Goal: Task Accomplishment & Management: Manage account settings

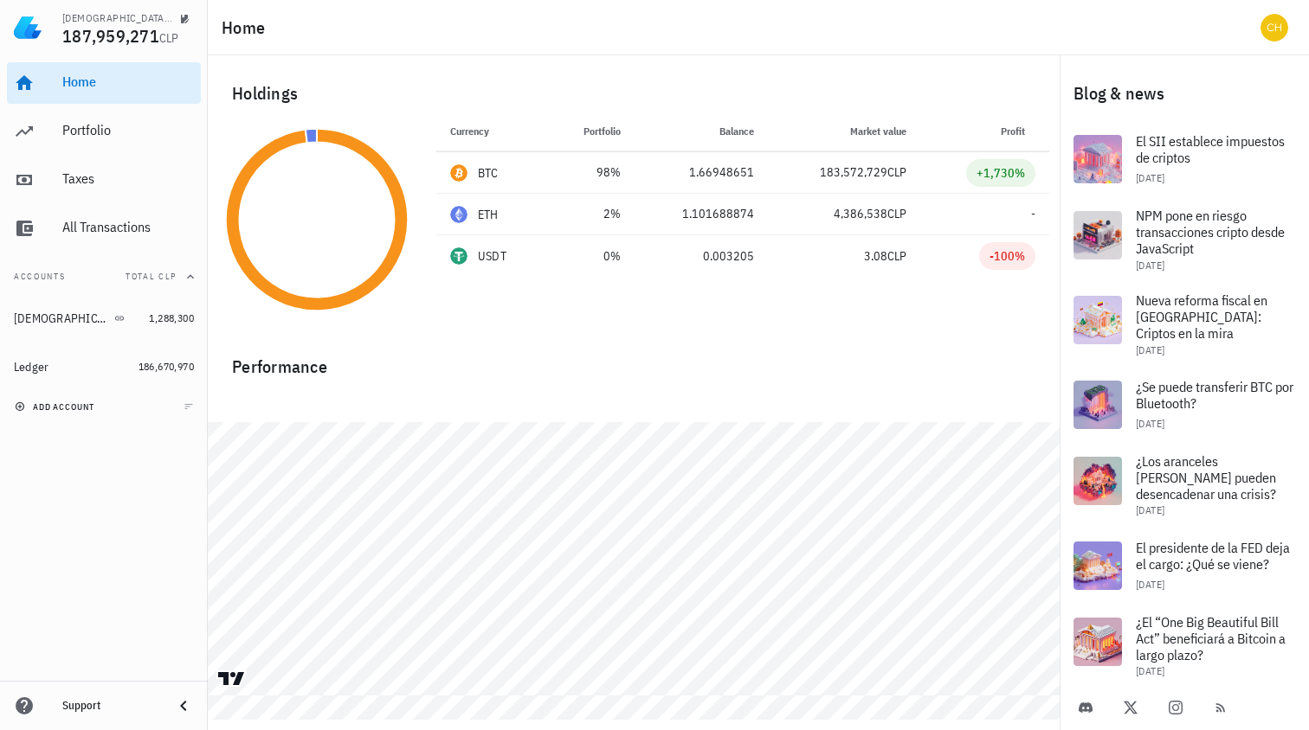
click at [41, 410] on span "add account" at bounding box center [56, 407] width 76 height 11
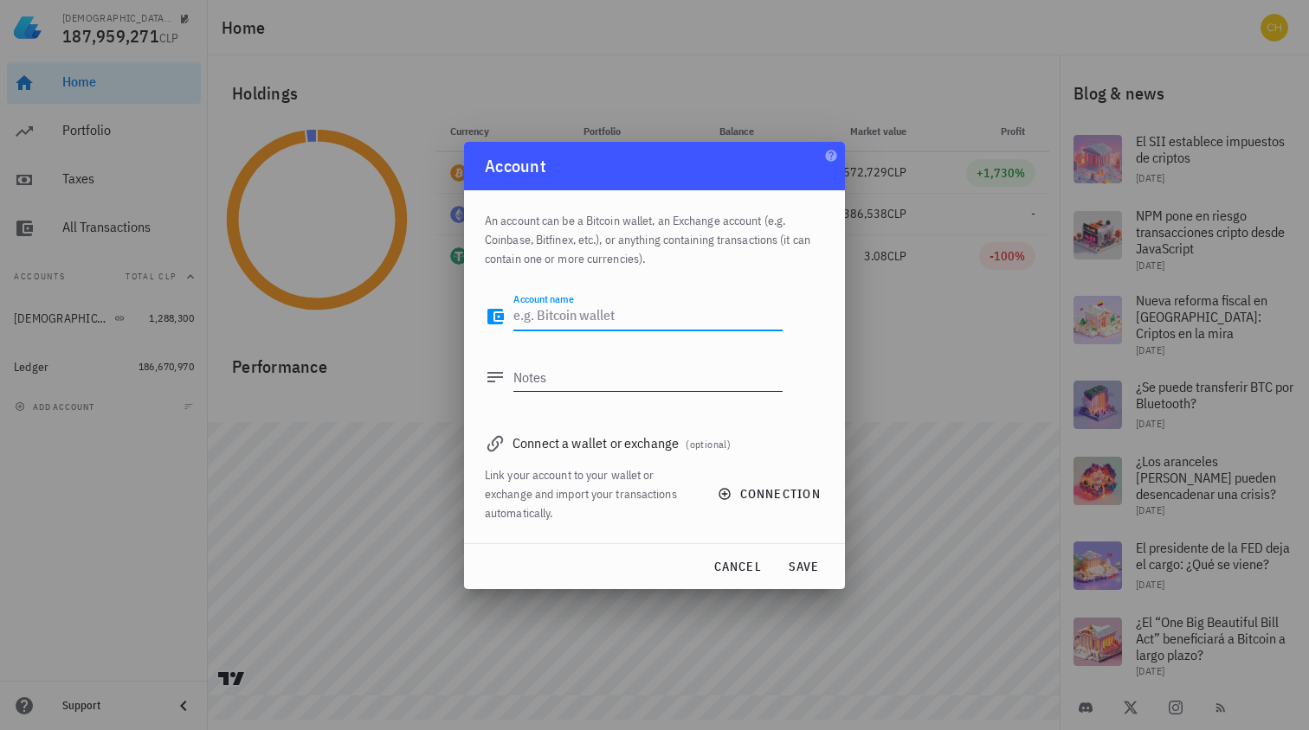
type textarea "a"
type textarea "Abra"
click at [750, 501] on span "connection" at bounding box center [771, 494] width 100 height 16
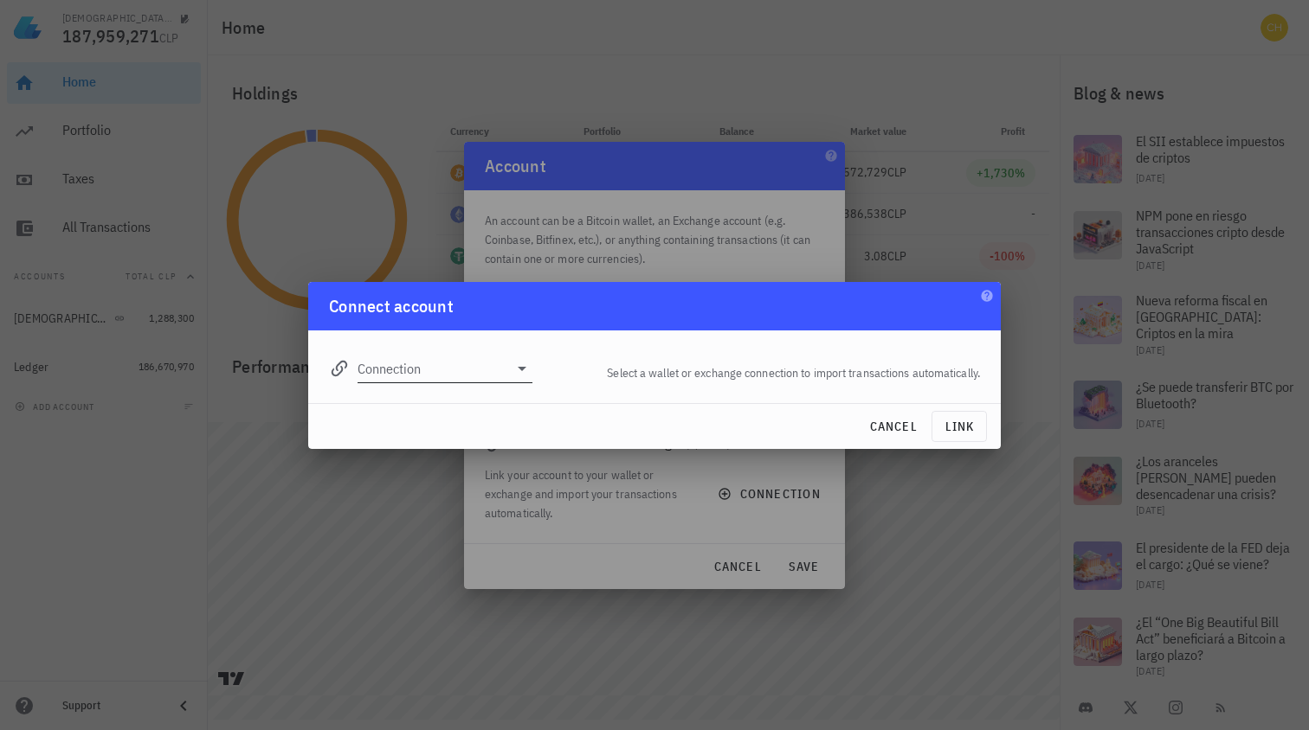
click at [492, 376] on input "Connection" at bounding box center [432, 369] width 151 height 28
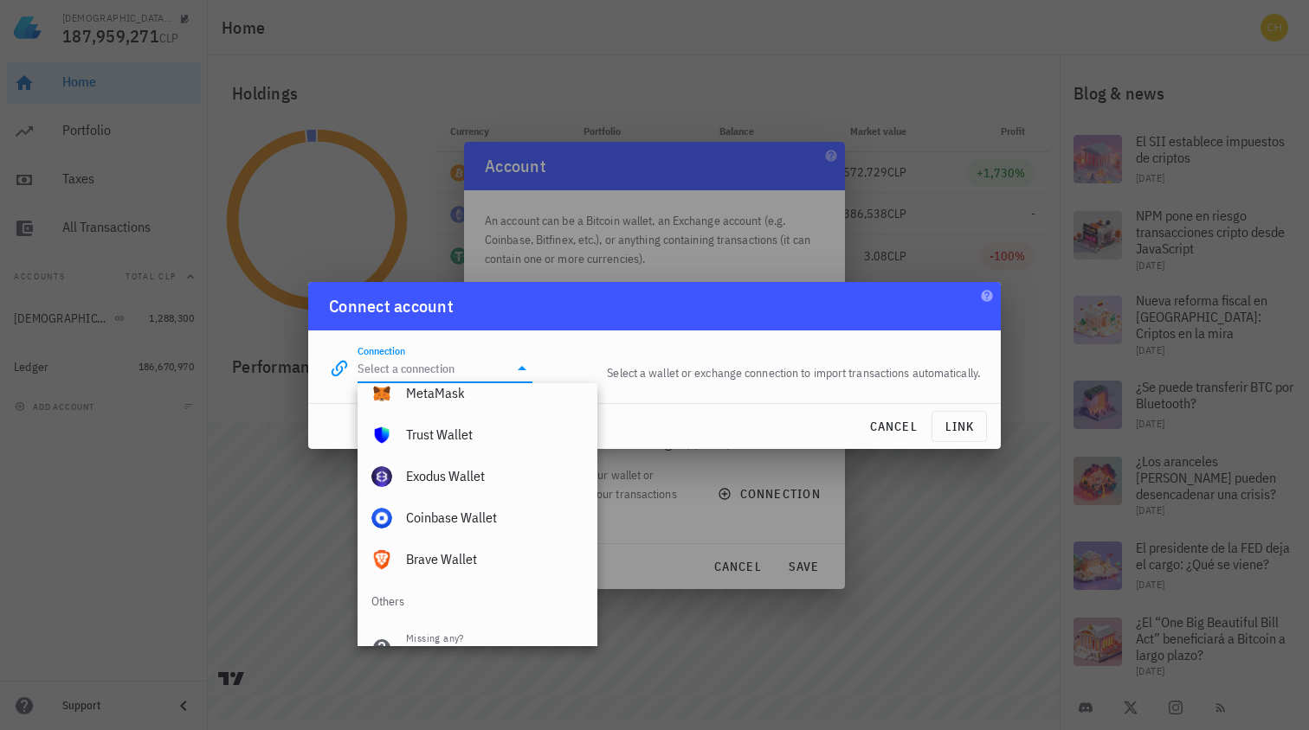
scroll to position [1214, 0]
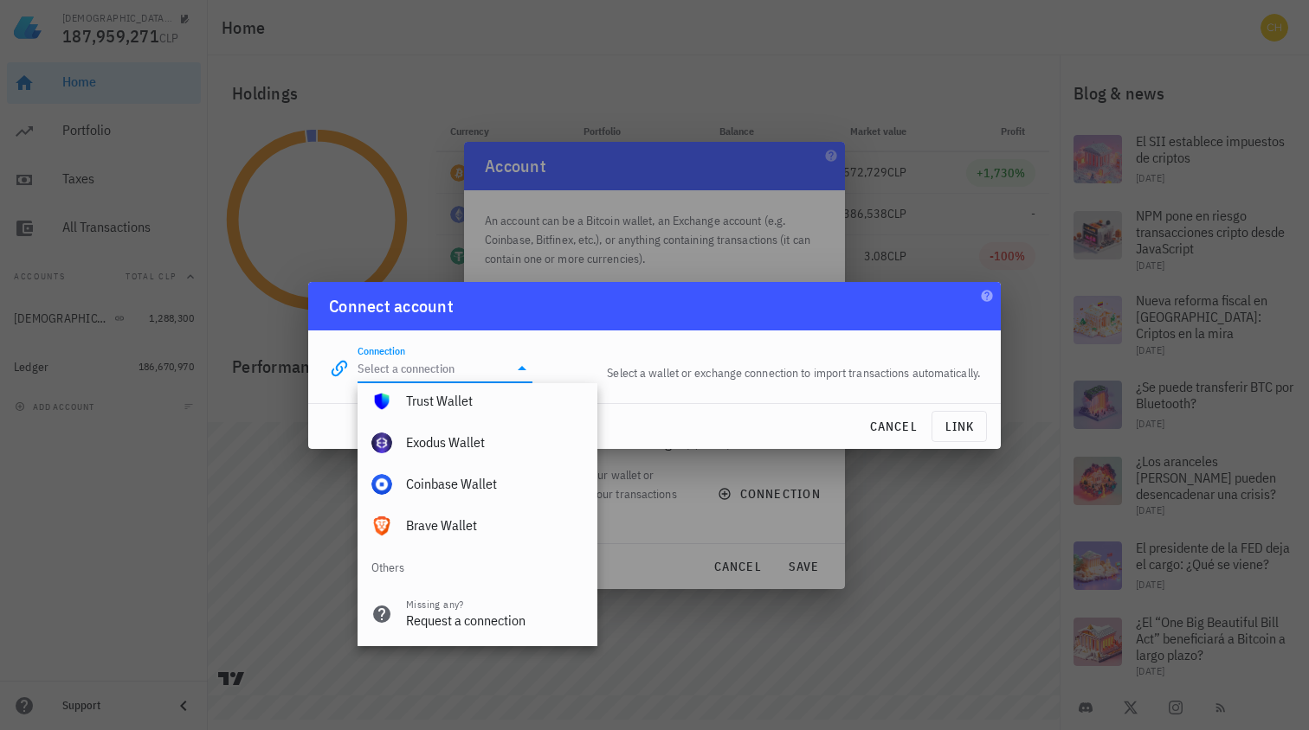
click at [829, 414] on div "cancel link" at bounding box center [654, 426] width 692 height 45
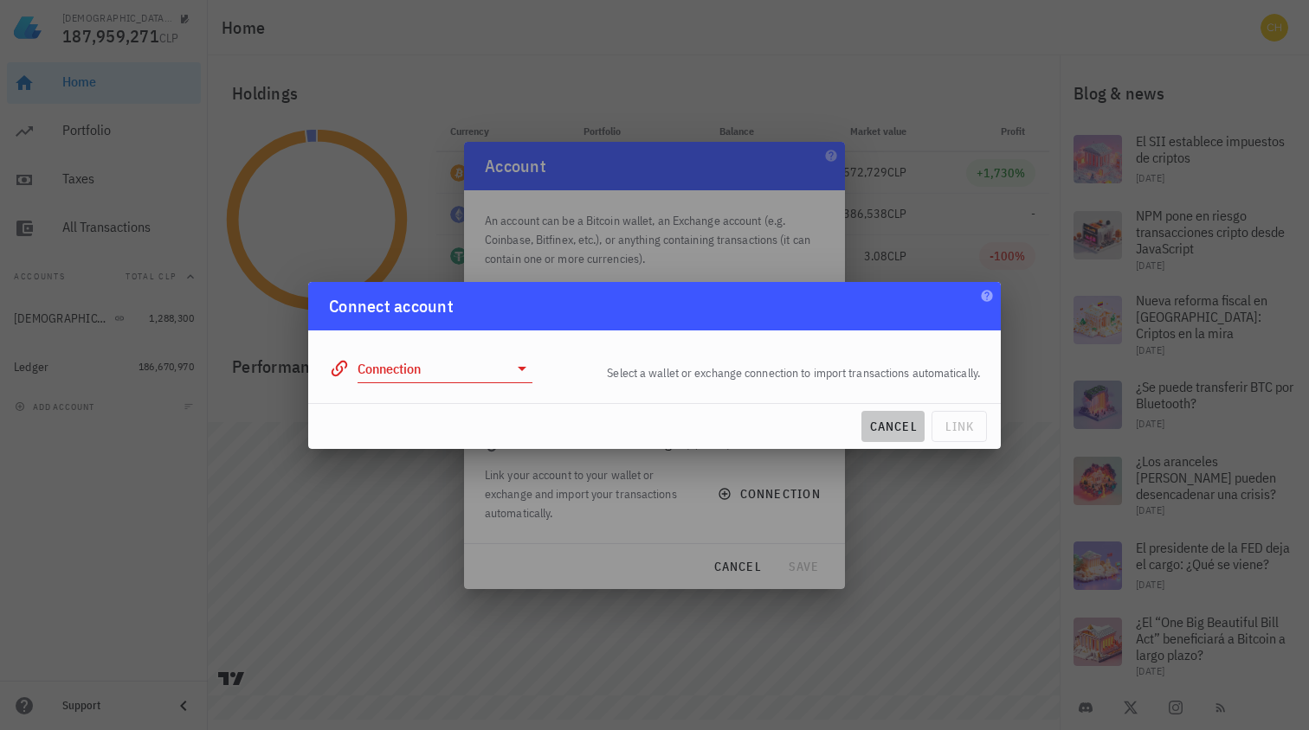
click at [881, 422] on span "cancel" at bounding box center [892, 427] width 49 height 16
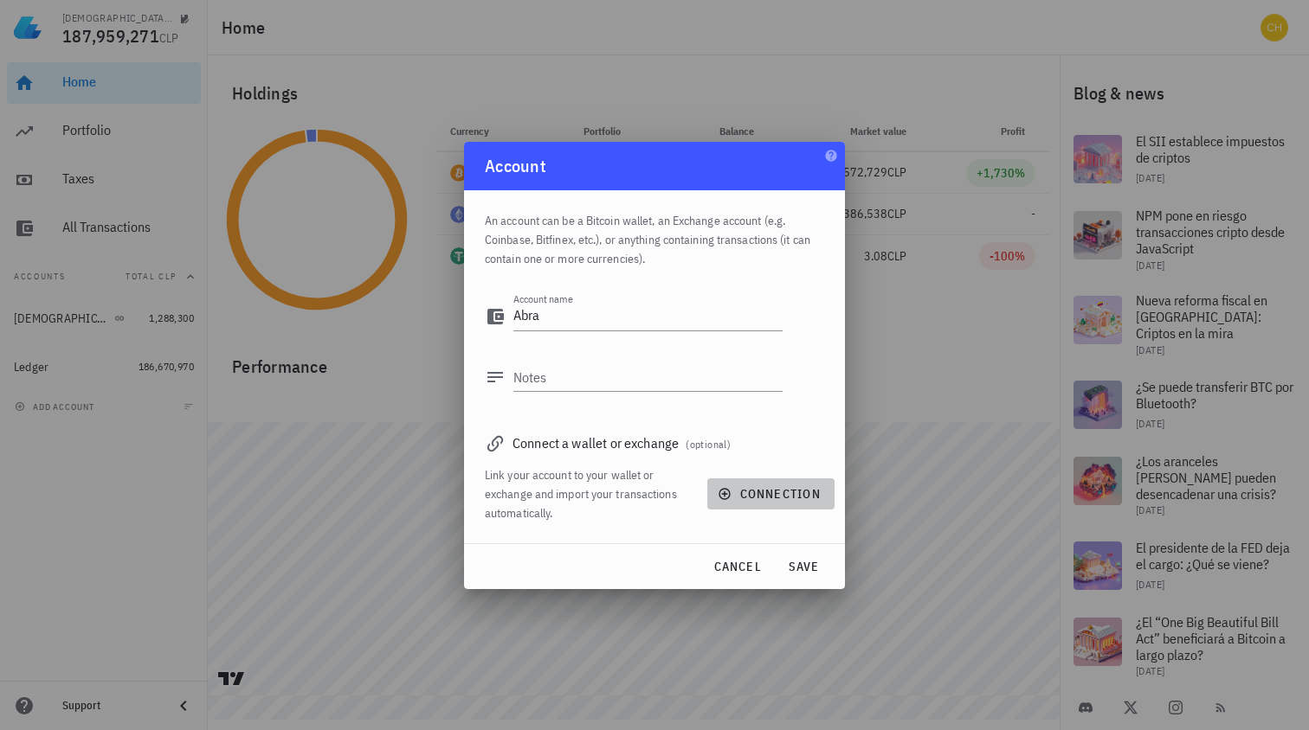
click at [728, 492] on icon "button" at bounding box center [724, 494] width 14 height 14
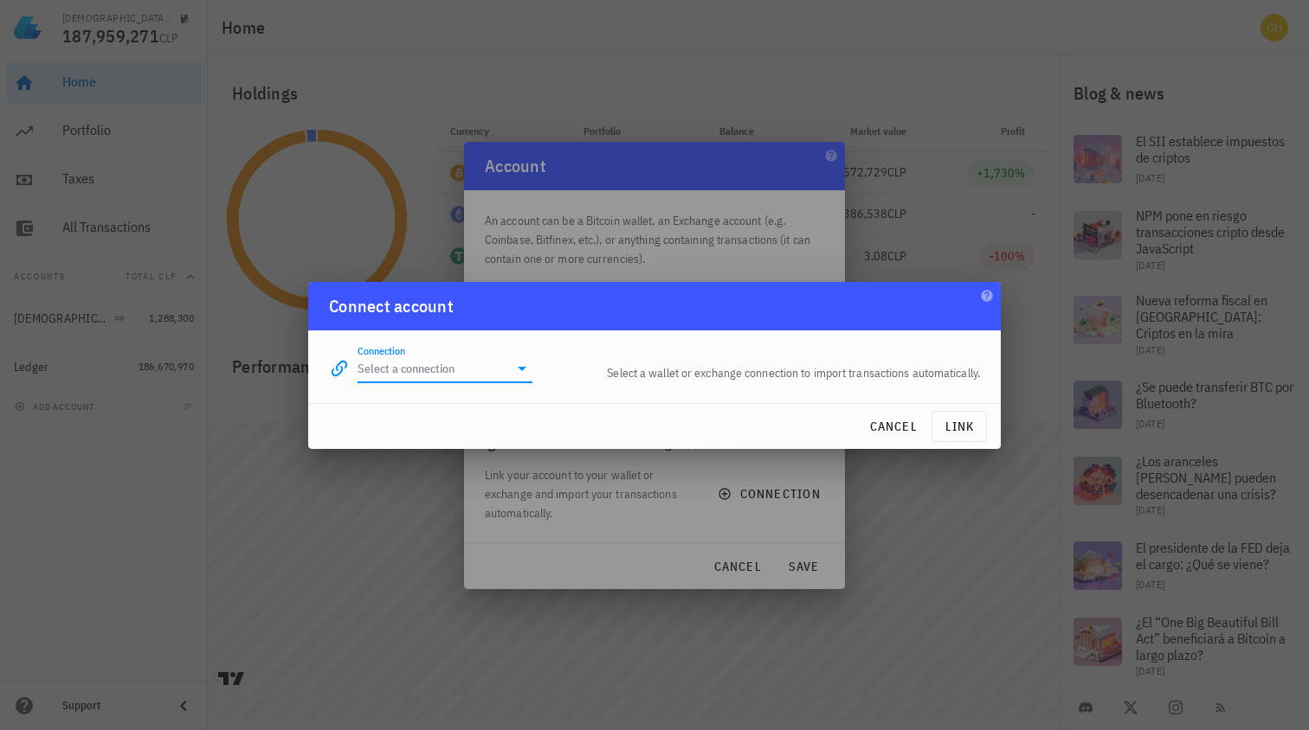
click at [473, 363] on input "Connection" at bounding box center [432, 369] width 151 height 28
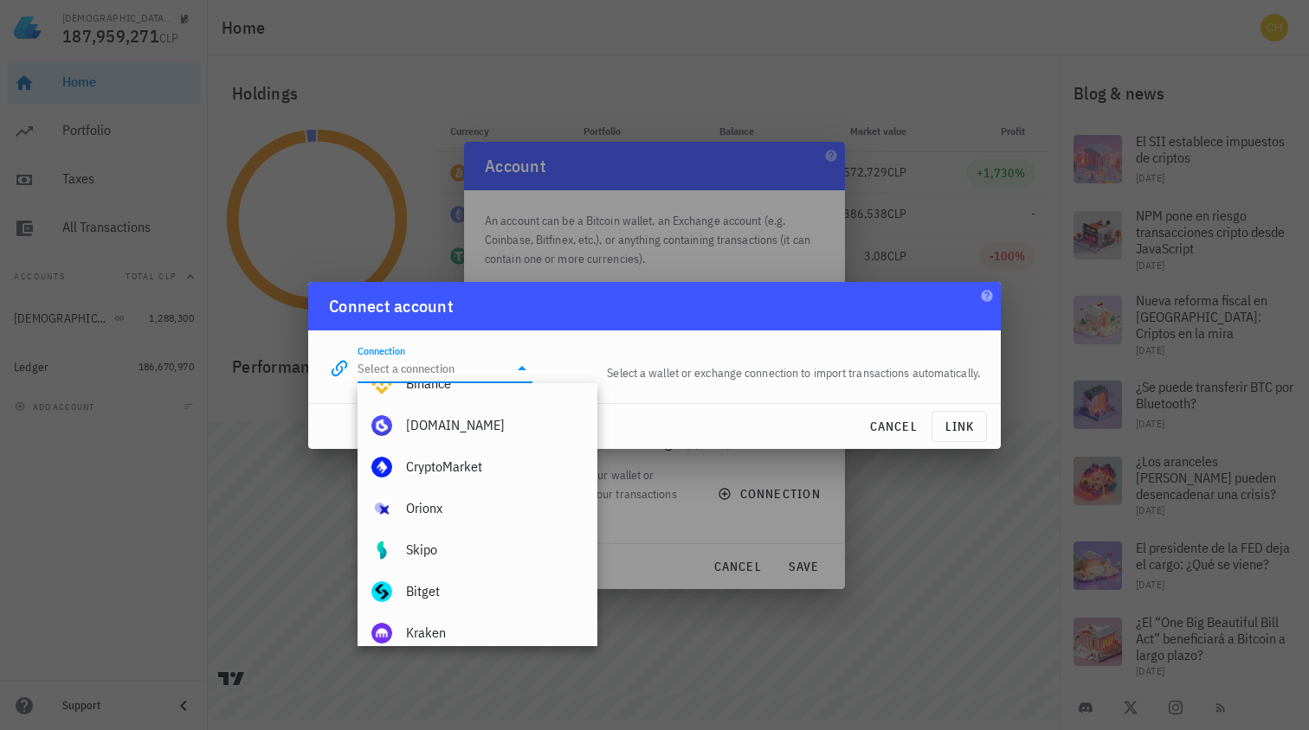
scroll to position [0, 0]
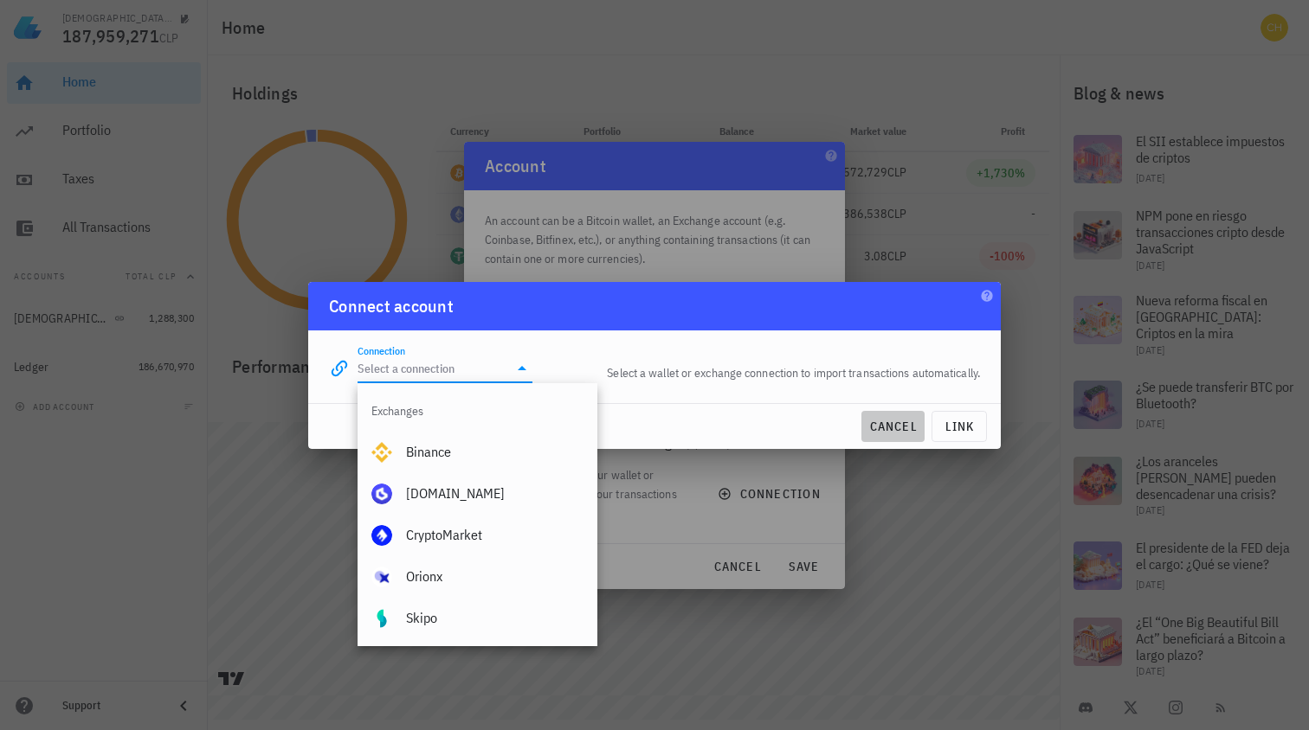
click at [902, 419] on span "cancel" at bounding box center [892, 427] width 49 height 16
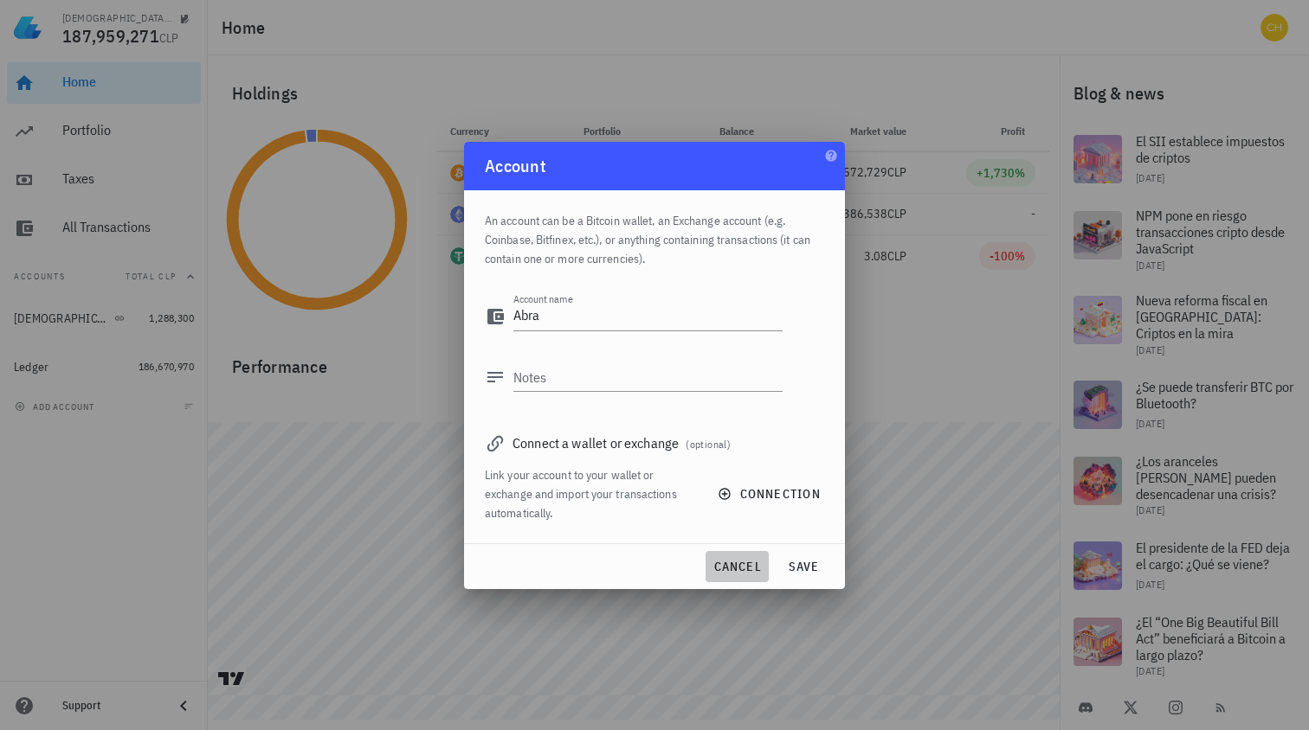
click at [724, 564] on span "cancel" at bounding box center [736, 567] width 49 height 16
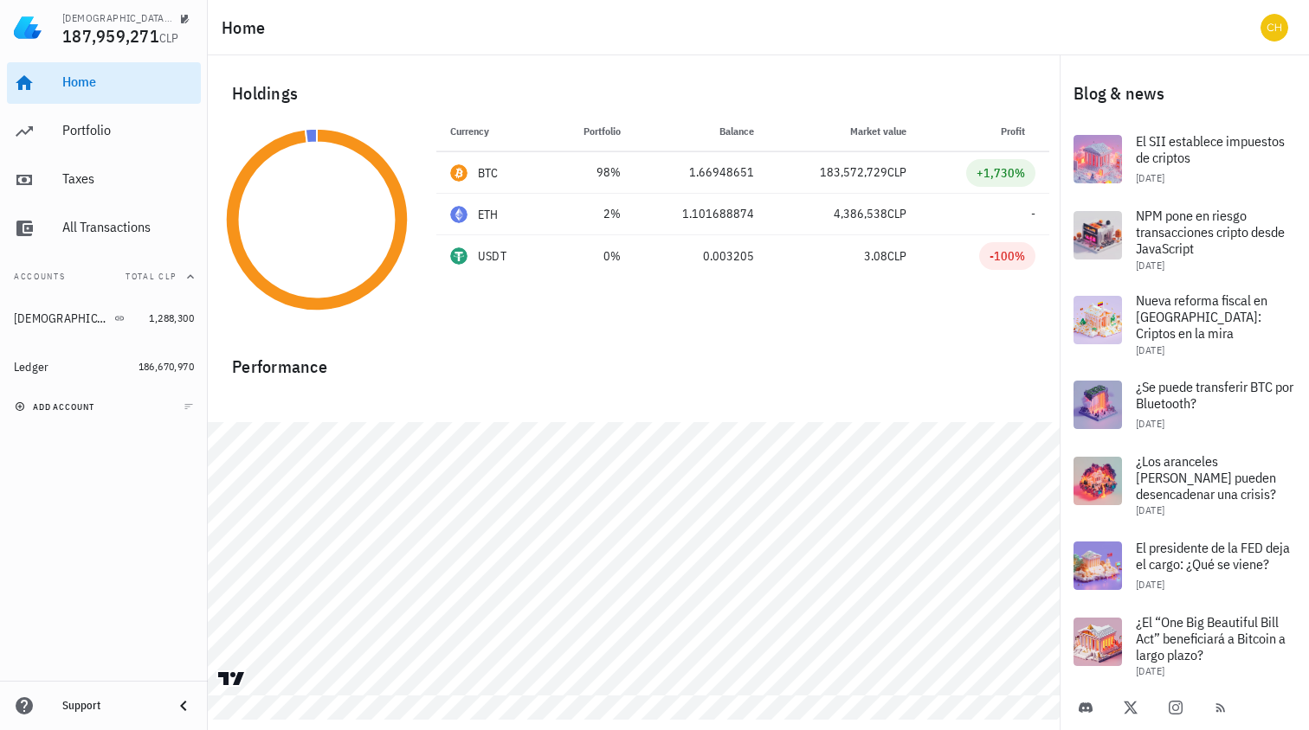
click at [65, 409] on span "add account" at bounding box center [56, 407] width 76 height 11
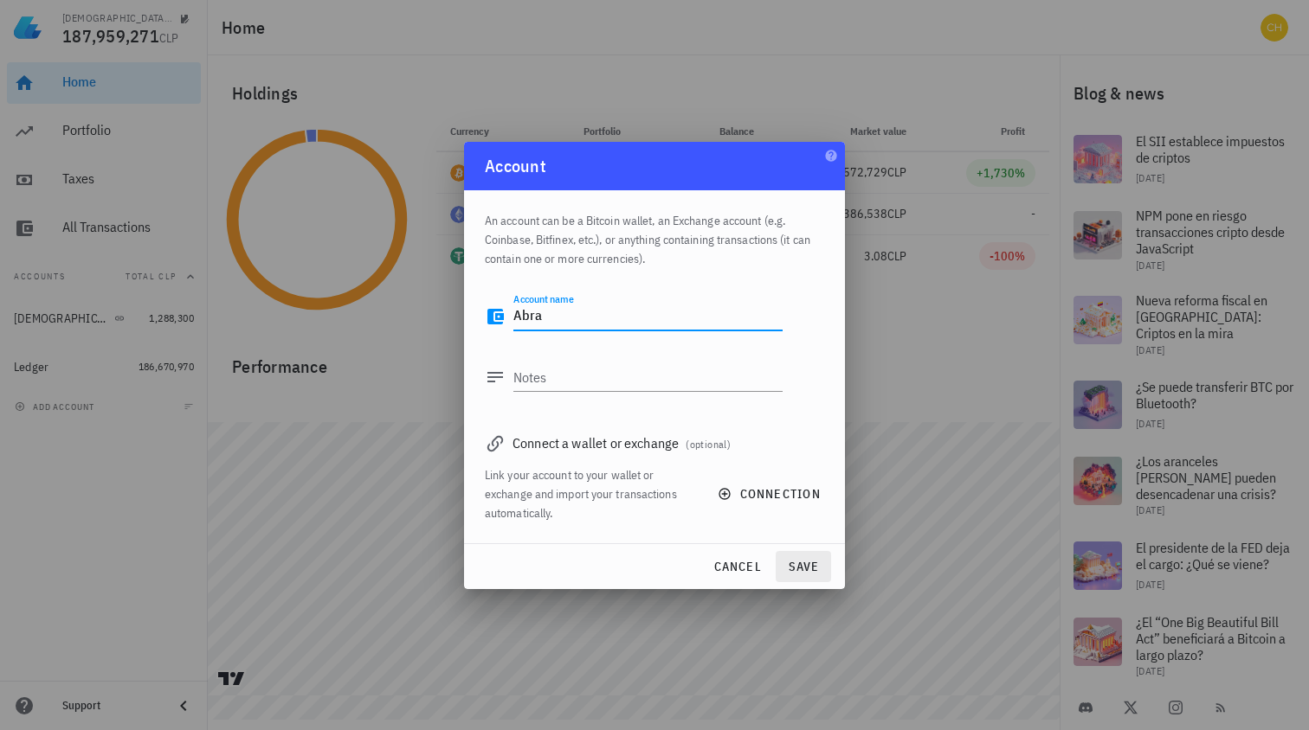
type textarea "Abra"
click at [815, 569] on span "save" at bounding box center [803, 567] width 42 height 16
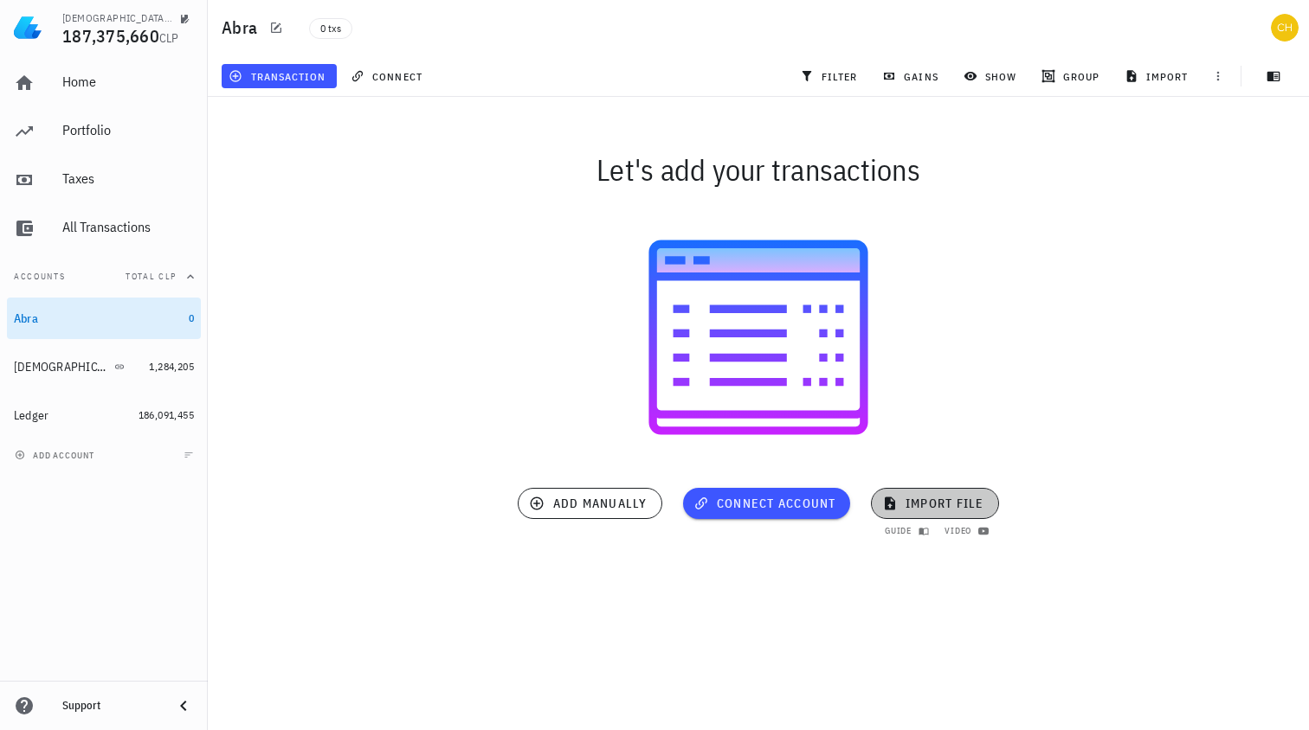
click at [962, 506] on span "import file" at bounding box center [934, 504] width 99 height 16
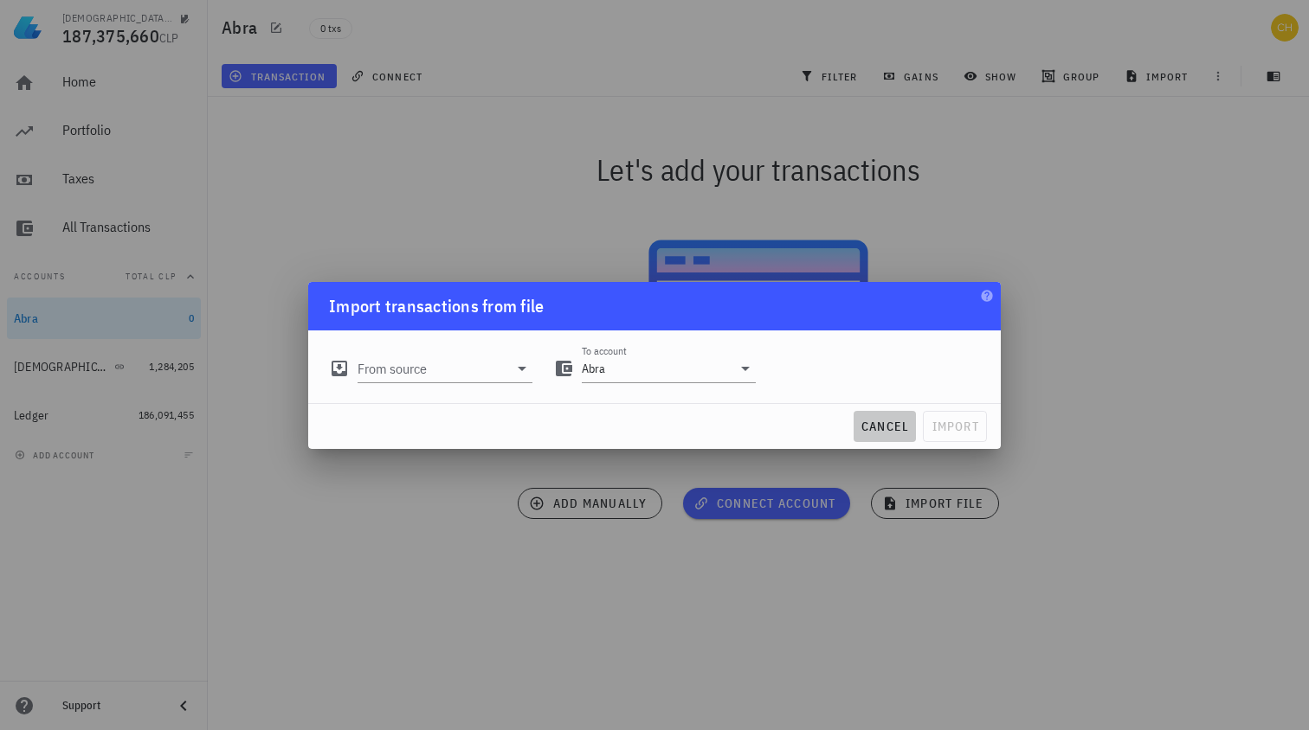
click at [873, 427] on span "cancel" at bounding box center [884, 427] width 49 height 16
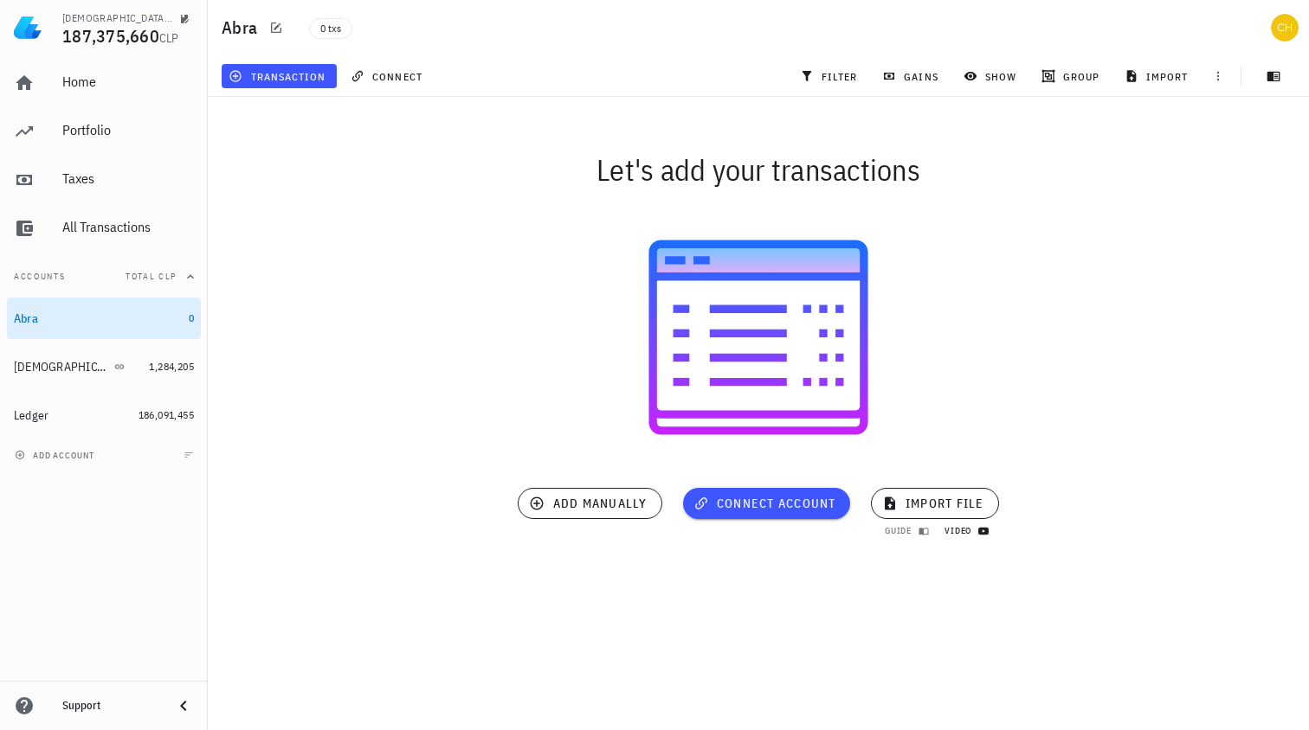
click at [977, 531] on span "video" at bounding box center [964, 530] width 42 height 11
click at [953, 508] on span "import file" at bounding box center [934, 504] width 99 height 16
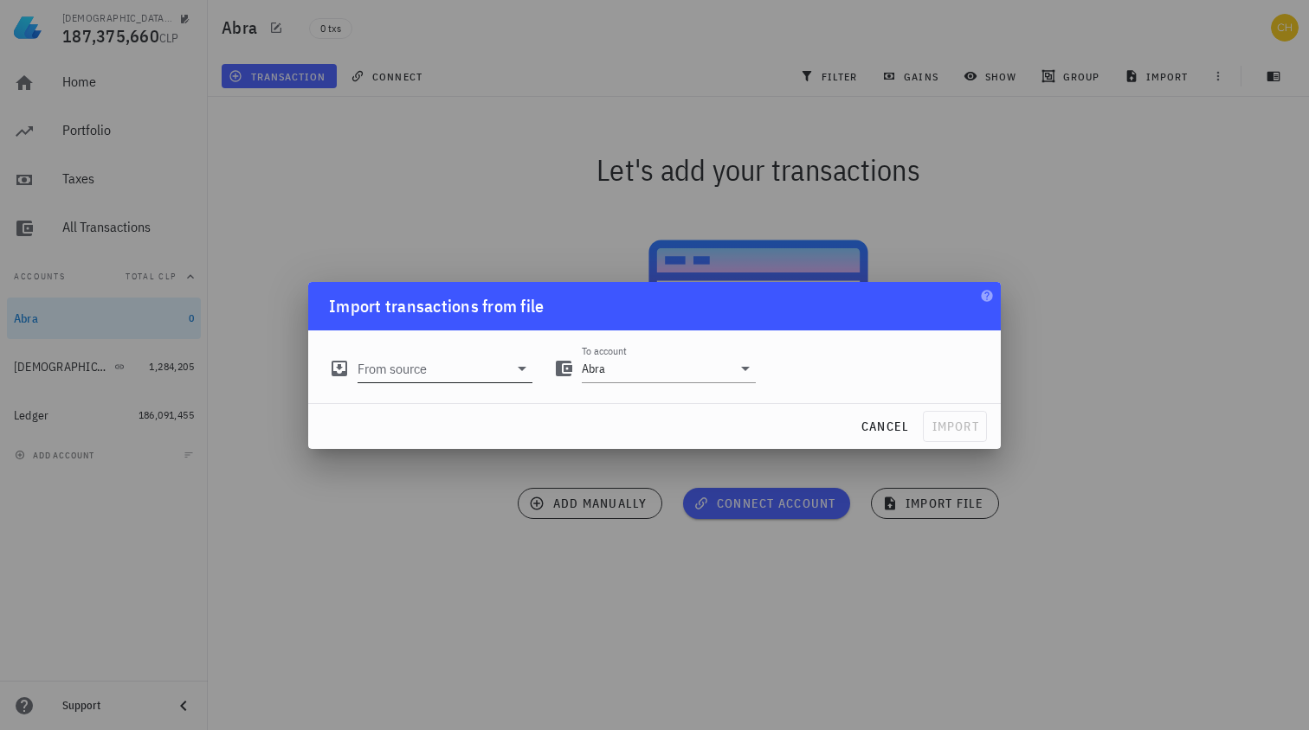
click at [457, 370] on input "From source" at bounding box center [432, 369] width 151 height 28
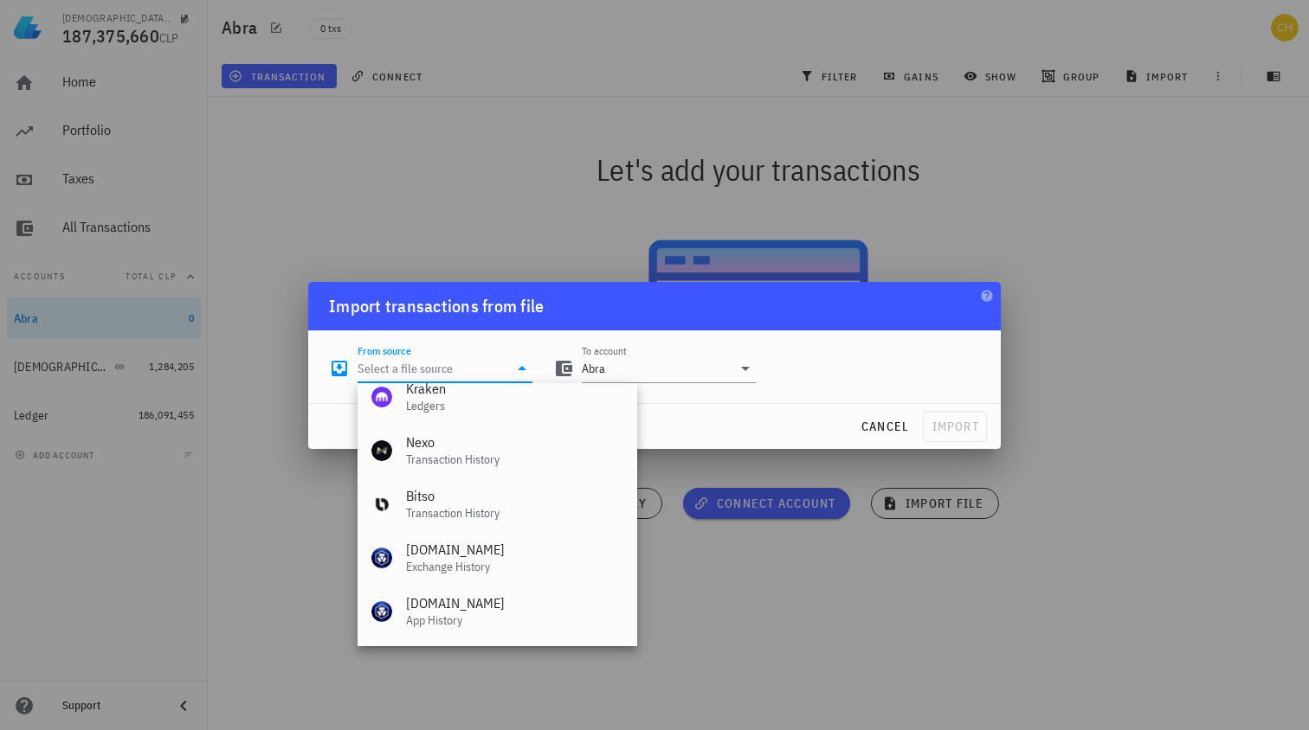
scroll to position [614, 0]
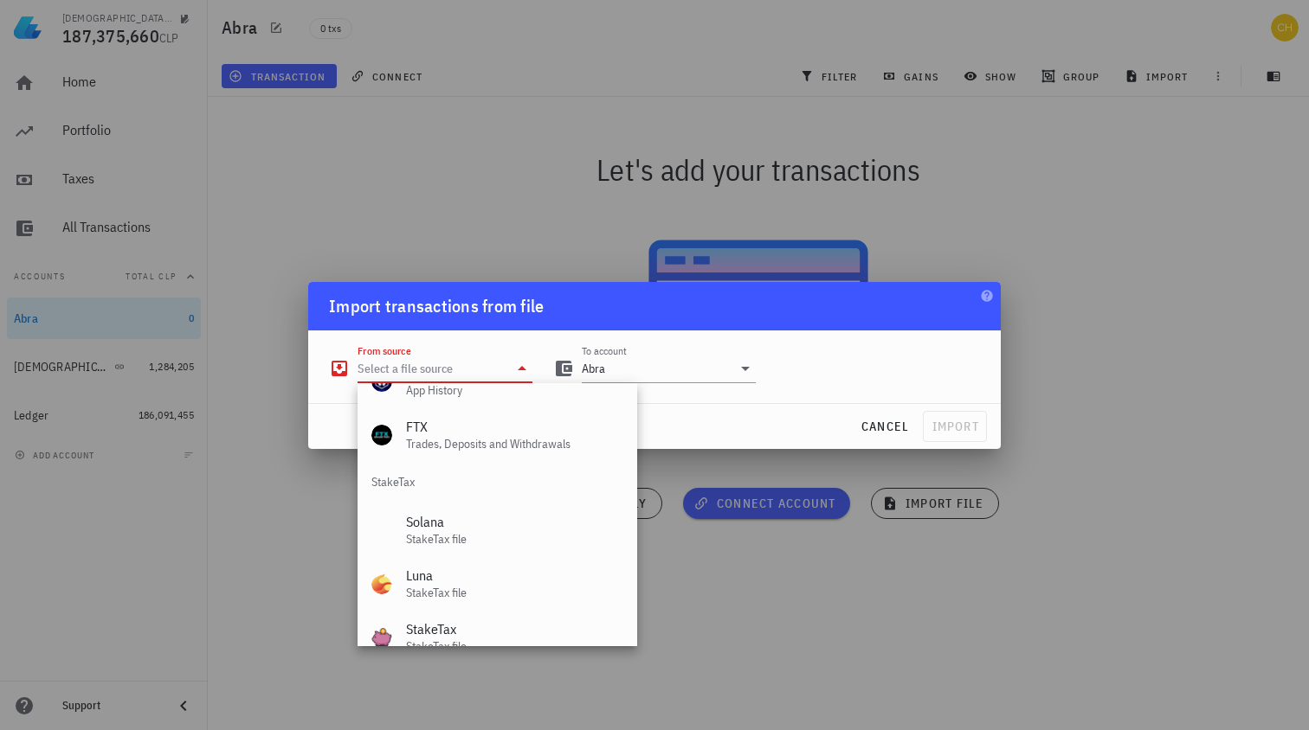
click at [648, 653] on div at bounding box center [654, 365] width 1309 height 730
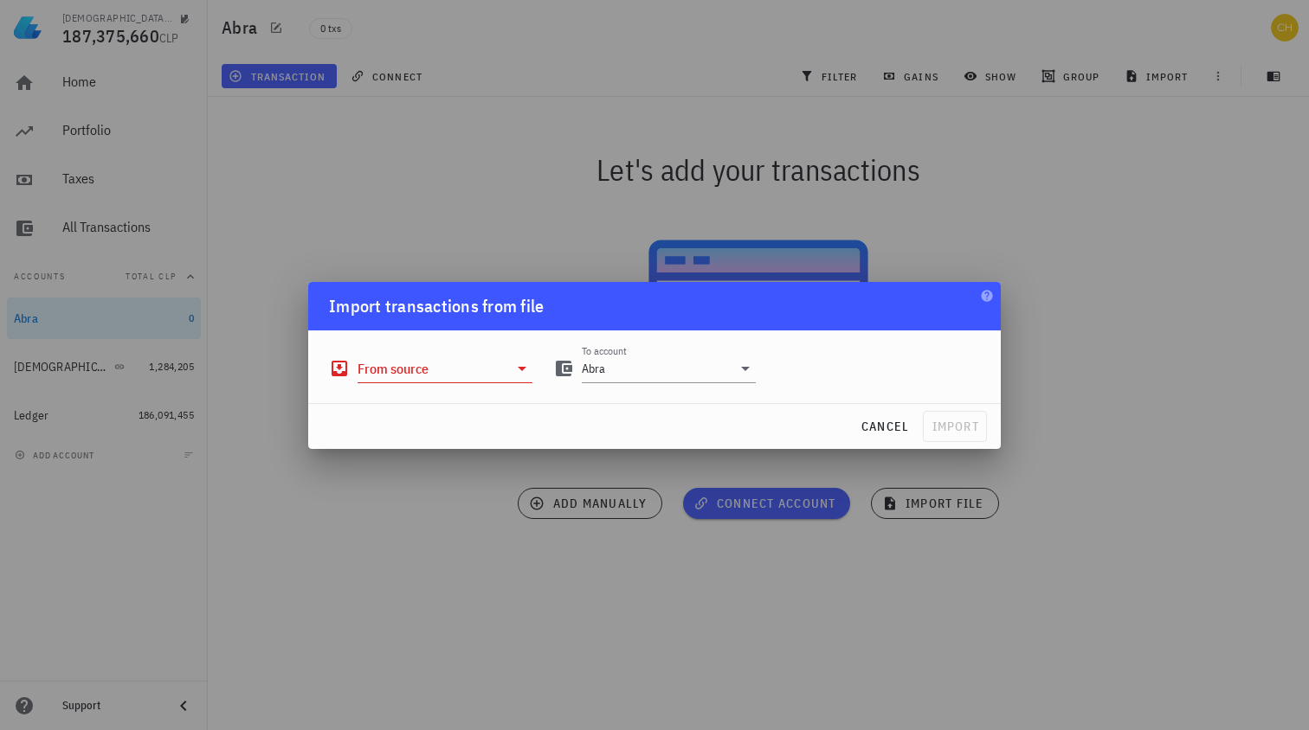
click at [452, 377] on input "From source" at bounding box center [432, 369] width 151 height 28
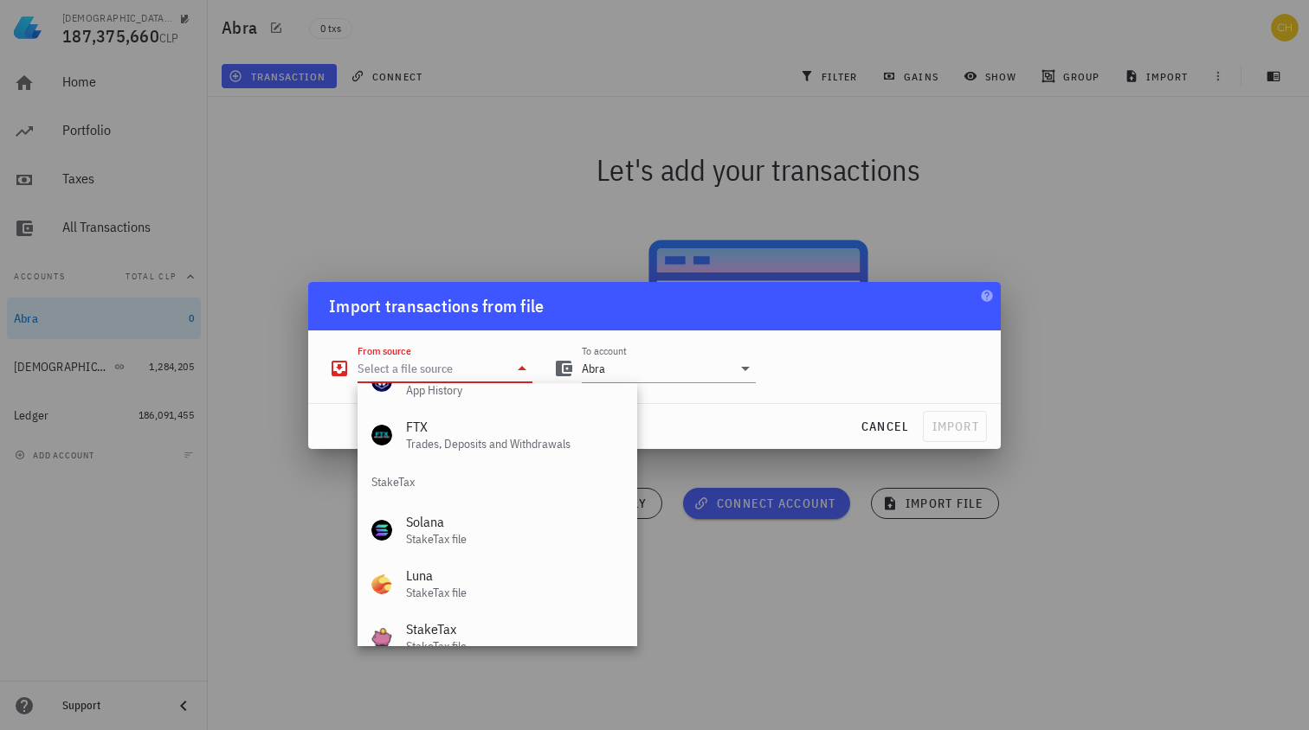
scroll to position [722, 0]
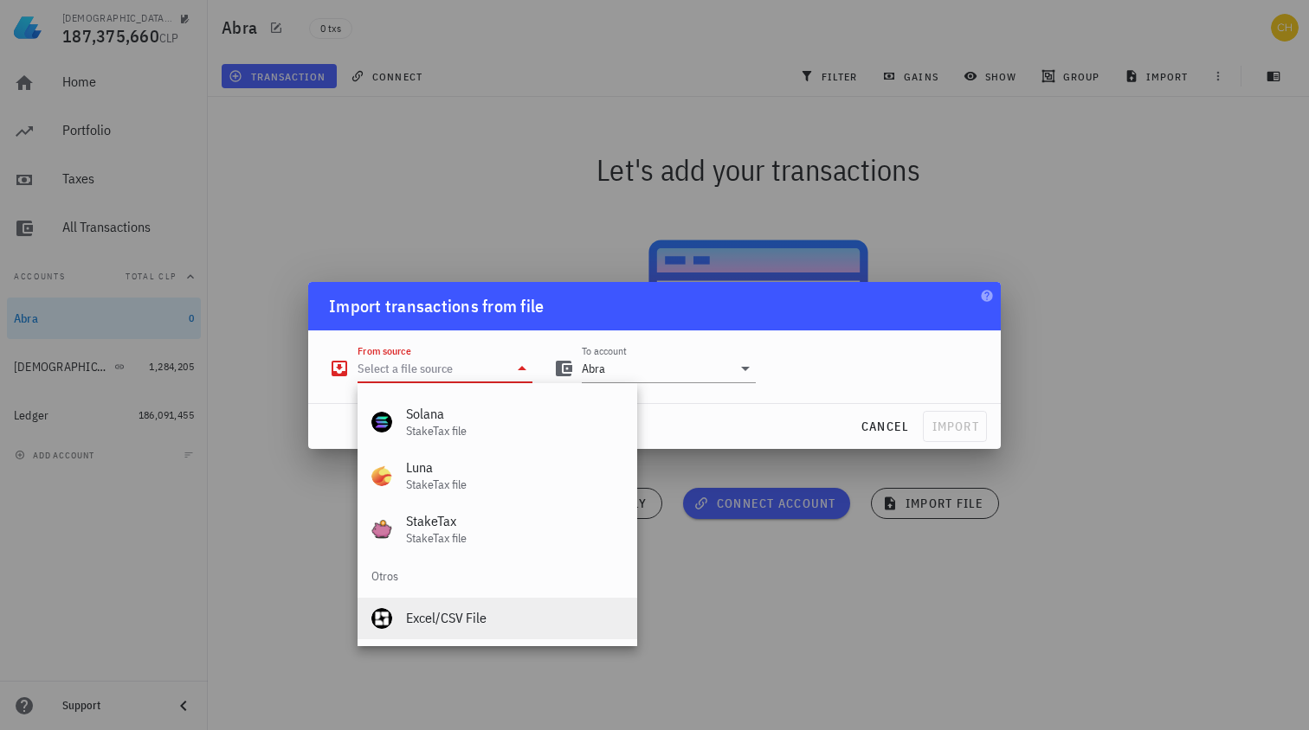
click at [531, 623] on div "Excel/CSV File" at bounding box center [514, 618] width 217 height 16
type input "Excel/CSV File"
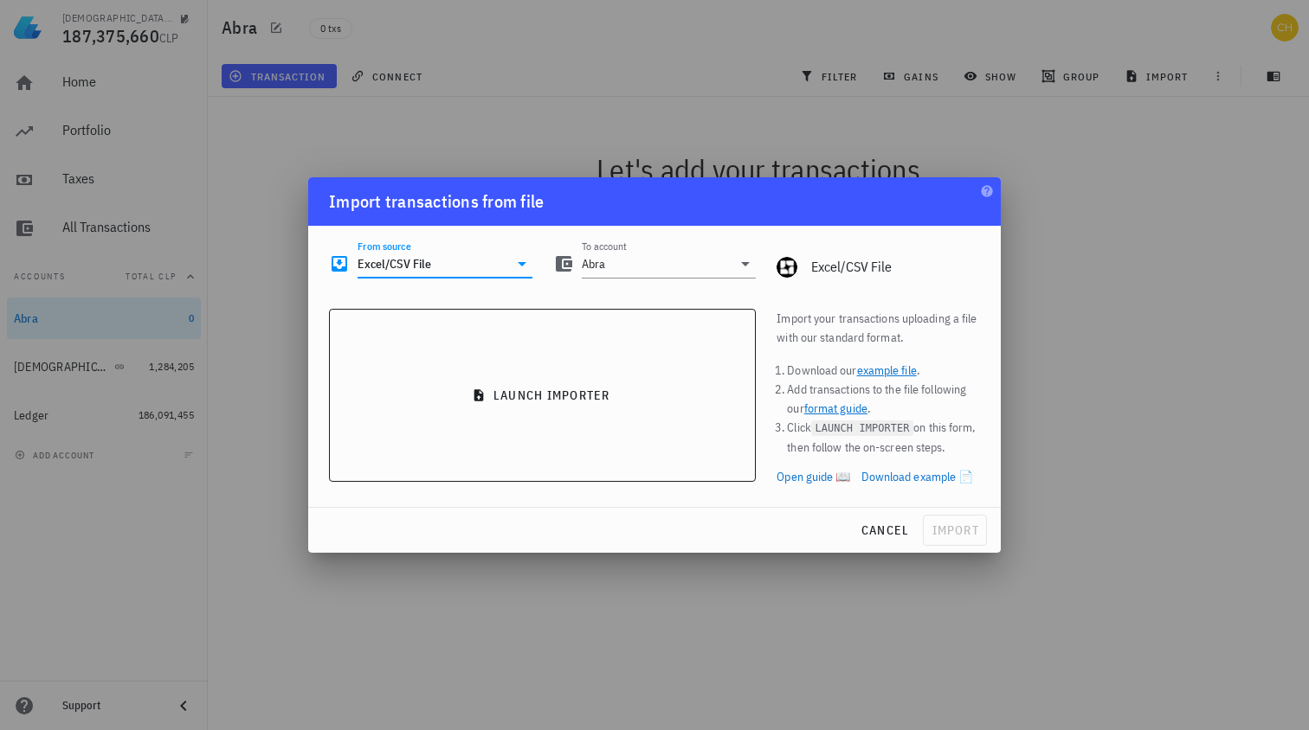
click at [886, 371] on link "example file" at bounding box center [887, 371] width 60 height 16
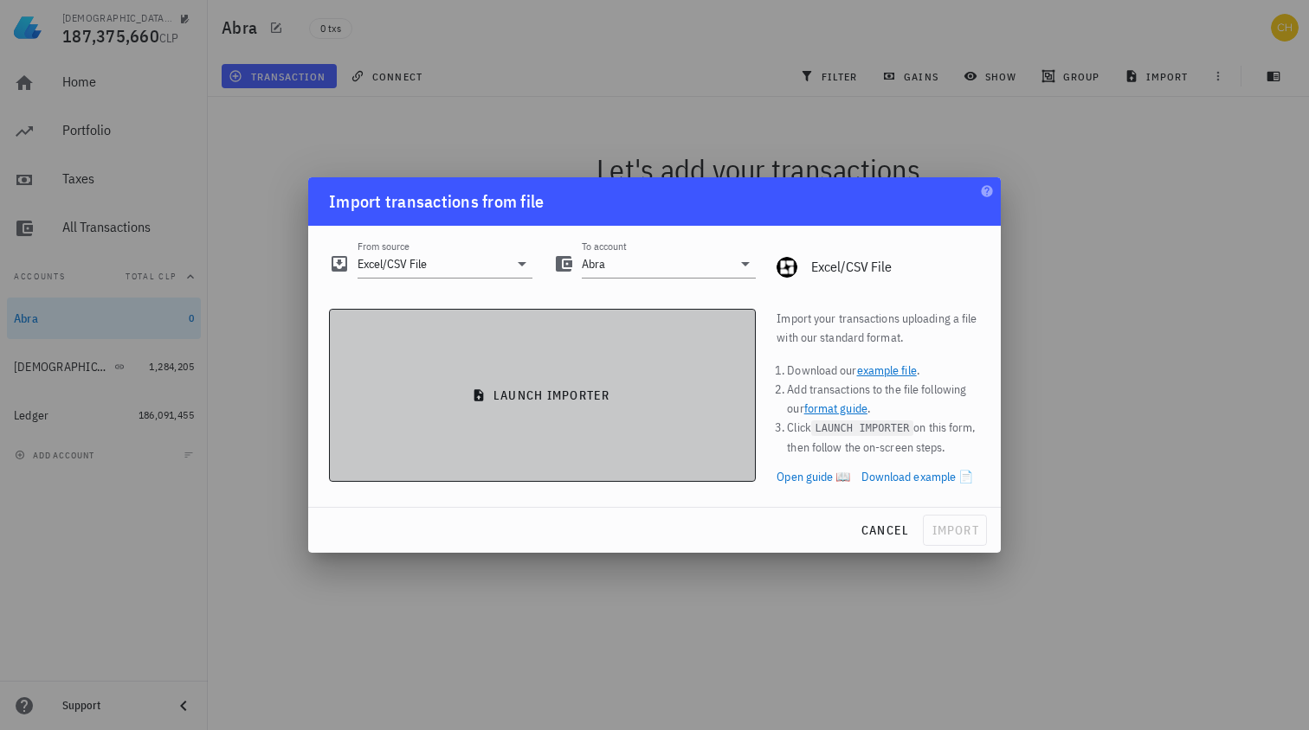
click at [558, 404] on button "launch importer" at bounding box center [542, 395] width 427 height 173
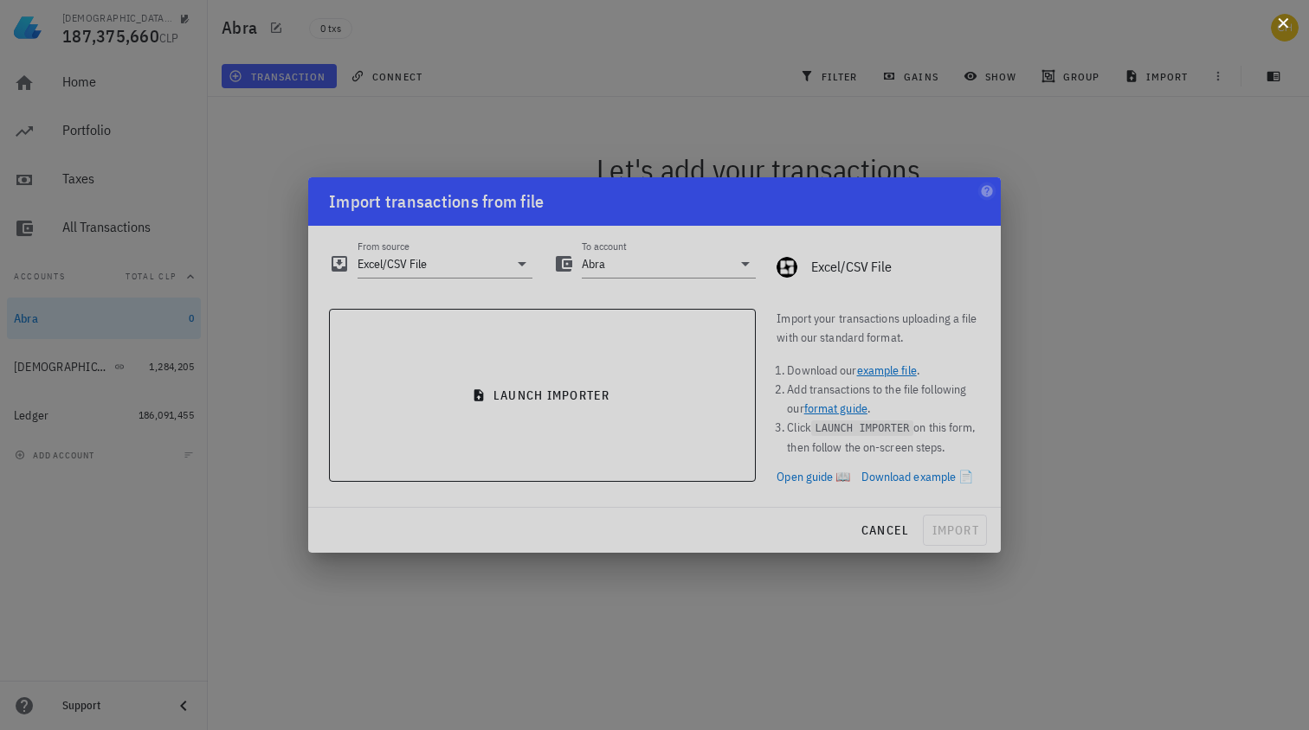
click at [1287, 22] on button at bounding box center [1282, 21] width 17 height 17
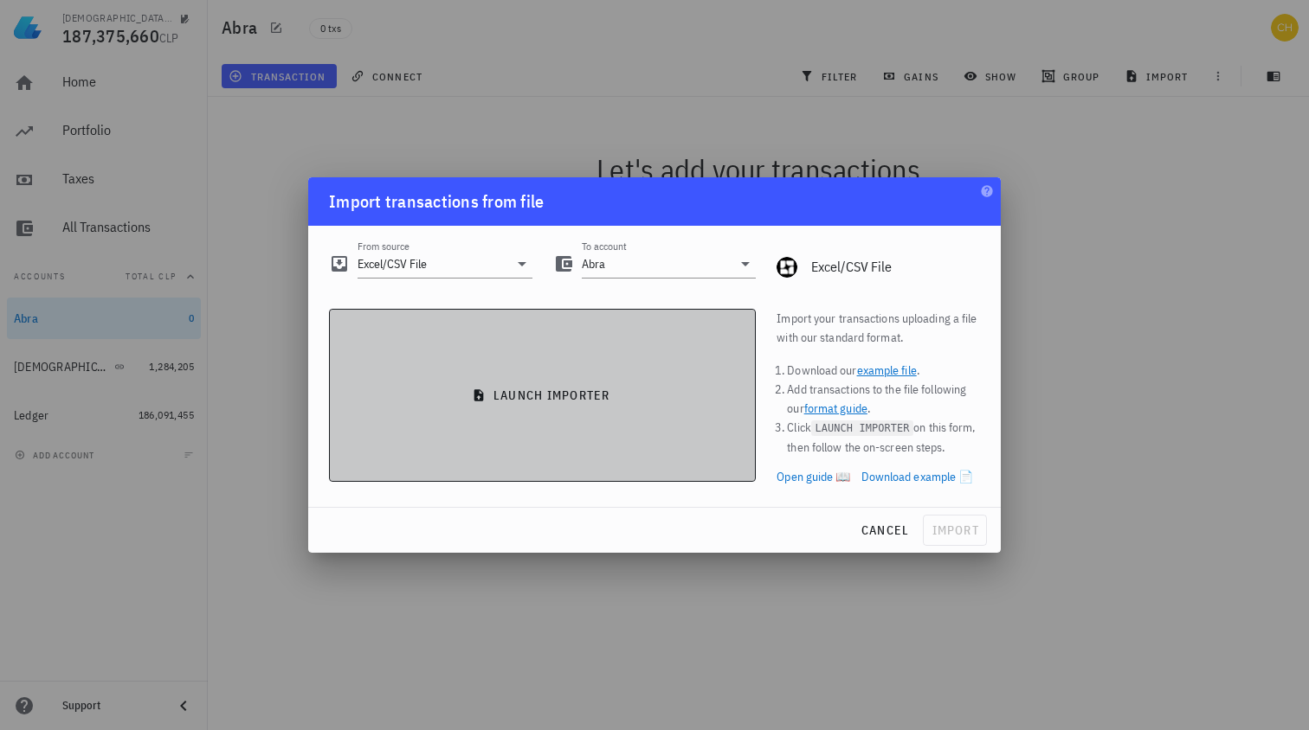
click at [479, 357] on button "launch importer" at bounding box center [542, 395] width 427 height 173
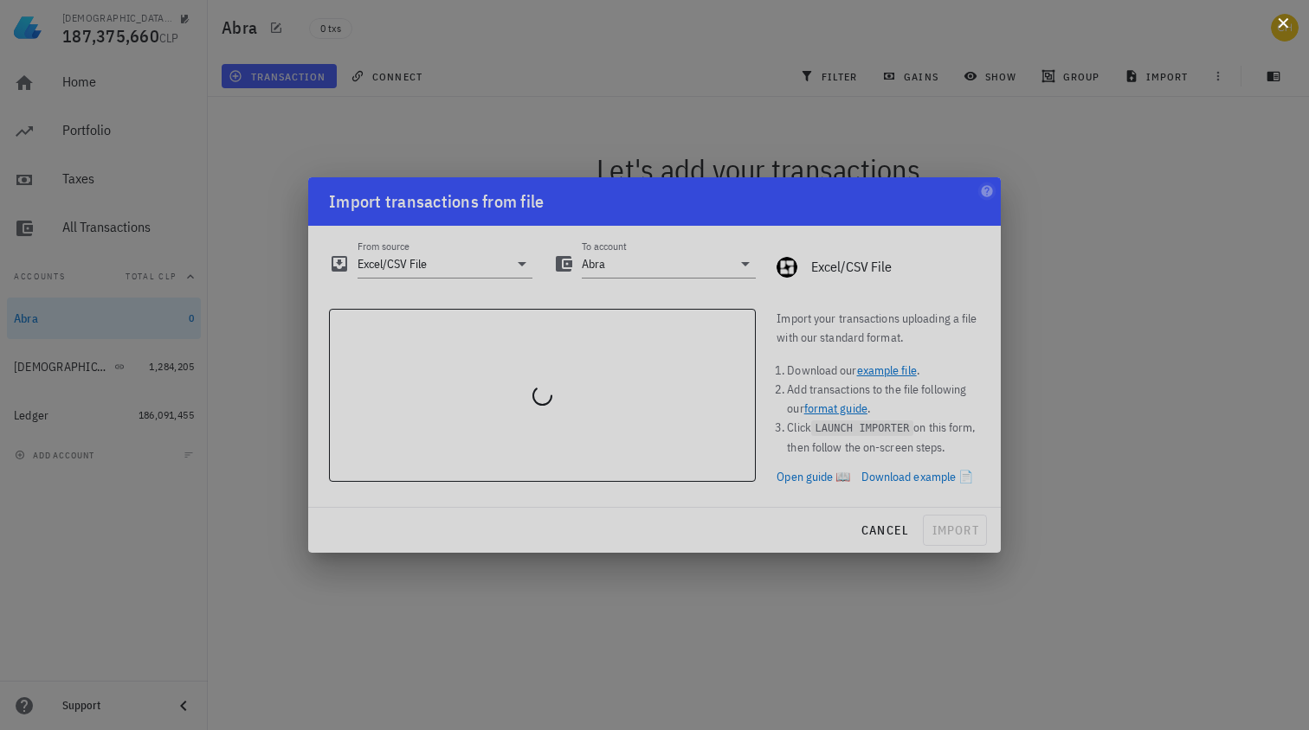
click at [1289, 28] on button at bounding box center [1282, 21] width 17 height 17
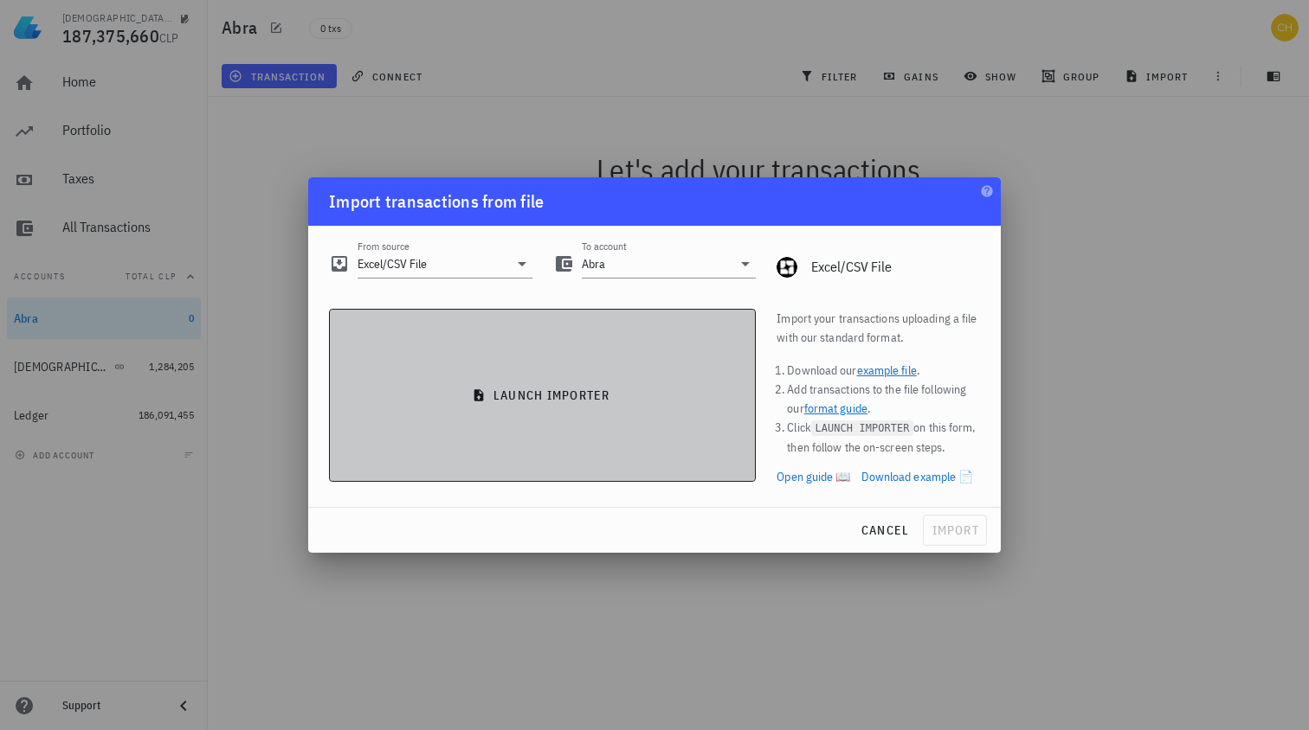
click at [607, 401] on span "launch importer" at bounding box center [542, 396] width 397 height 16
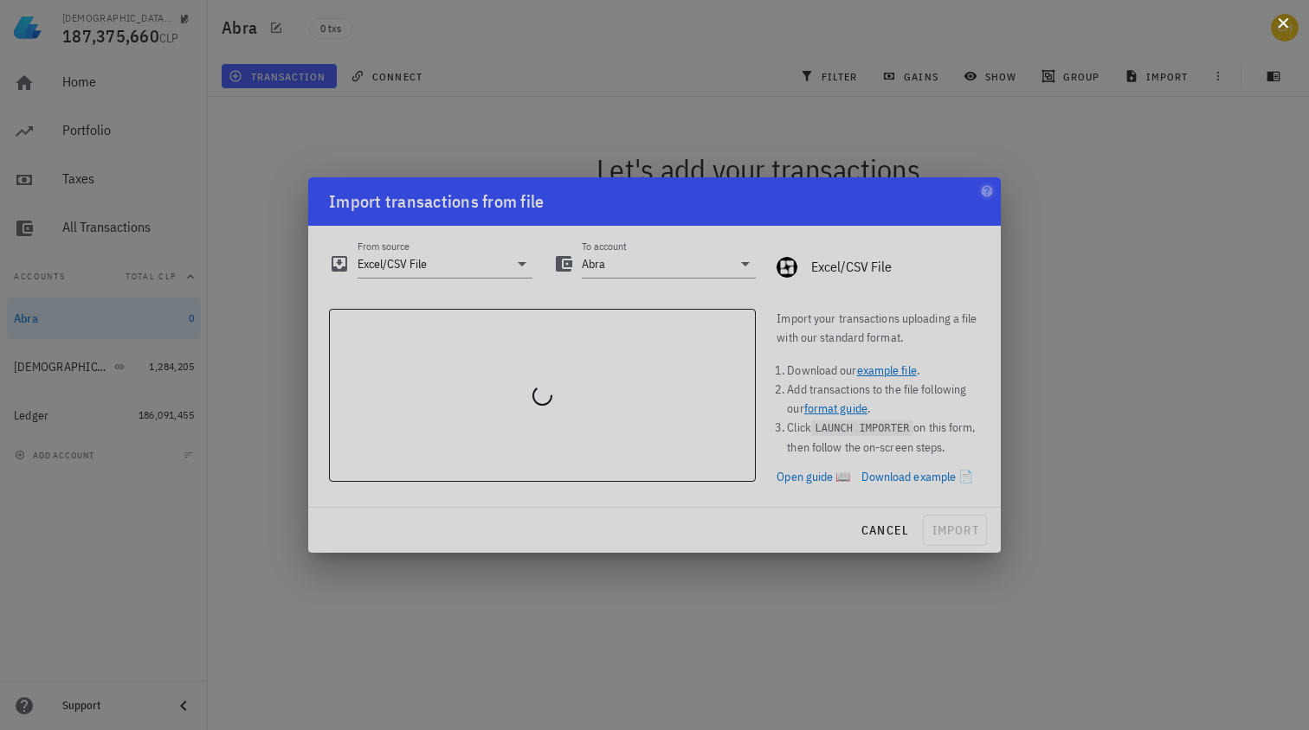
click at [1287, 15] on button at bounding box center [1282, 21] width 17 height 17
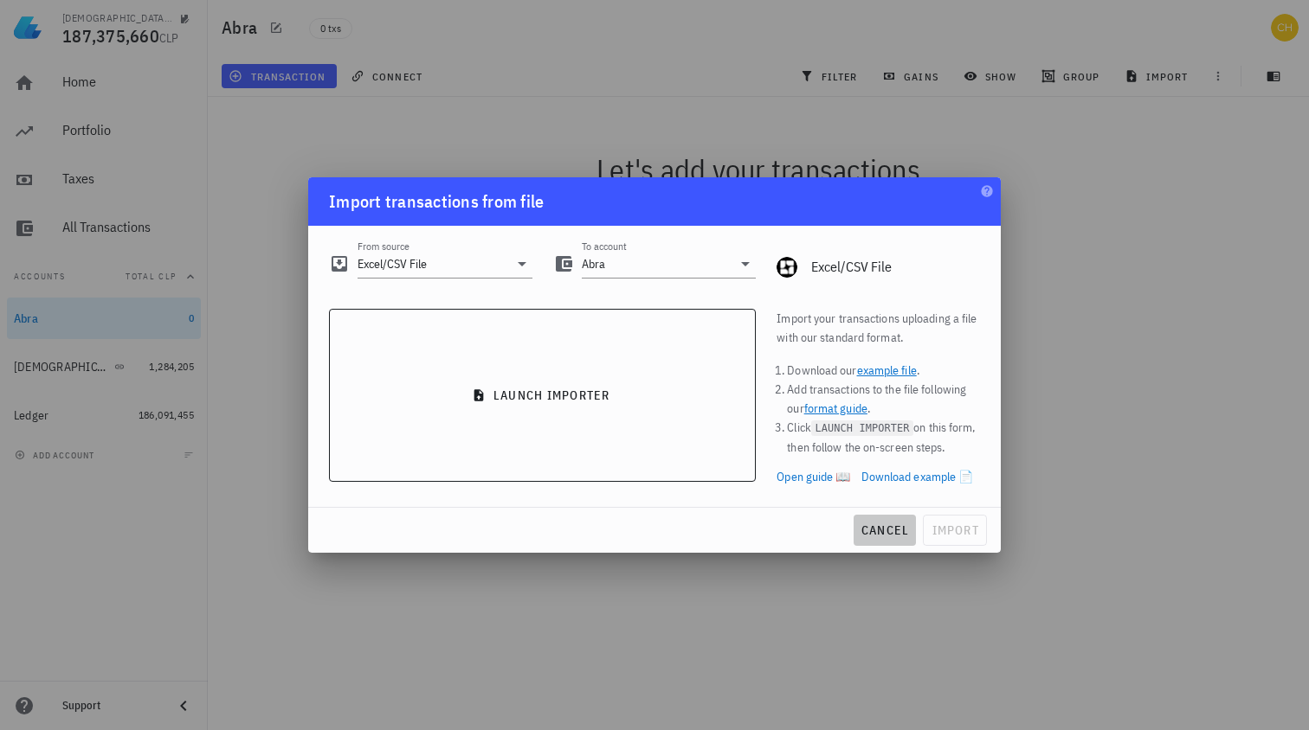
click at [873, 527] on span "cancel" at bounding box center [884, 531] width 49 height 16
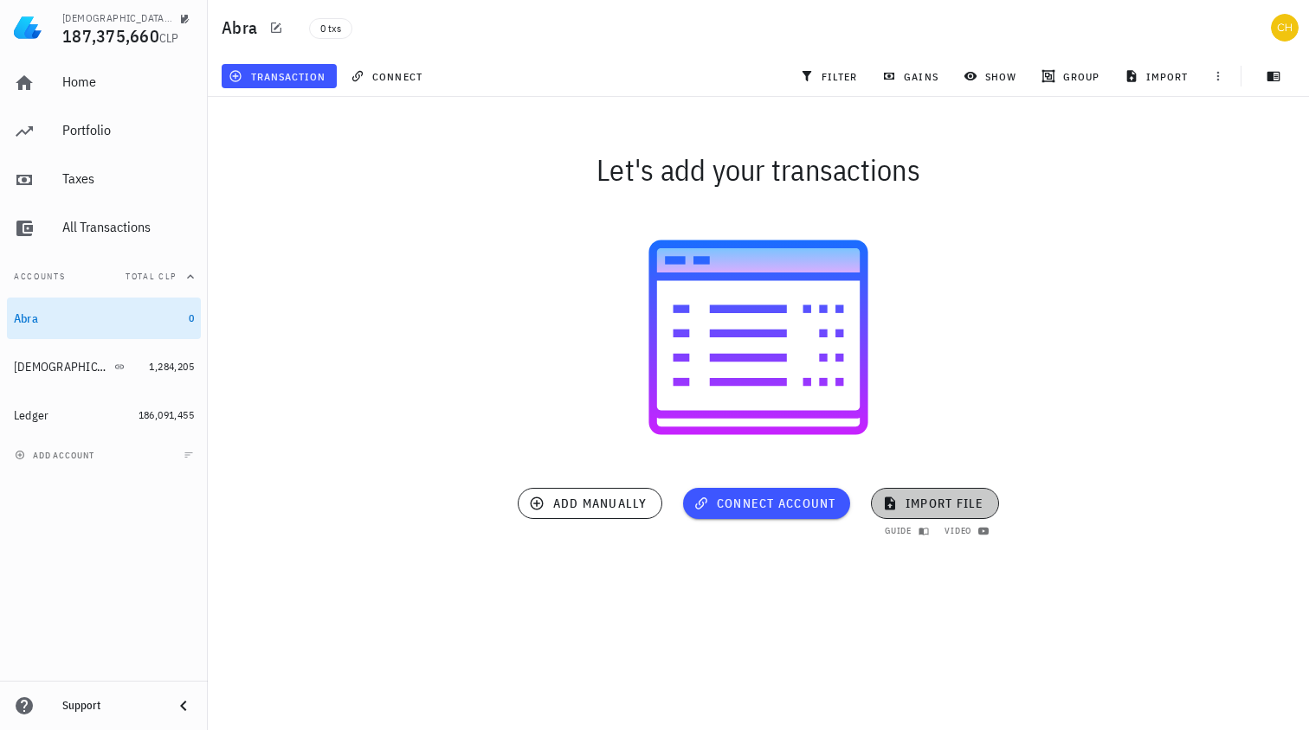
click at [934, 500] on span "import file" at bounding box center [934, 504] width 99 height 16
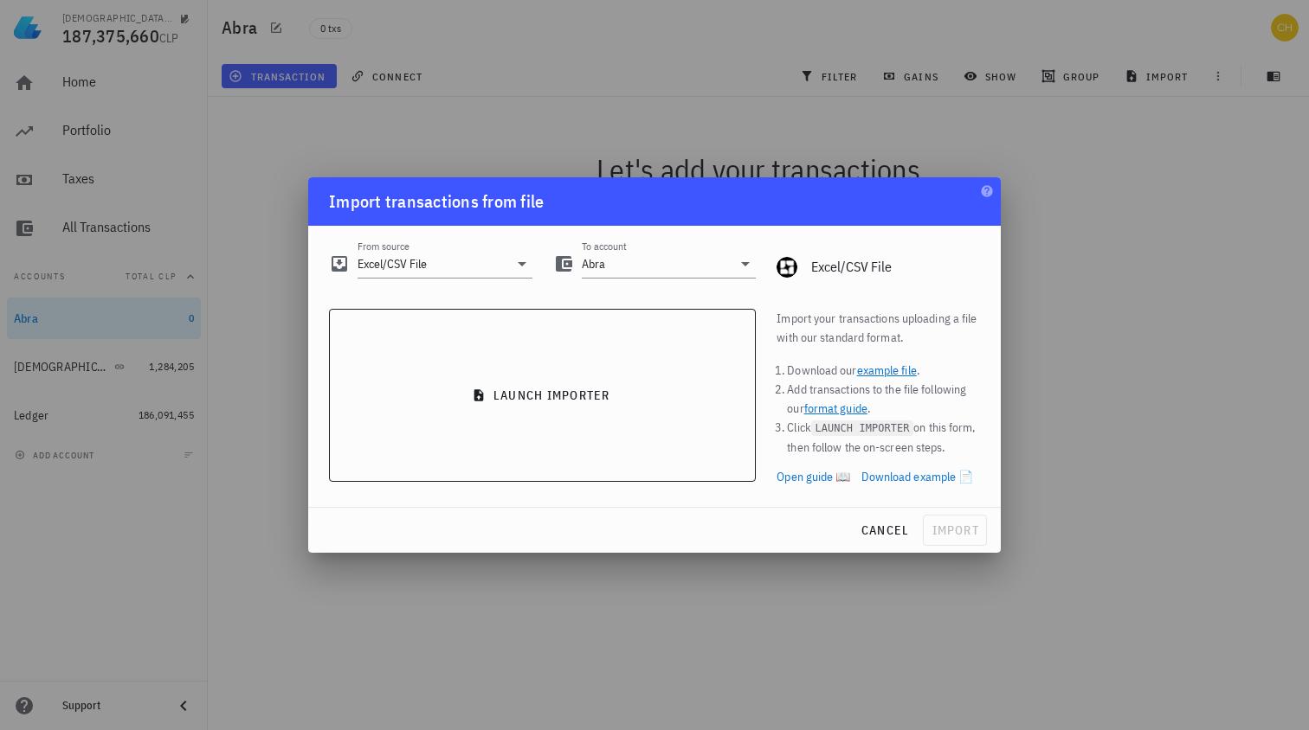
click at [905, 371] on link "example file" at bounding box center [887, 371] width 60 height 16
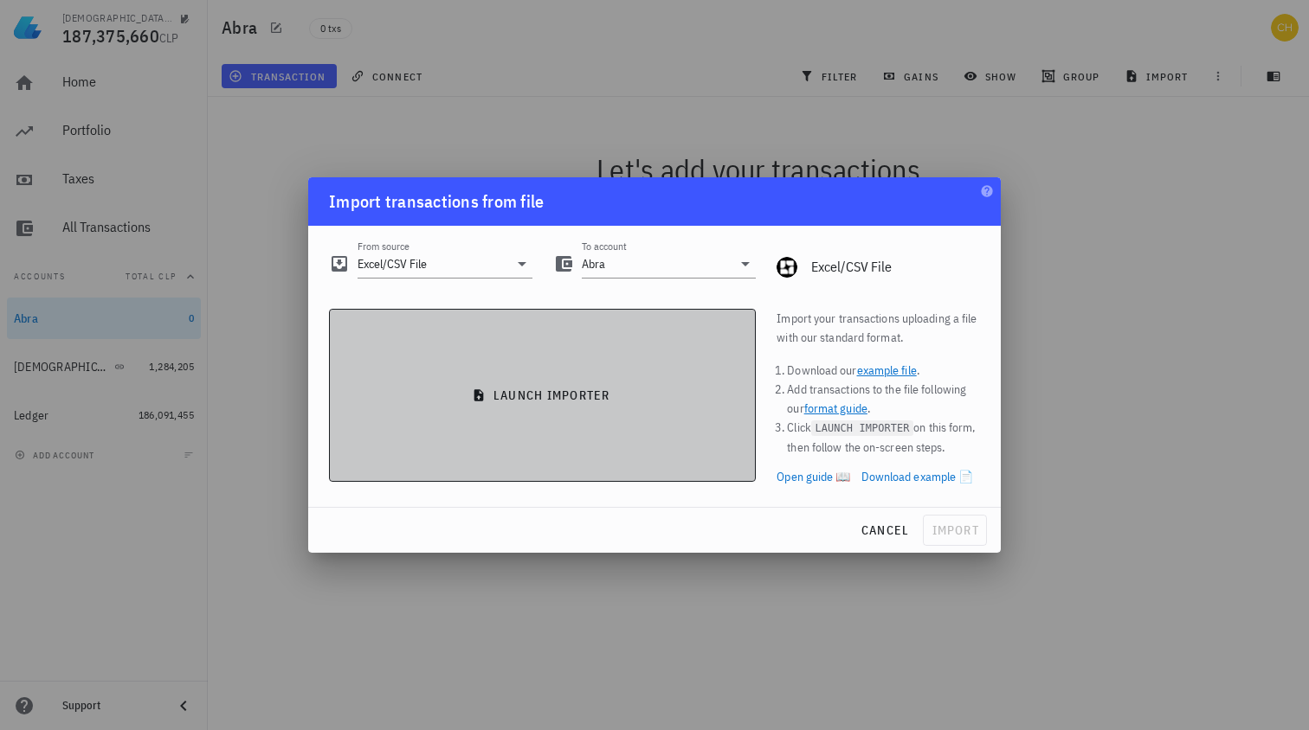
click at [660, 409] on button "launch importer" at bounding box center [542, 395] width 427 height 173
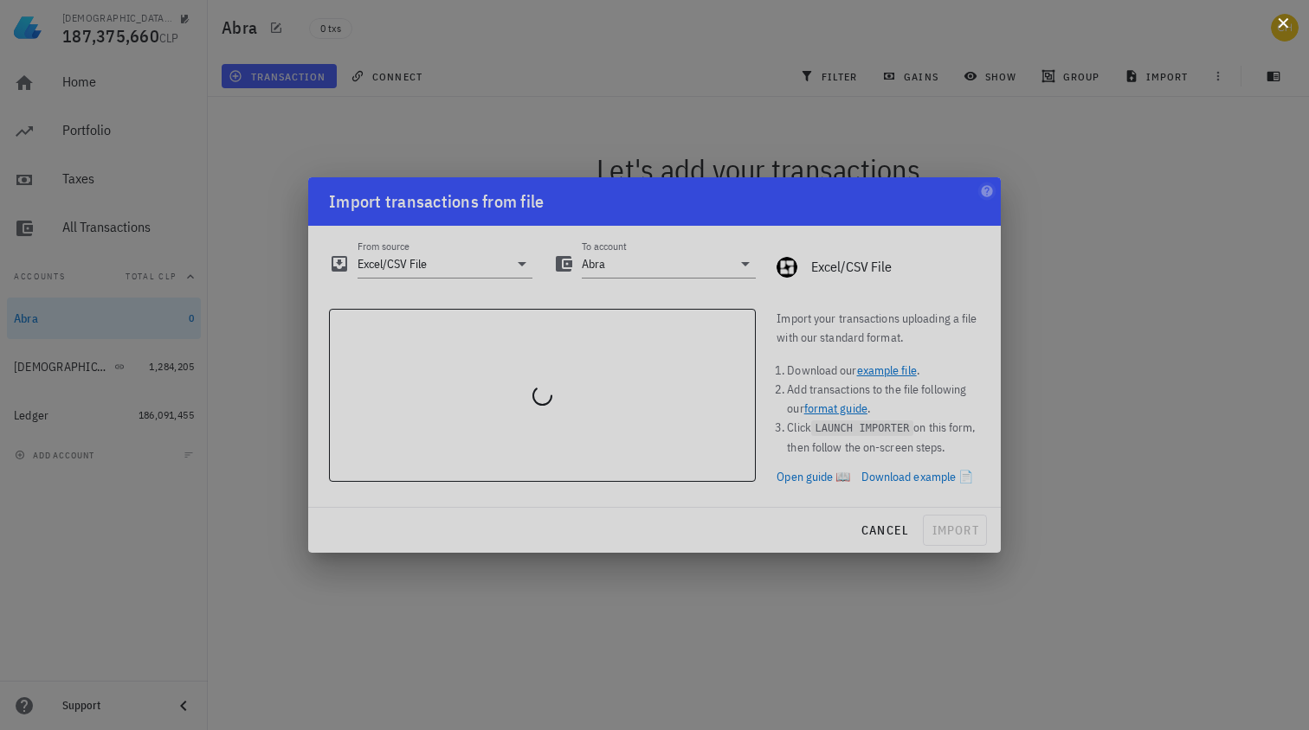
click at [1289, 21] on button at bounding box center [1282, 21] width 17 height 17
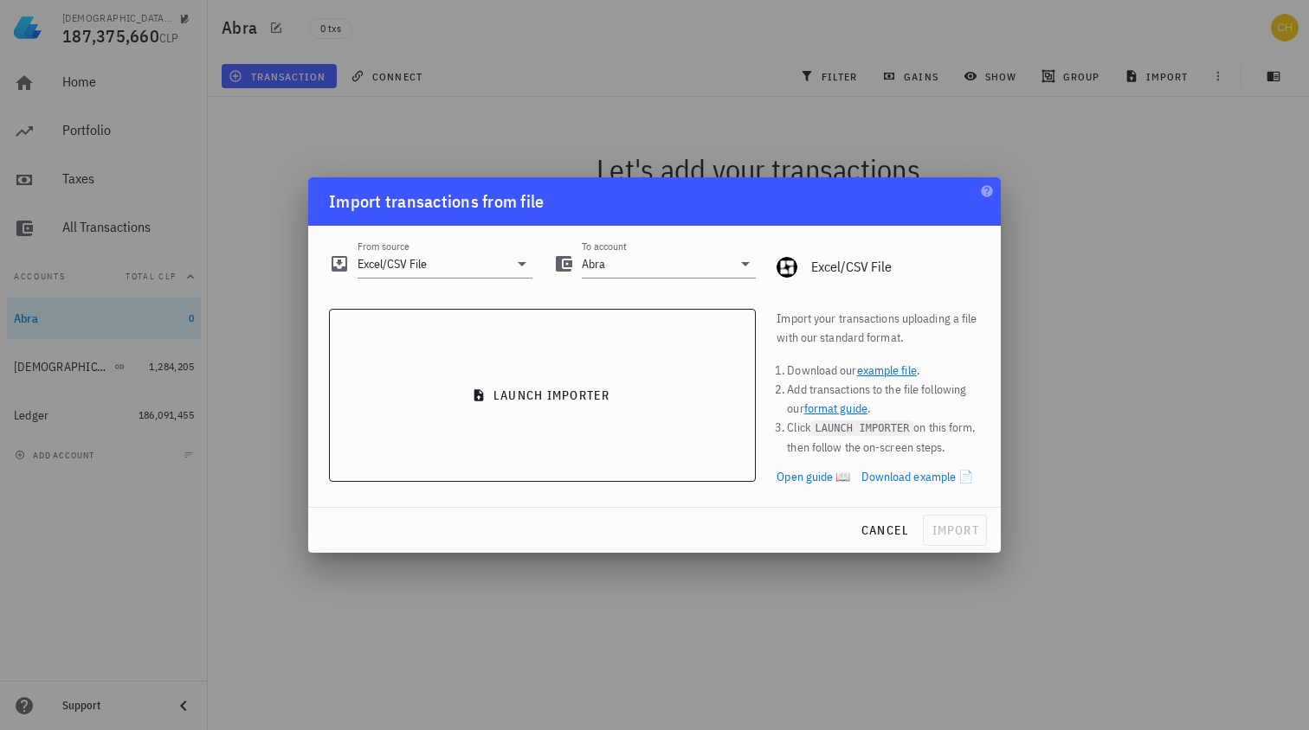
click at [889, 369] on link "example file" at bounding box center [887, 371] width 60 height 16
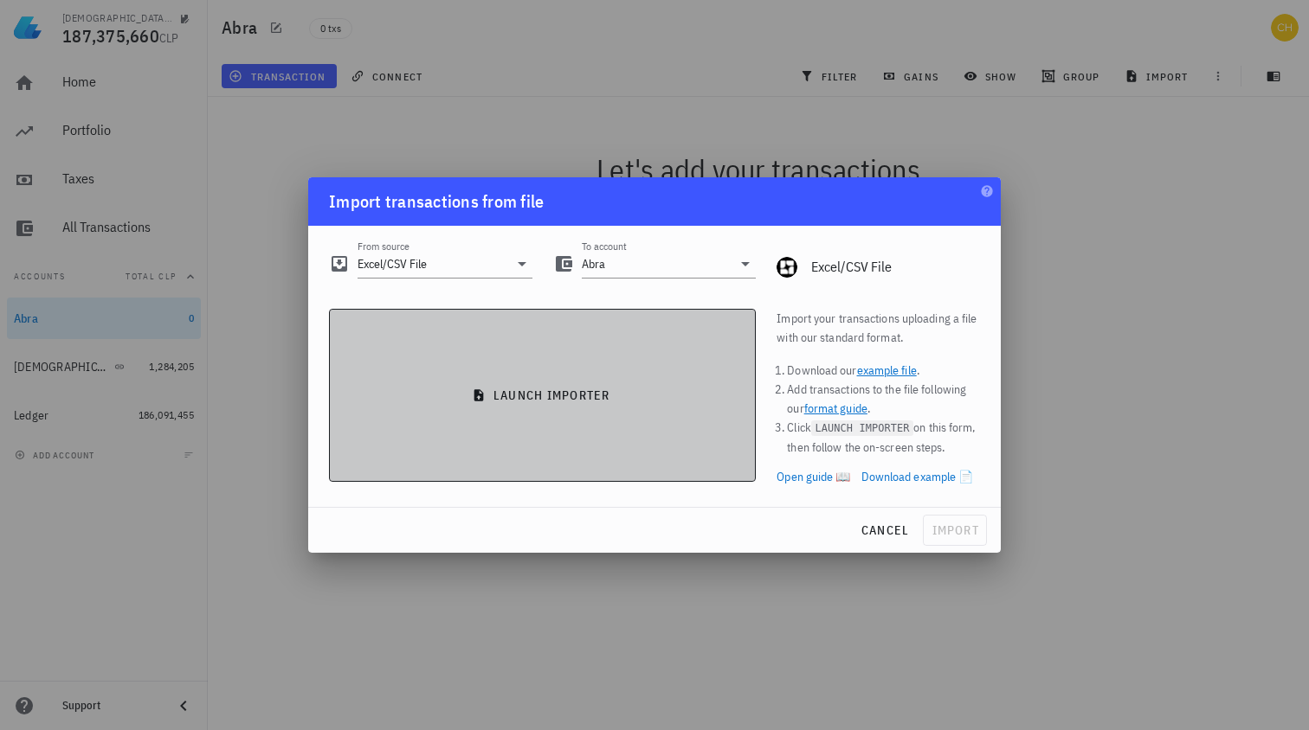
click at [609, 408] on button "launch importer" at bounding box center [542, 395] width 427 height 173
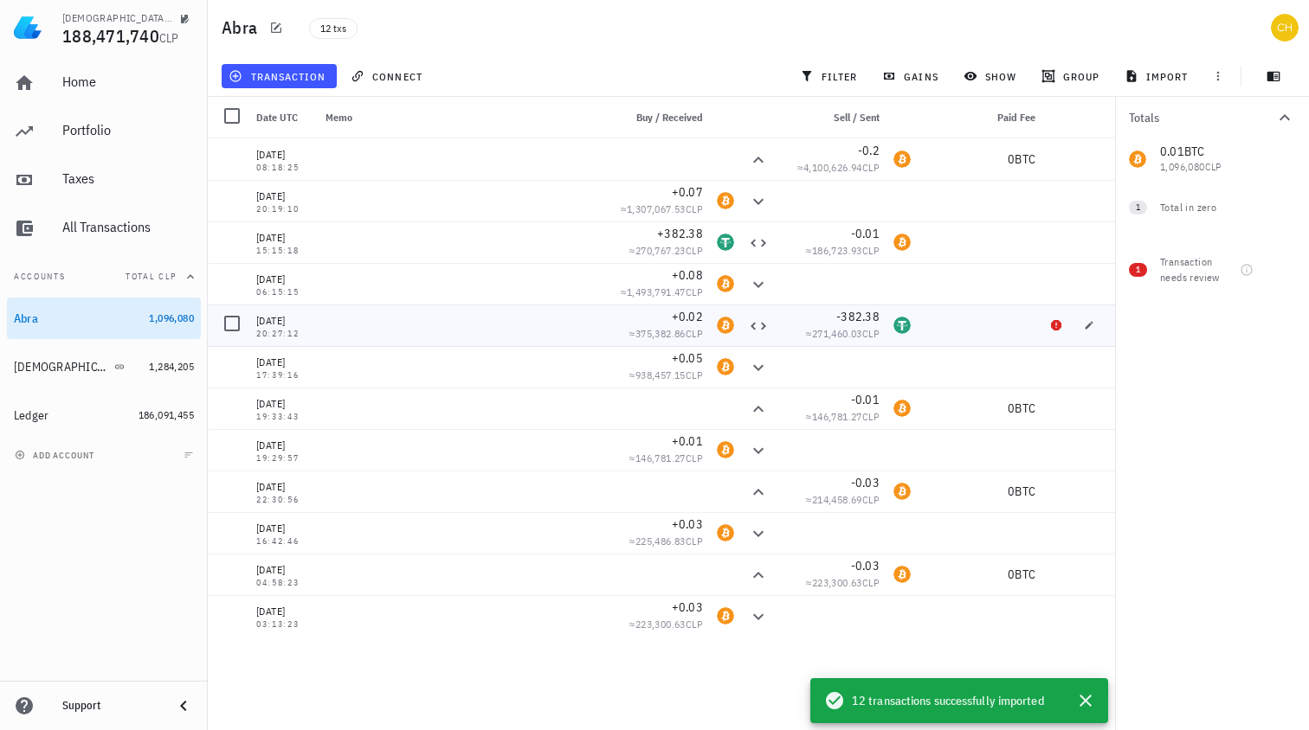
click at [855, 312] on span "-382.38" at bounding box center [857, 317] width 43 height 16
click at [855, 315] on span "-382.38" at bounding box center [857, 317] width 43 height 16
click at [688, 317] on span "+0.02" at bounding box center [687, 317] width 31 height 16
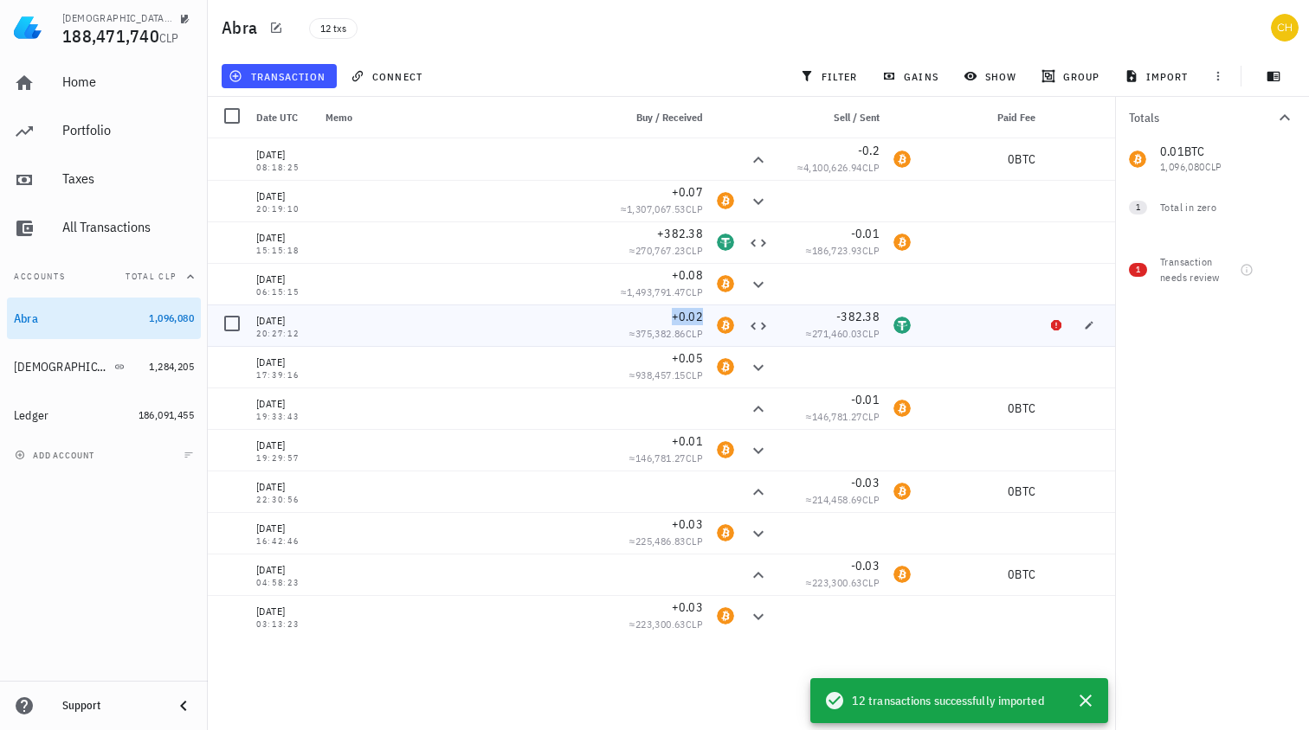
click at [688, 317] on span "+0.02" at bounding box center [687, 317] width 31 height 16
click at [688, 335] on span "CLP" at bounding box center [693, 333] width 17 height 13
click at [116, 371] on div "Buda" at bounding box center [78, 367] width 128 height 16
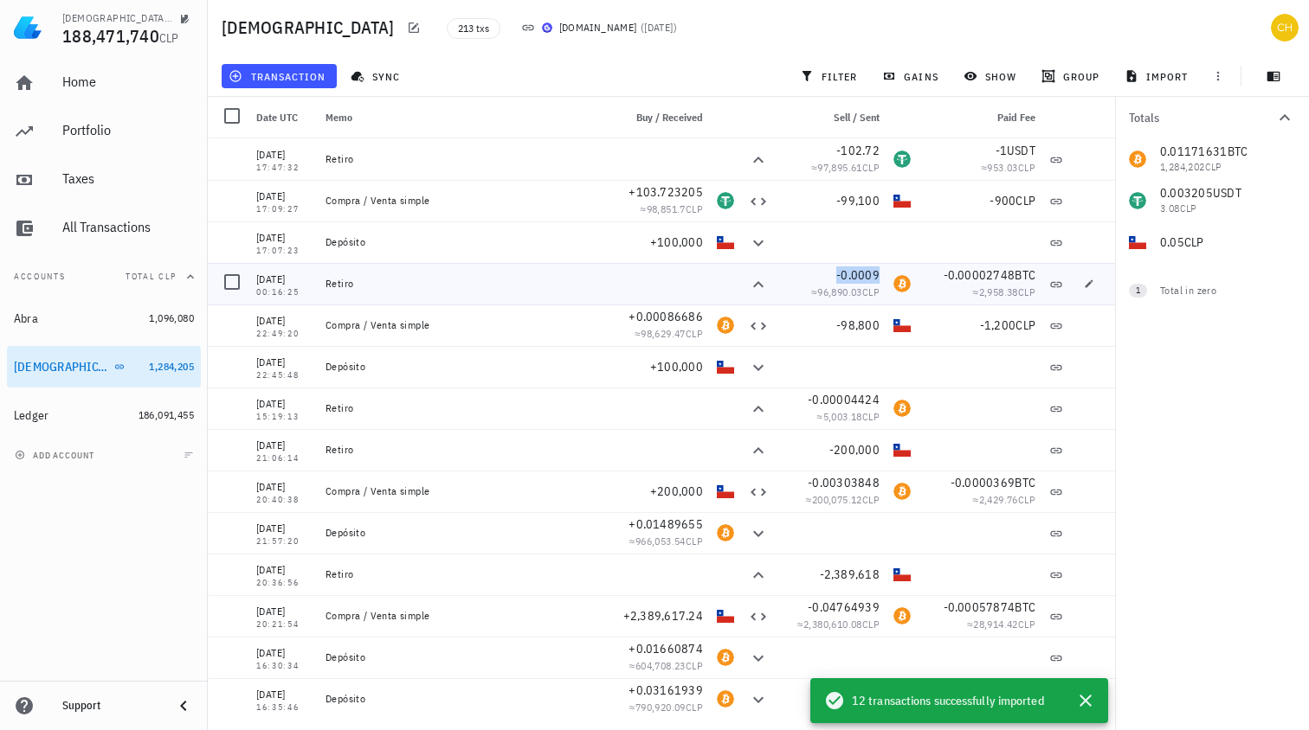
click at [853, 273] on span "-0.0009" at bounding box center [857, 275] width 43 height 16
click at [104, 318] on div "Abra" at bounding box center [78, 319] width 128 height 16
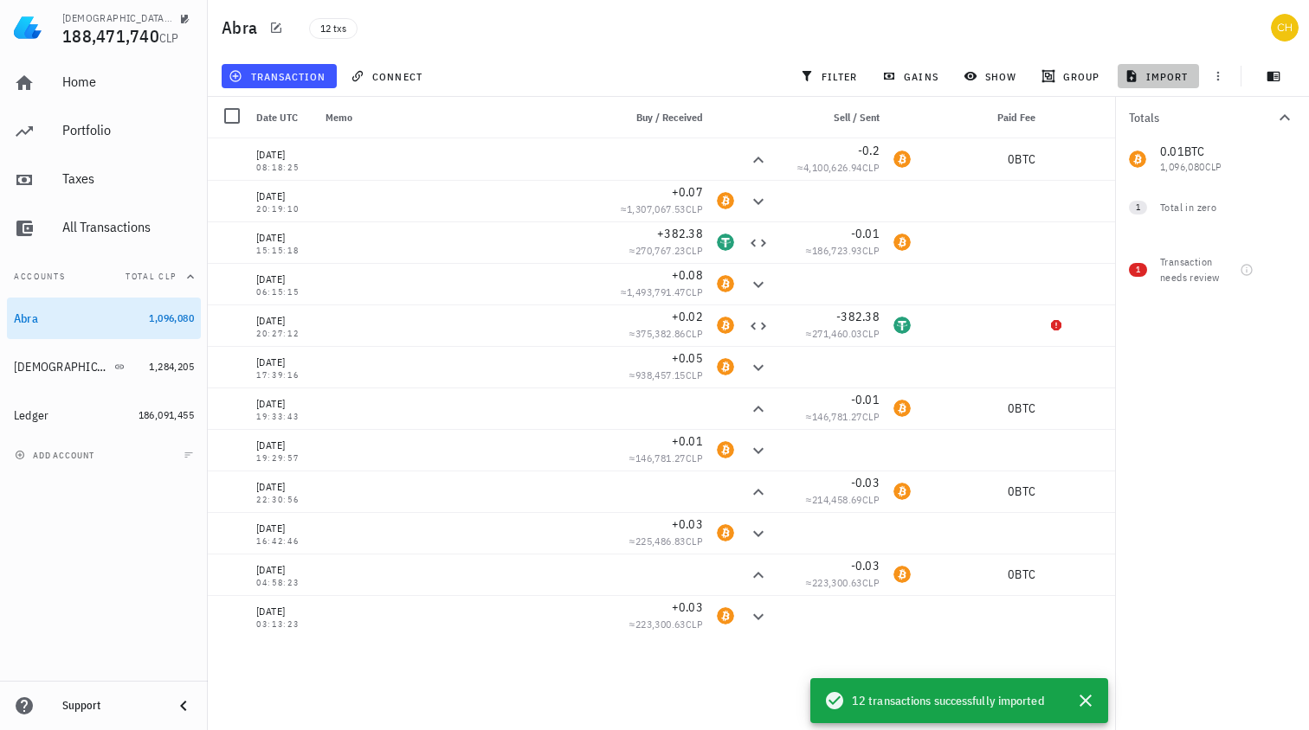
click at [1160, 74] on span "import" at bounding box center [1158, 76] width 61 height 14
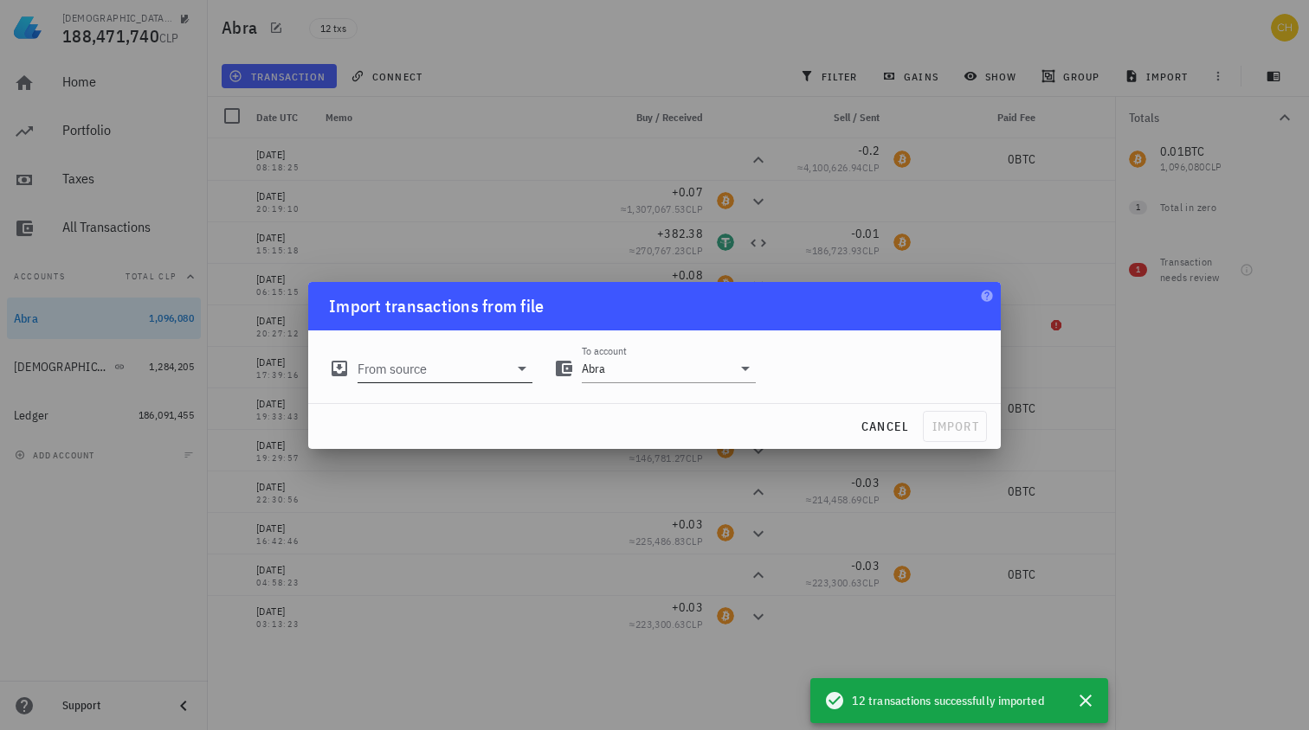
click at [403, 369] on input "From source" at bounding box center [432, 369] width 151 height 28
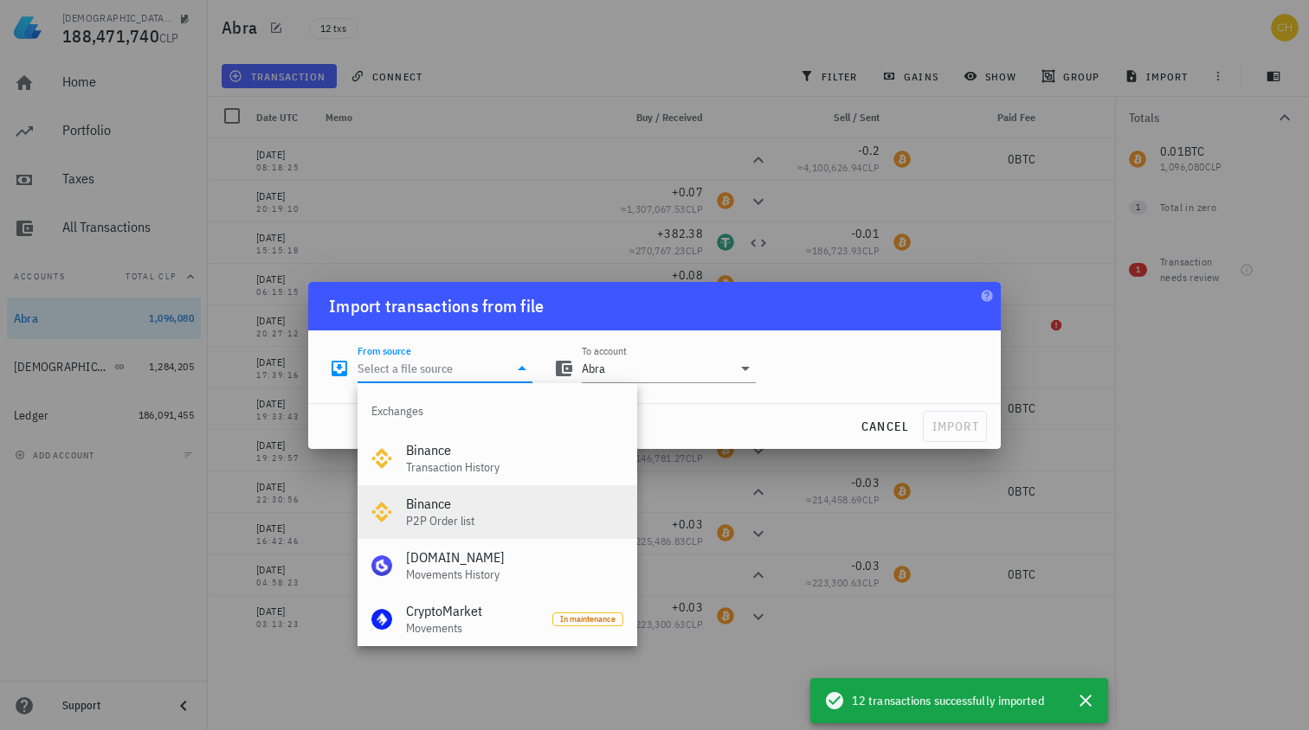
scroll to position [722, 0]
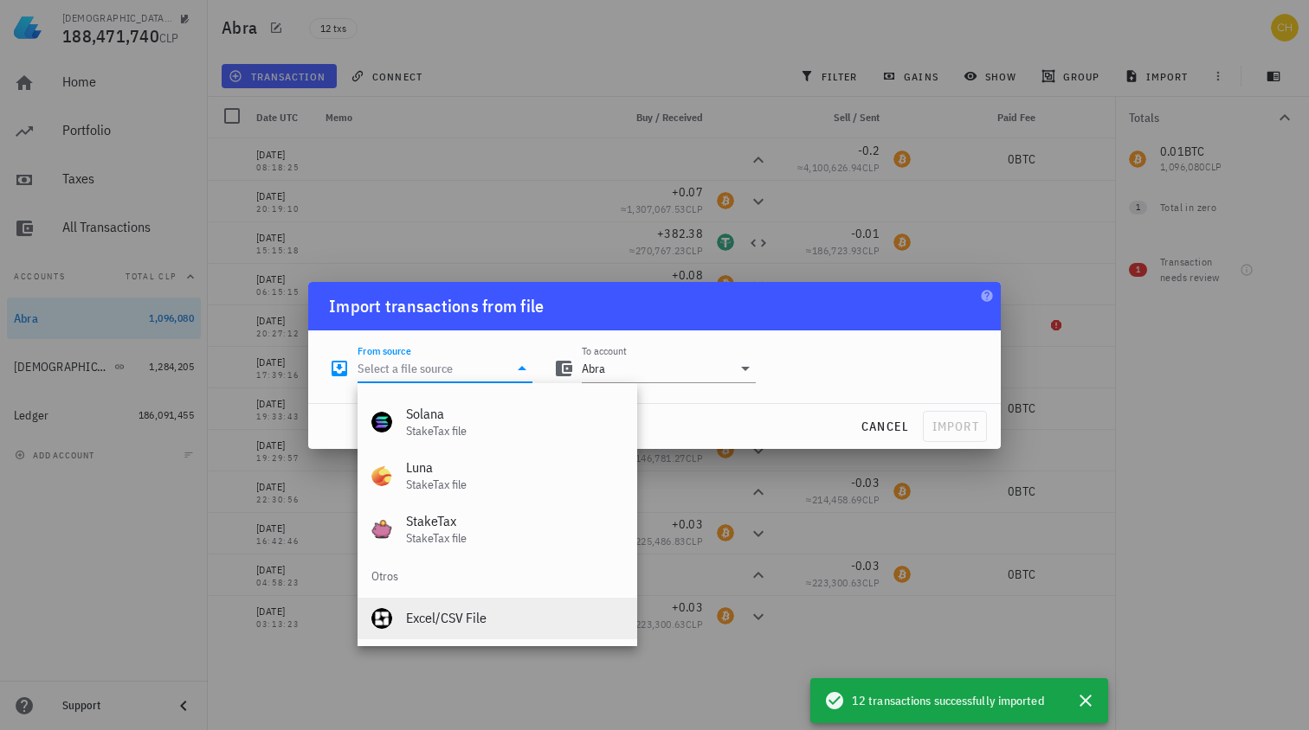
click at [467, 620] on div "Excel/CSV File" at bounding box center [514, 618] width 217 height 16
type input "Excel/CSV File"
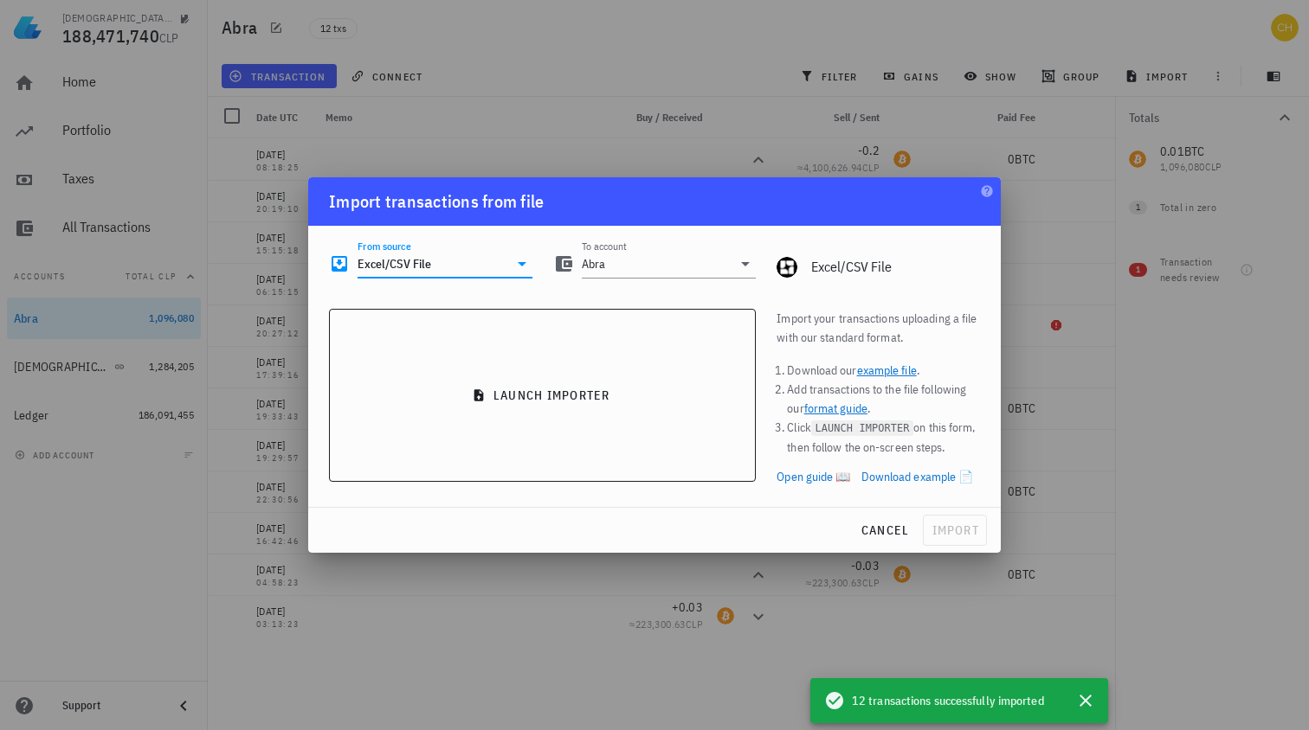
click at [838, 408] on link "format guide" at bounding box center [835, 409] width 63 height 16
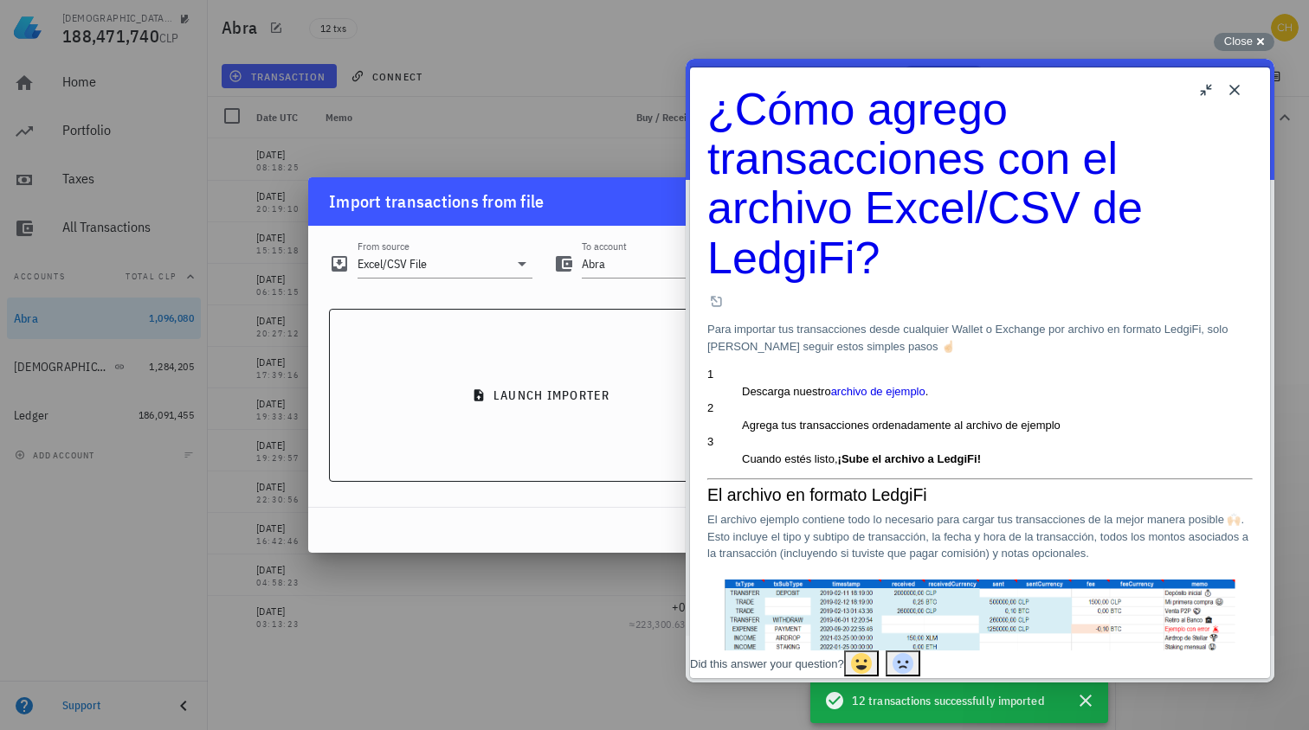
click at [1230, 93] on button "Close" at bounding box center [1234, 90] width 28 height 28
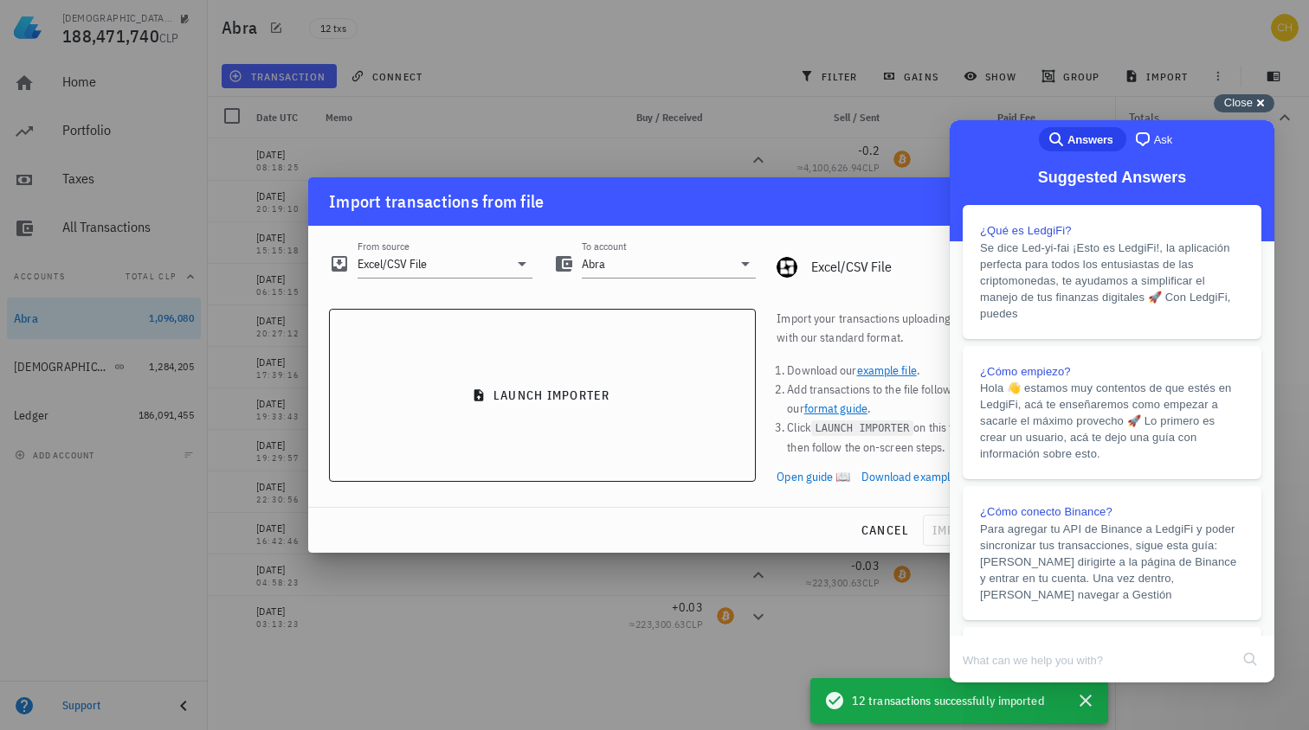
click at [1250, 106] on span "Close" at bounding box center [1238, 102] width 29 height 13
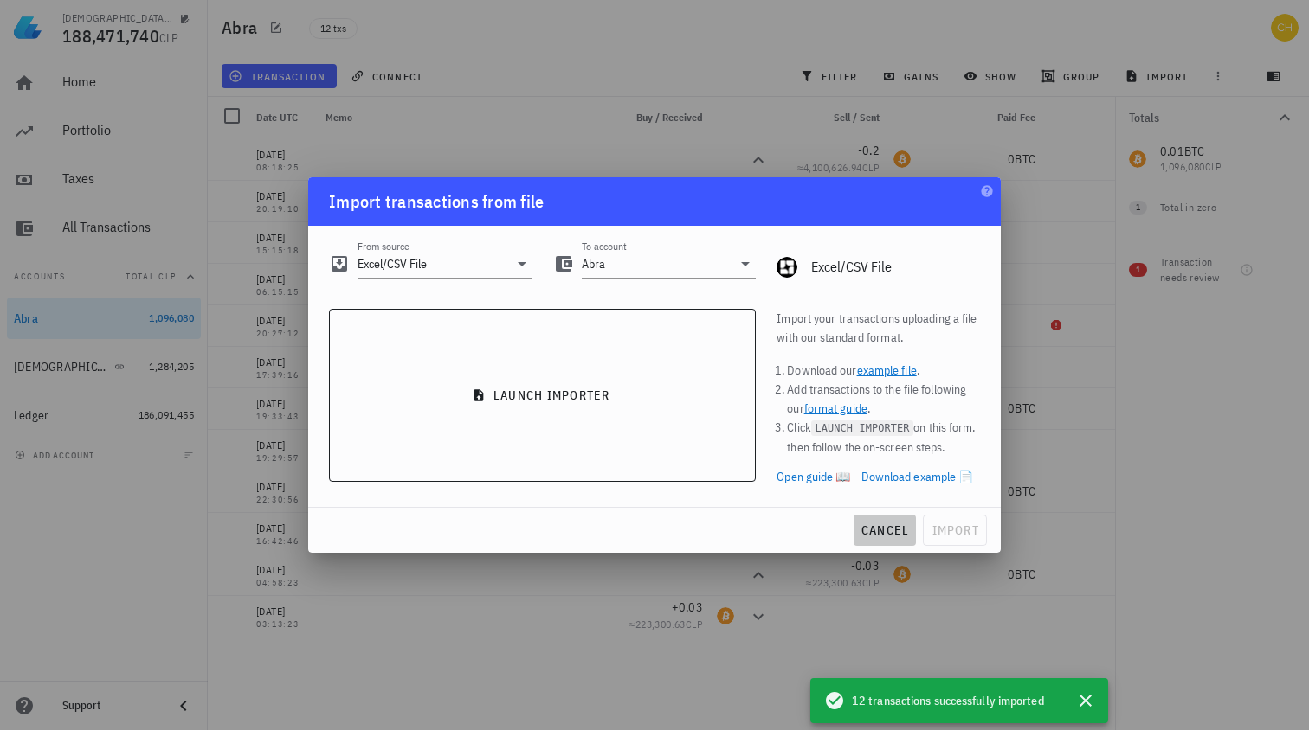
click at [879, 536] on span "cancel" at bounding box center [884, 531] width 49 height 16
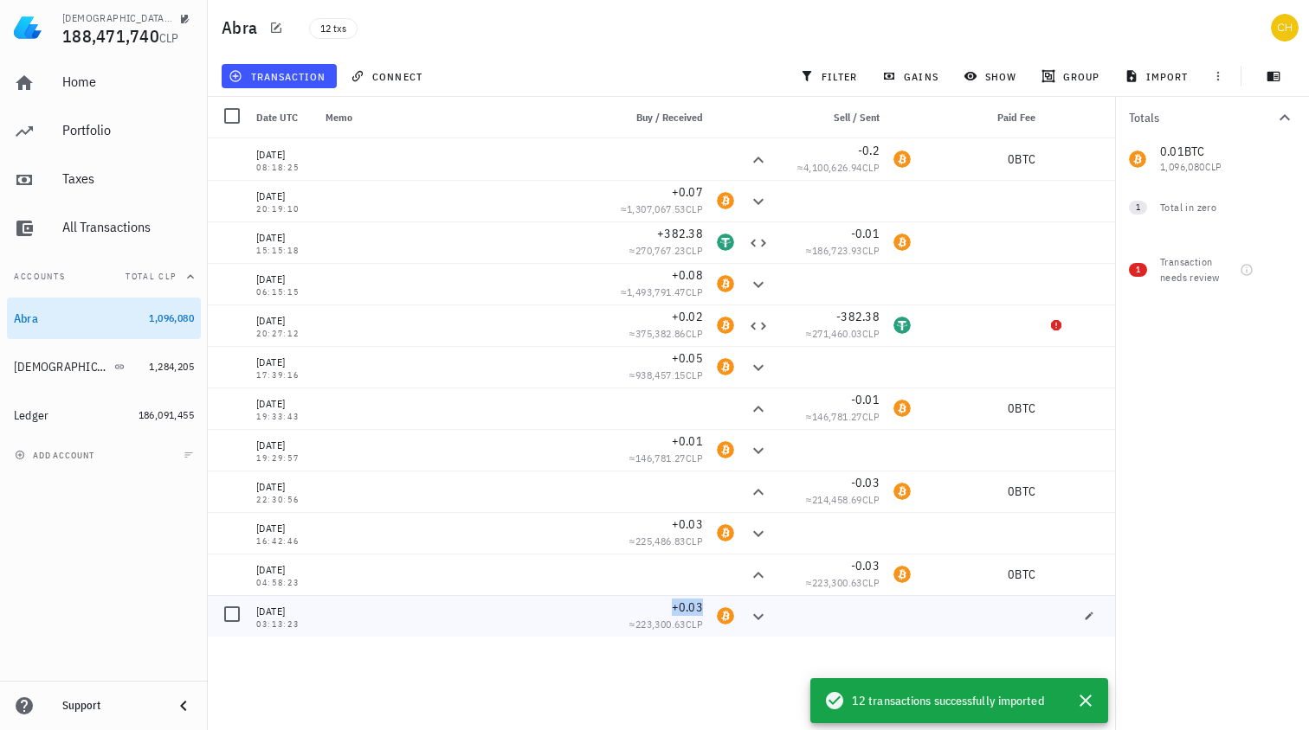
click at [687, 608] on span "+0.03" at bounding box center [687, 608] width 31 height 16
click at [759, 576] on icon at bounding box center [758, 575] width 21 height 21
click at [753, 573] on icon at bounding box center [758, 575] width 21 height 21
click at [1093, 573] on icon "button" at bounding box center [1089, 574] width 10 height 10
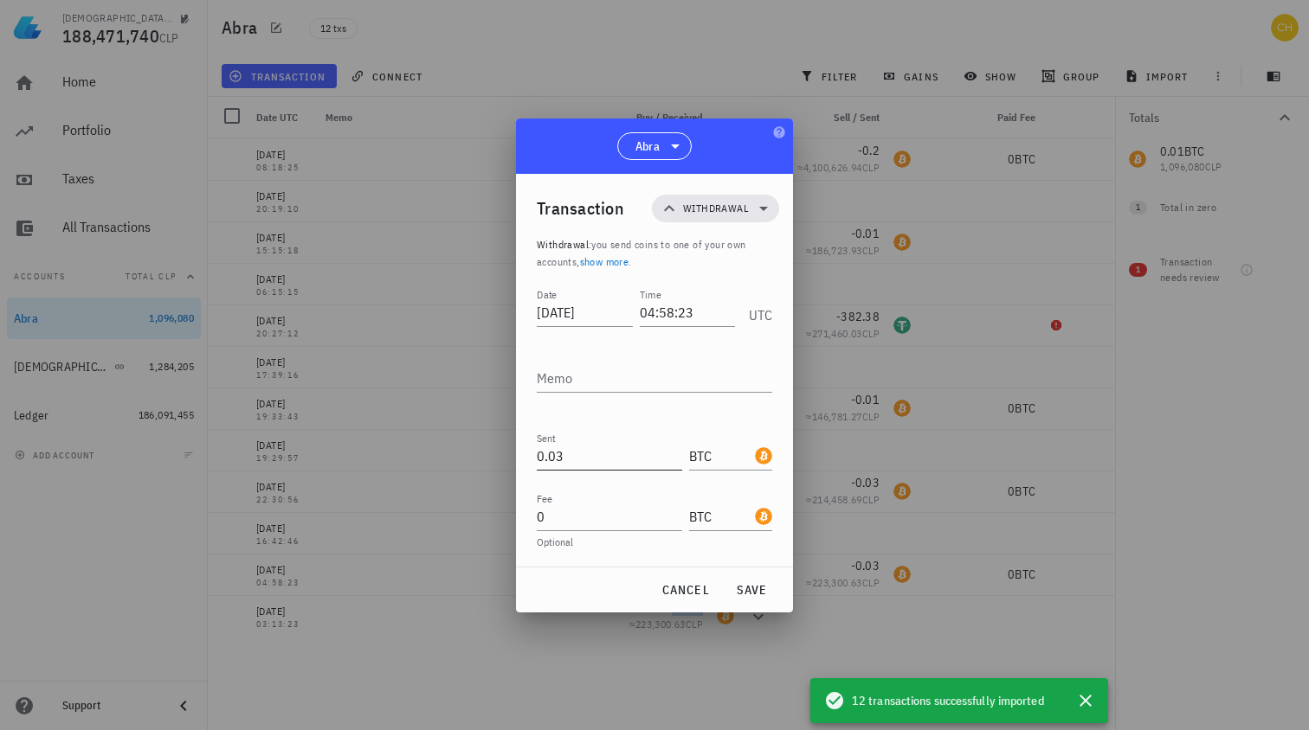
click at [551, 459] on input "0.03" at bounding box center [609, 456] width 145 height 28
paste input "26866"
type input "0.026866"
click at [577, 521] on input "0" at bounding box center [609, 517] width 145 height 28
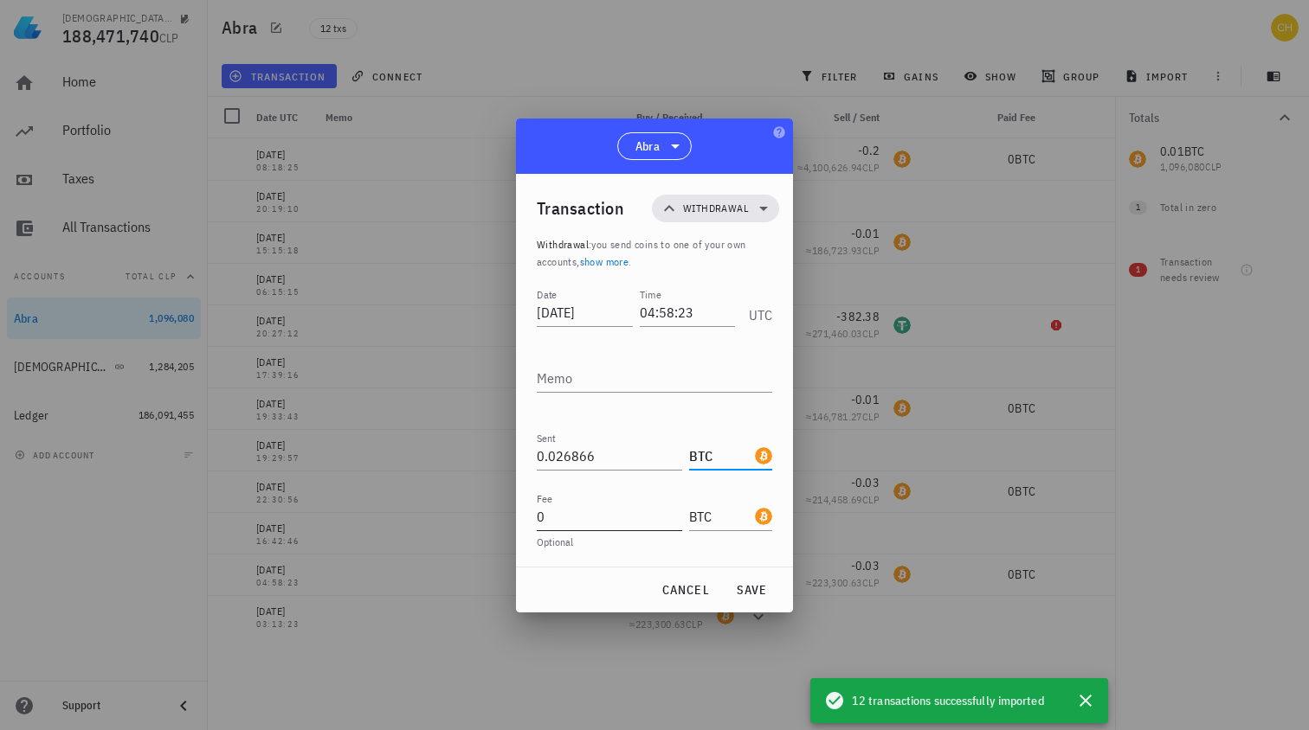
click at [577, 521] on input "0" at bounding box center [609, 517] width 145 height 28
paste input ".0005"
type input "0.0005"
click at [756, 587] on span "save" at bounding box center [751, 590] width 42 height 16
type input "0.03"
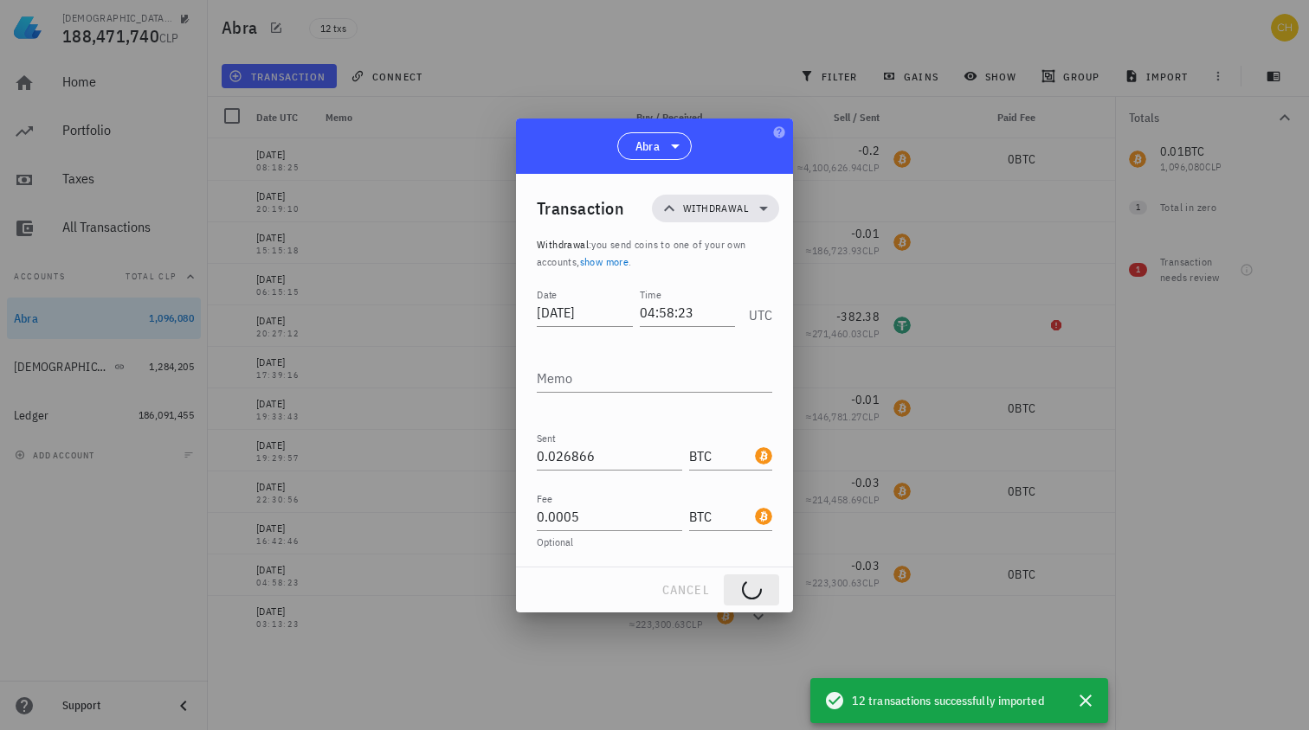
type input "0"
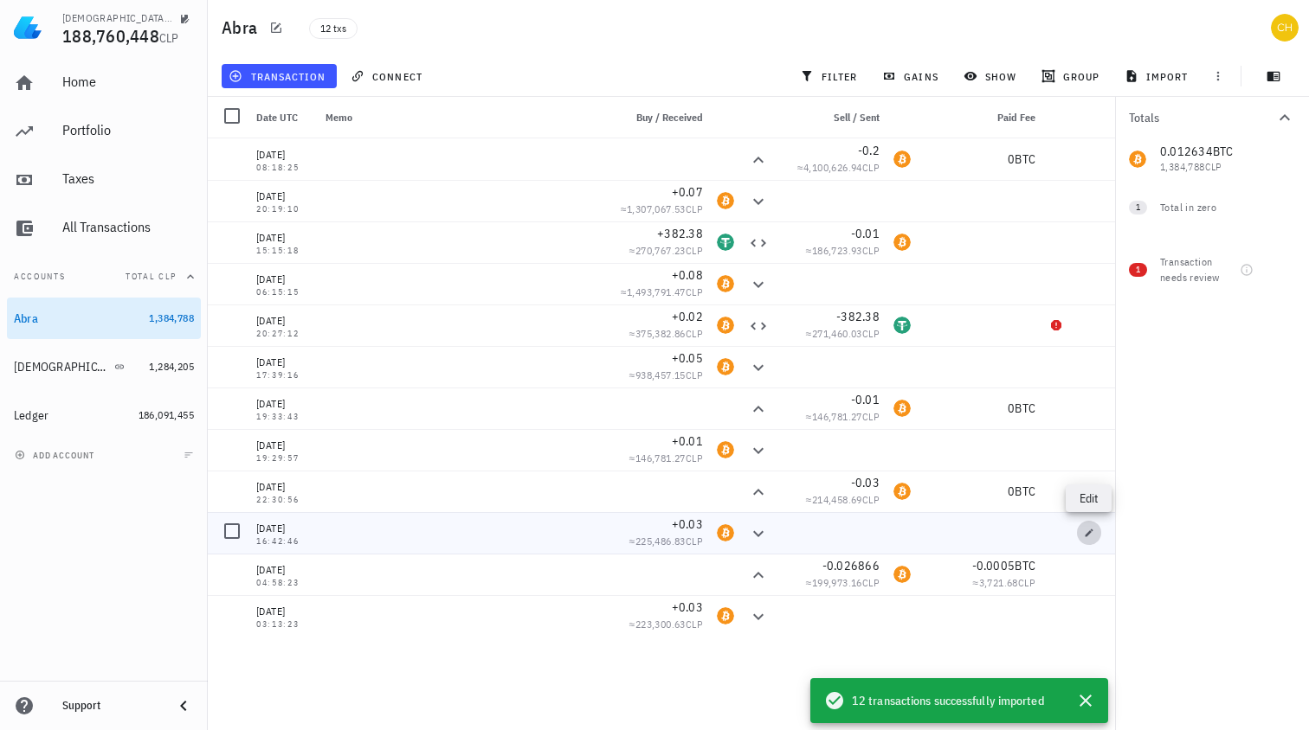
click at [1084, 531] on icon "button" at bounding box center [1089, 533] width 10 height 10
type input "2020-06-09"
type input "16:42:46"
type input "0.03"
type input "BTC"
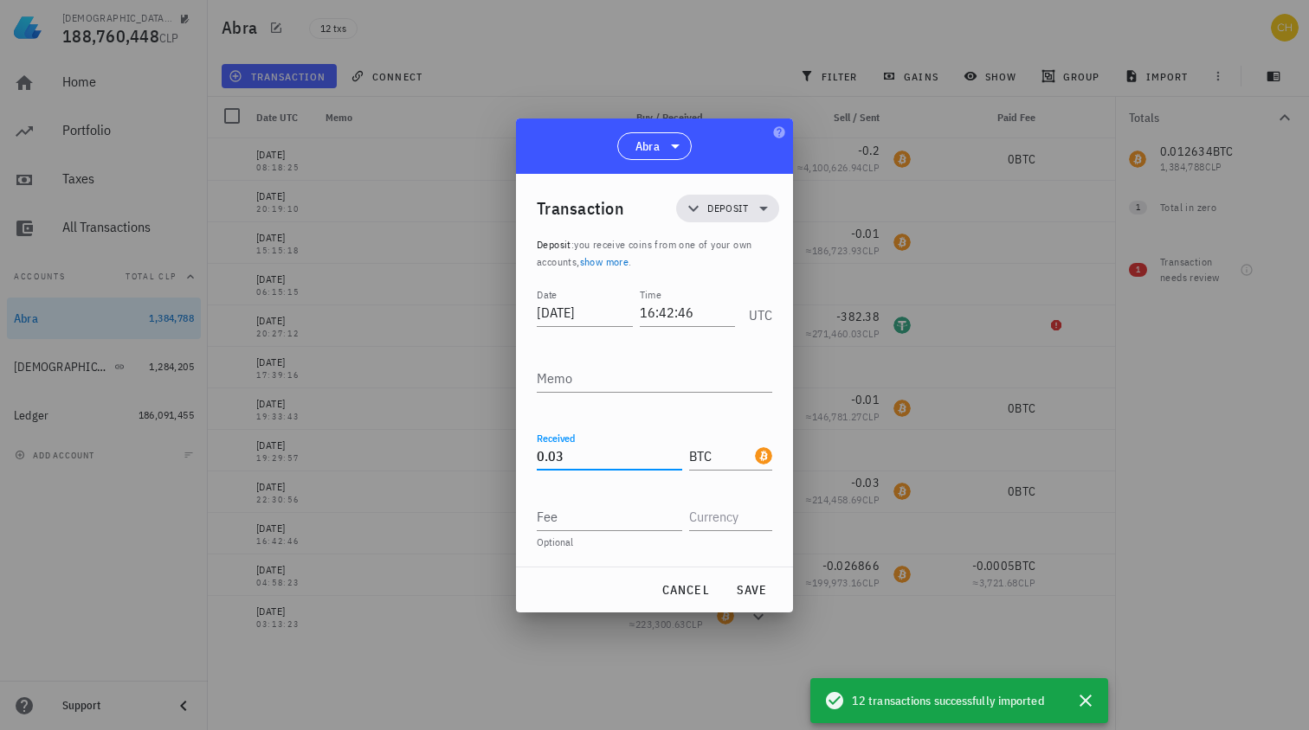
click at [542, 458] on input "0.03" at bounding box center [609, 456] width 145 height 28
paste input "26184"
click at [750, 584] on span "save" at bounding box center [751, 590] width 42 height 16
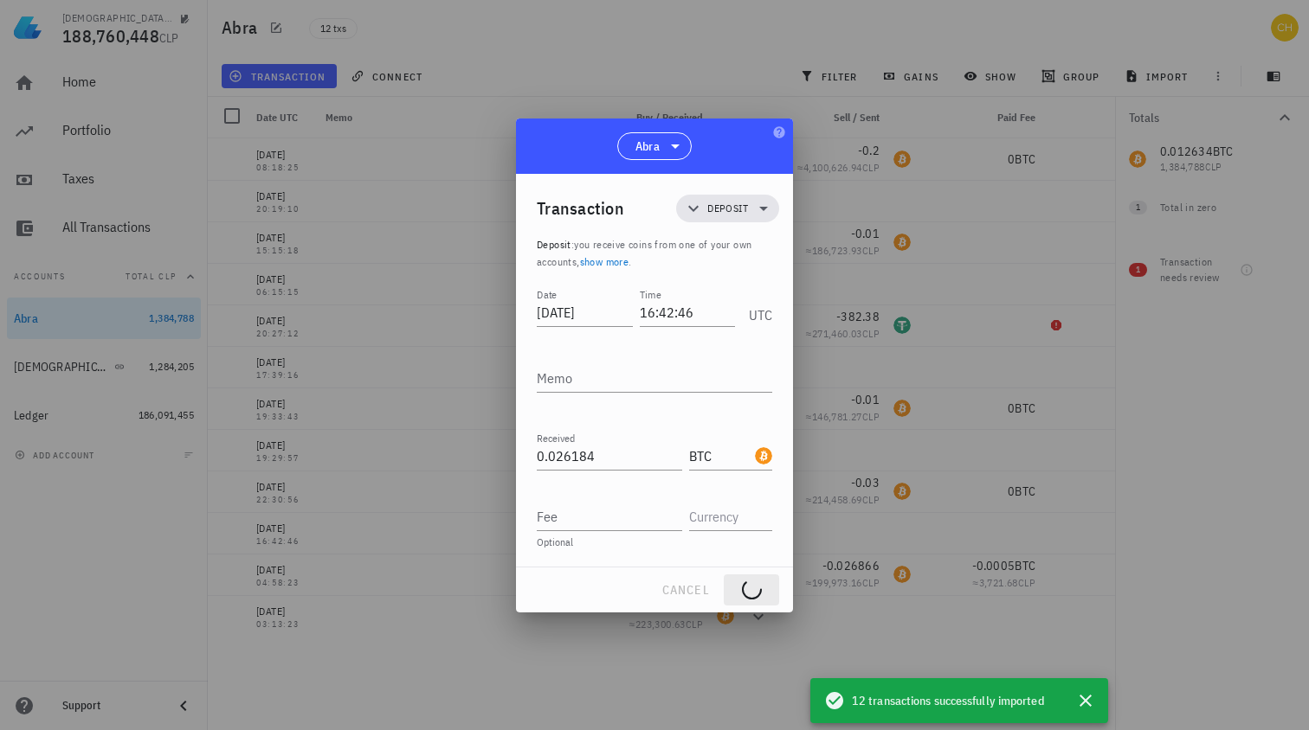
type input "0.03"
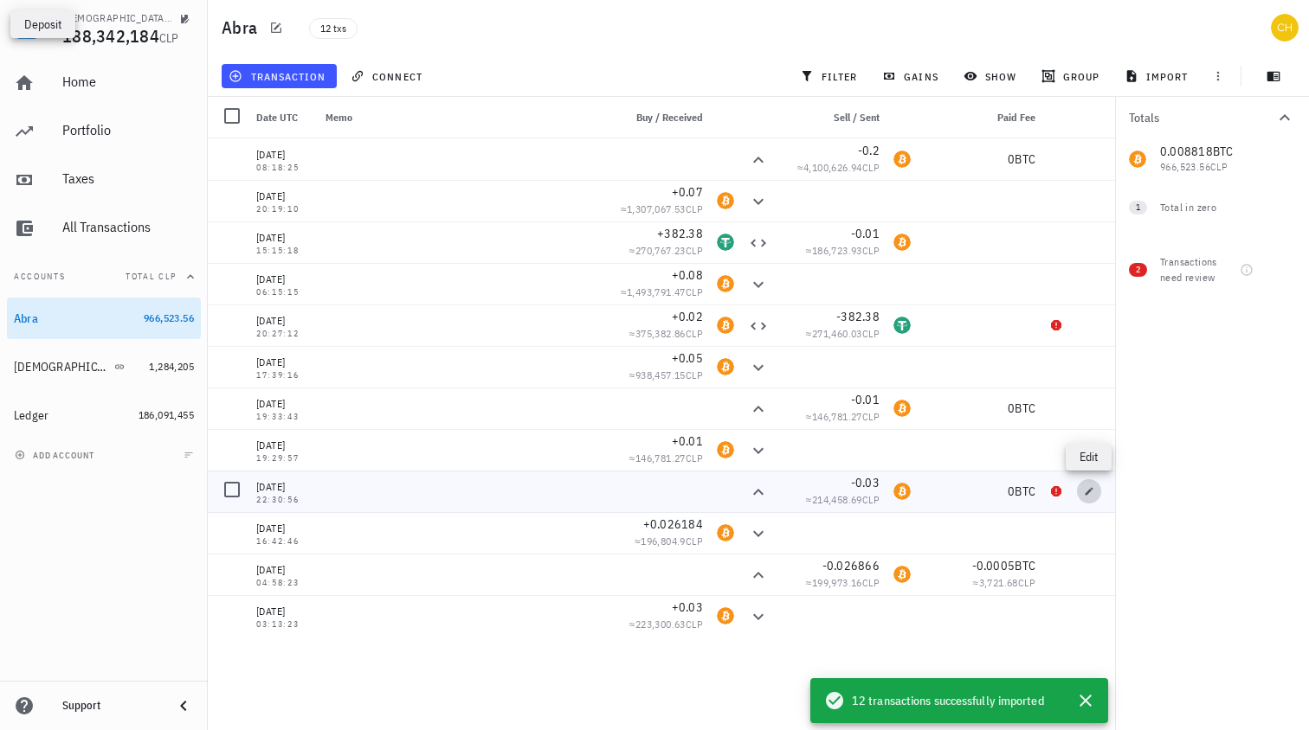
click at [1089, 486] on icon "button" at bounding box center [1089, 491] width 10 height 10
type input "2020-06-11"
type input "22:30:56"
type input "0.03"
type input "BTC"
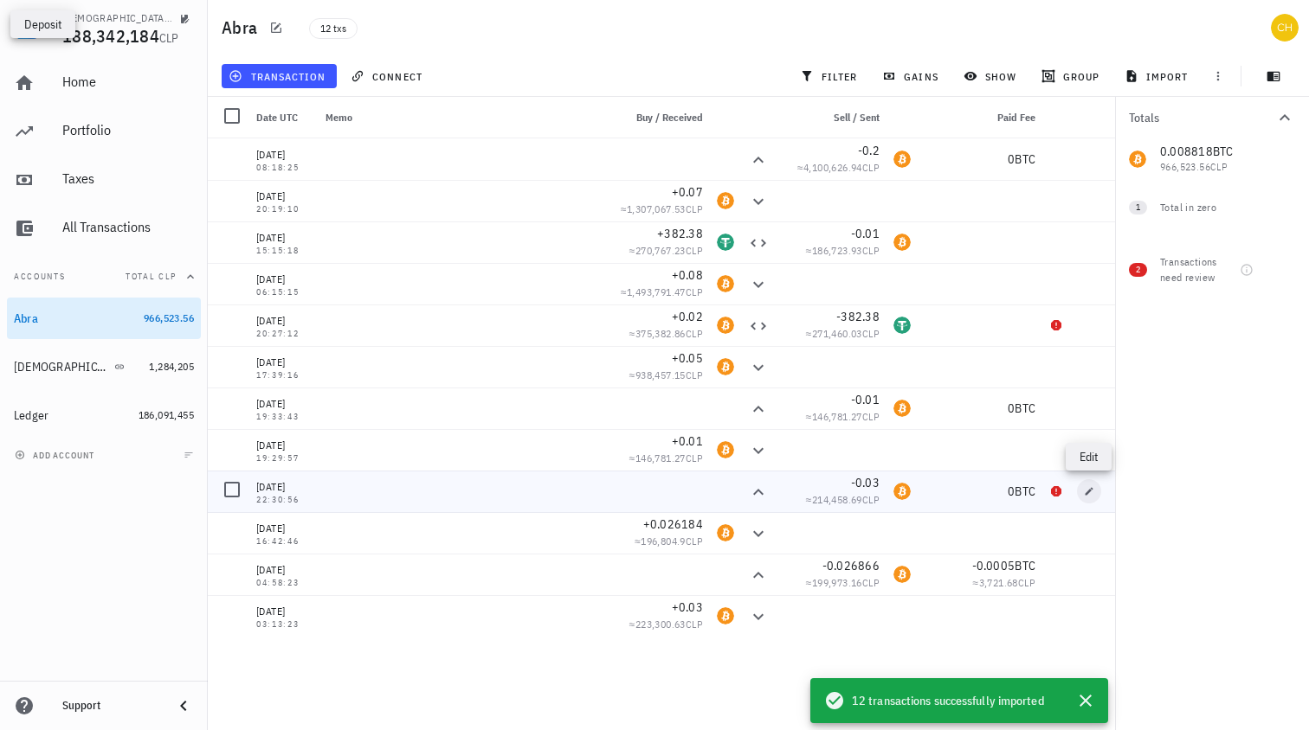
type input "0"
type input "BTC"
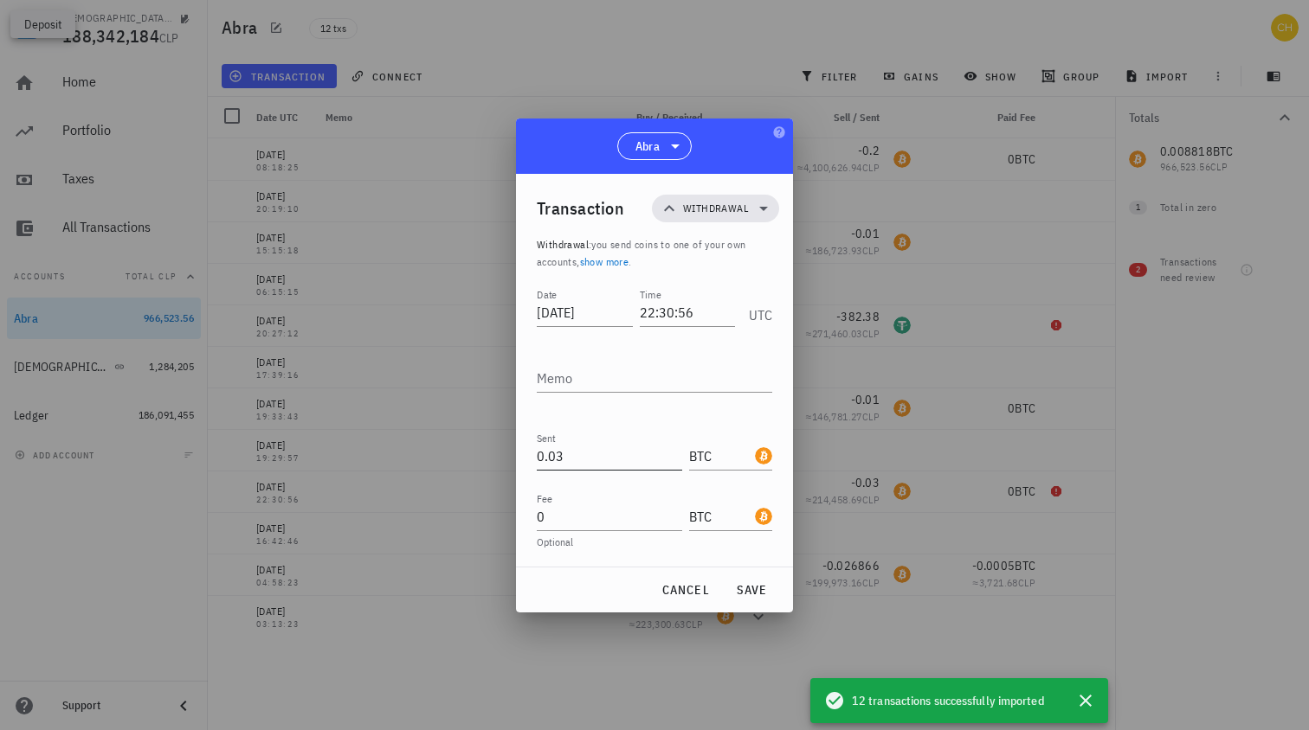
click at [547, 457] on input "0.03" at bounding box center [609, 456] width 145 height 28
paste input "2746932"
type input "0.02746932"
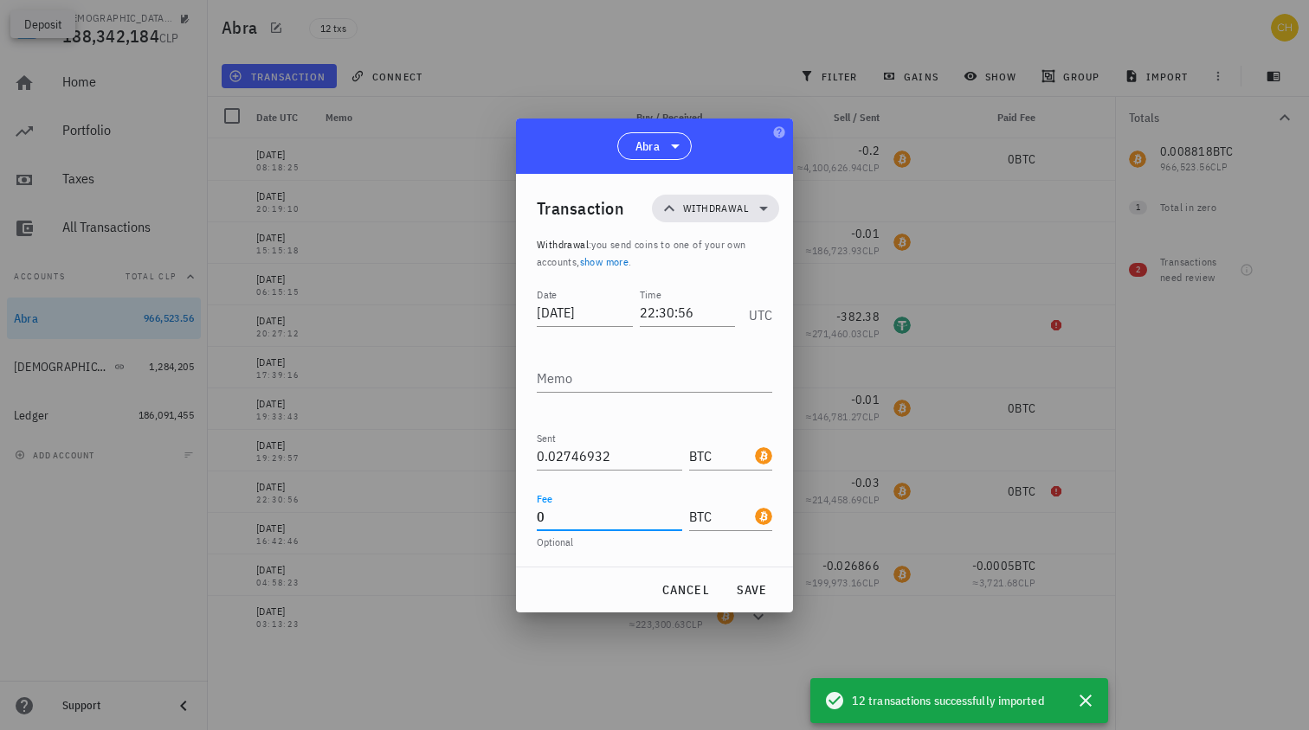
click at [633, 518] on input "0" at bounding box center [609, 517] width 145 height 28
paste input ".0005"
type input "0.0005"
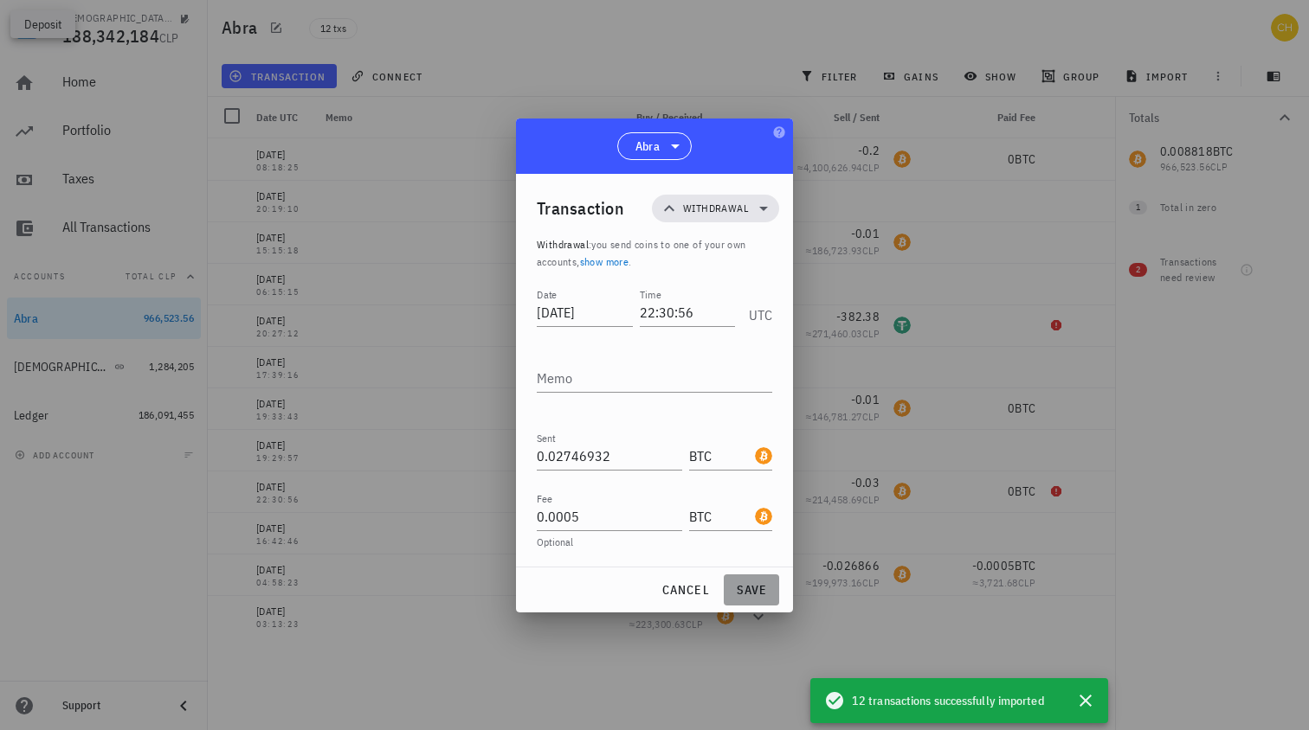
click at [759, 599] on button "save" at bounding box center [751, 590] width 55 height 31
type input "0.03"
type input "0"
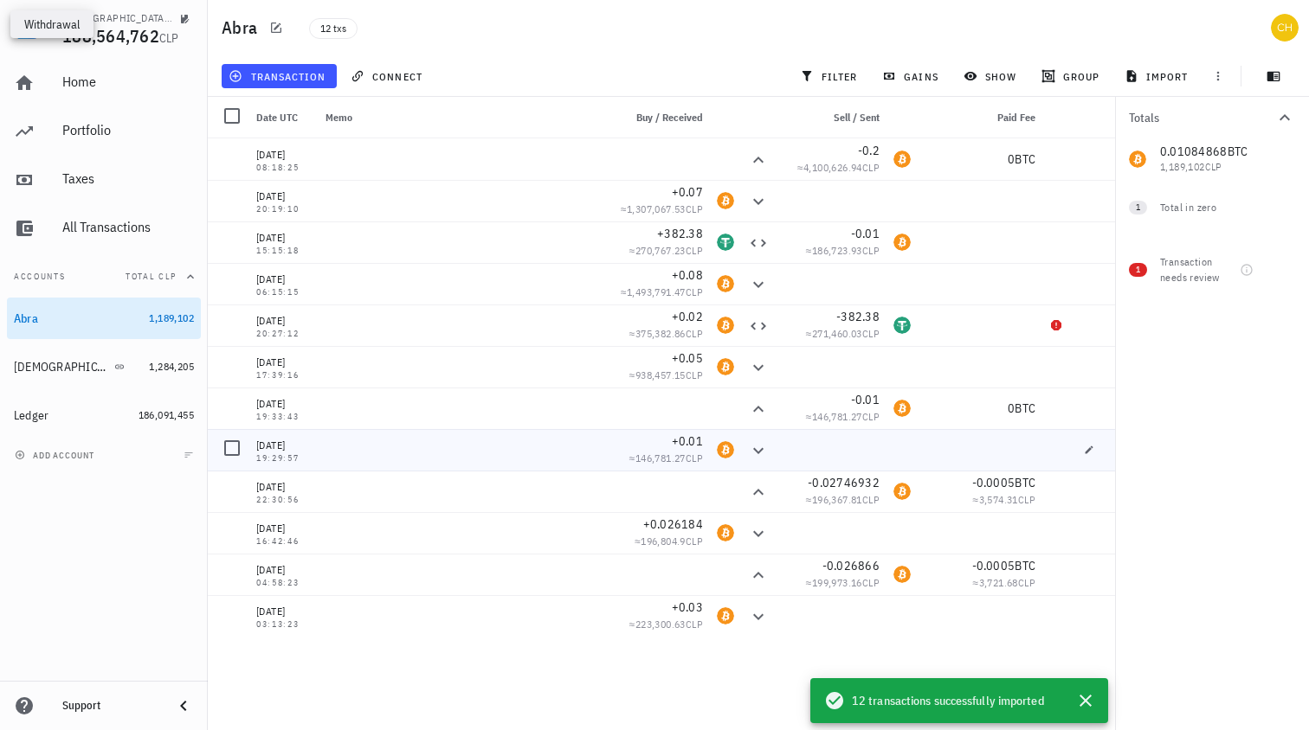
click at [603, 447] on div "+0.01 ≈ 146,781.27 CLP" at bounding box center [654, 450] width 111 height 42
click at [1089, 447] on icon "button" at bounding box center [1089, 450] width 10 height 10
type input "2020-11-24"
type input "19:29:57"
type input "0.01"
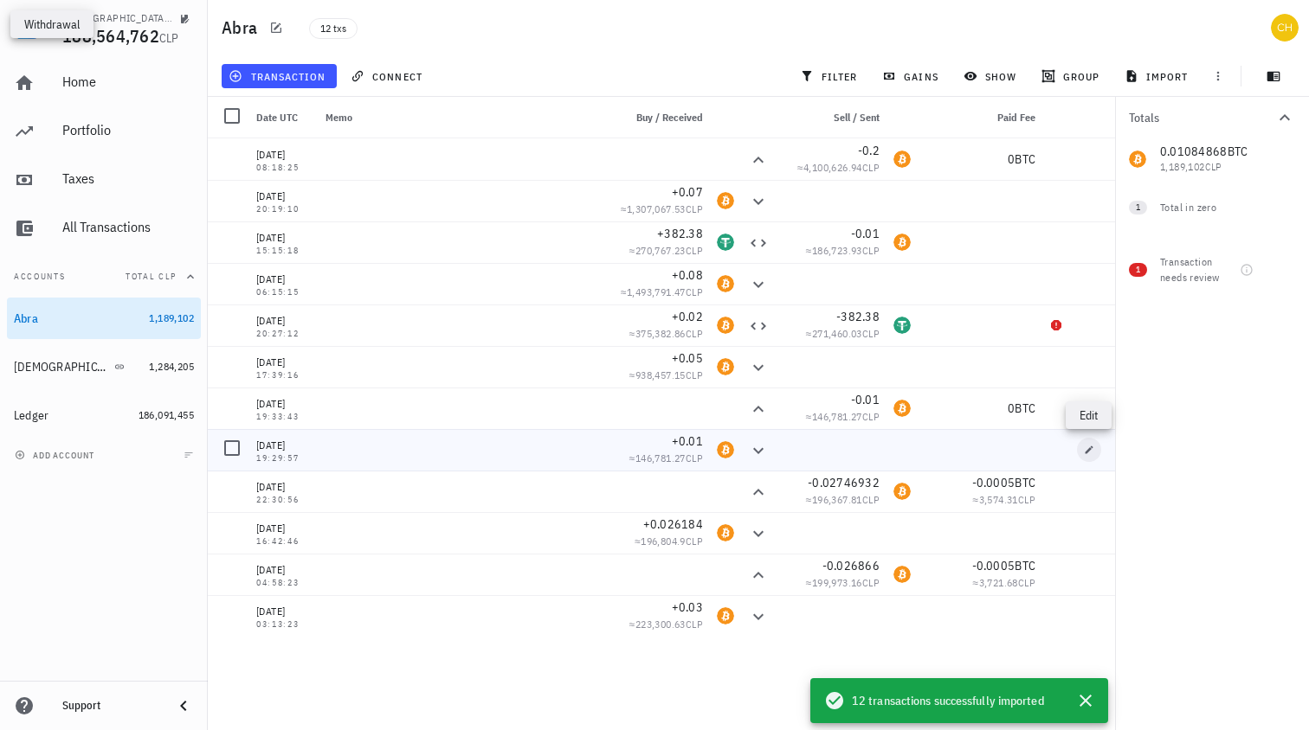
type input "BTC"
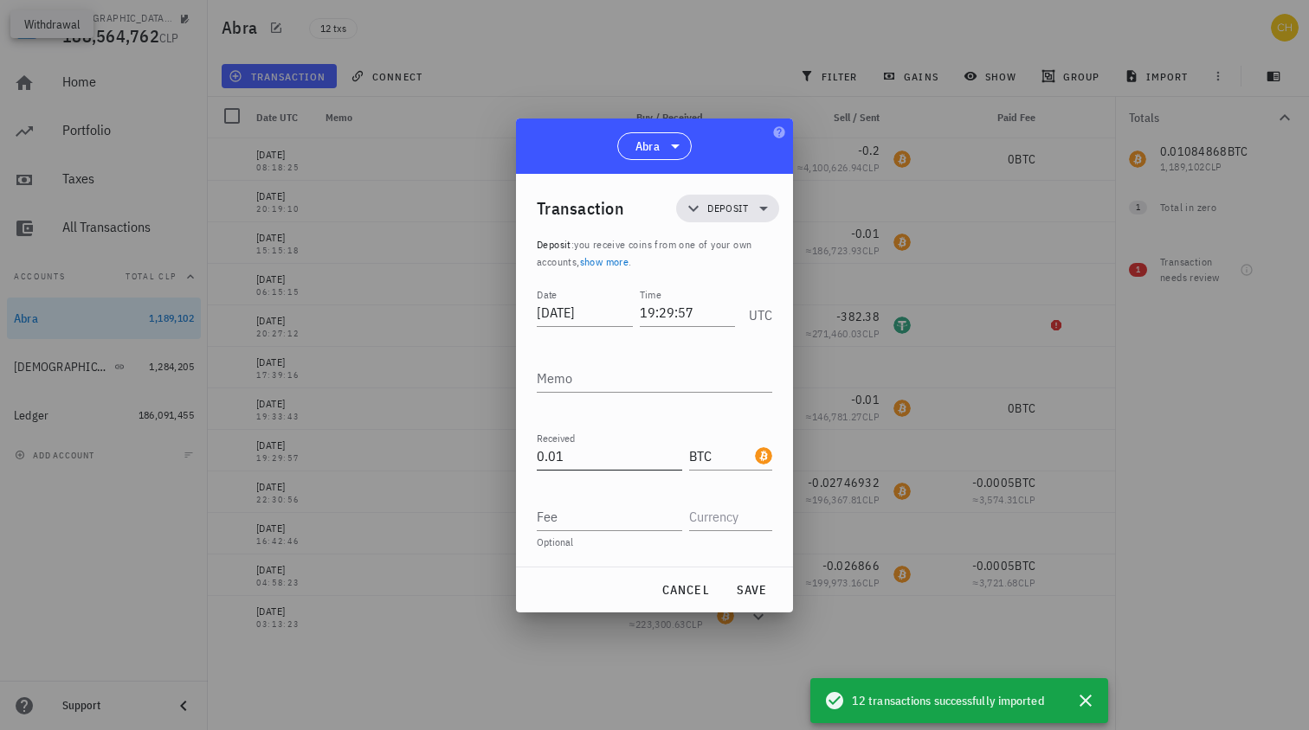
click at [574, 450] on input "0.01" at bounding box center [609, 456] width 145 height 28
paste input "307497"
click at [750, 589] on span "save" at bounding box center [751, 590] width 42 height 16
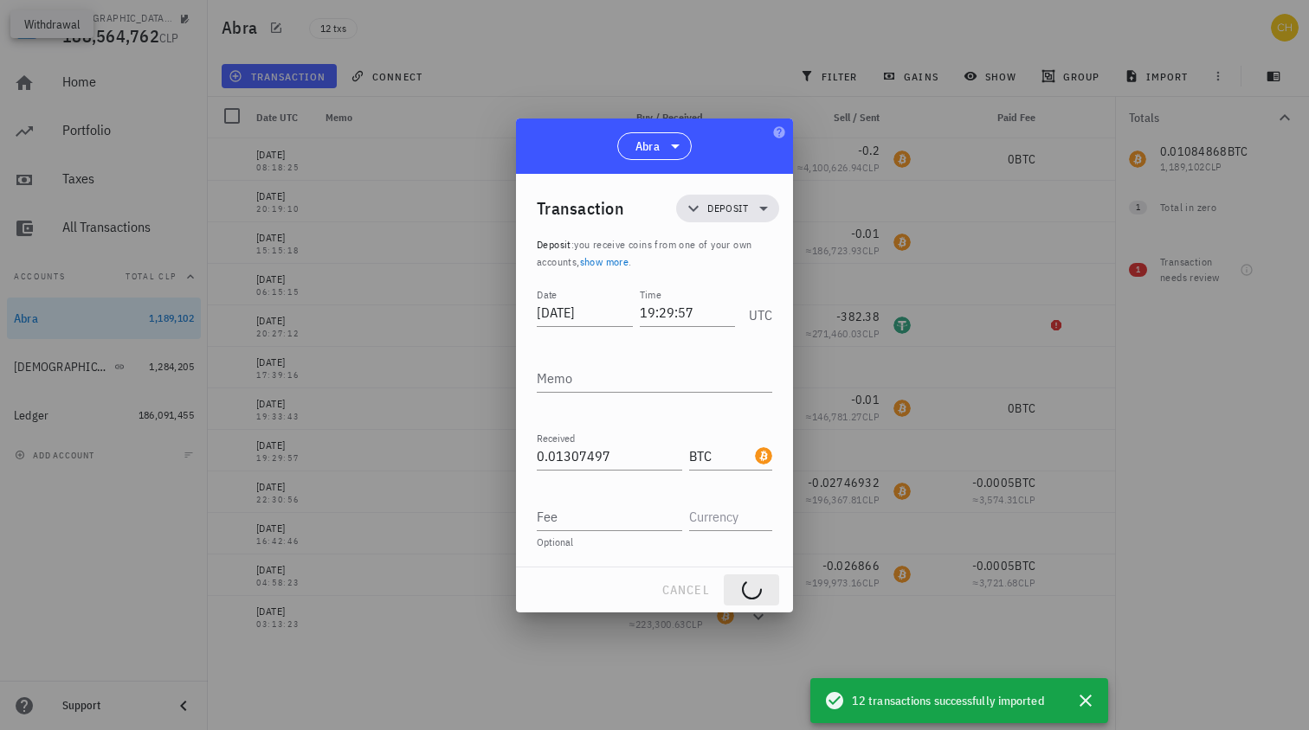
type input "0.01"
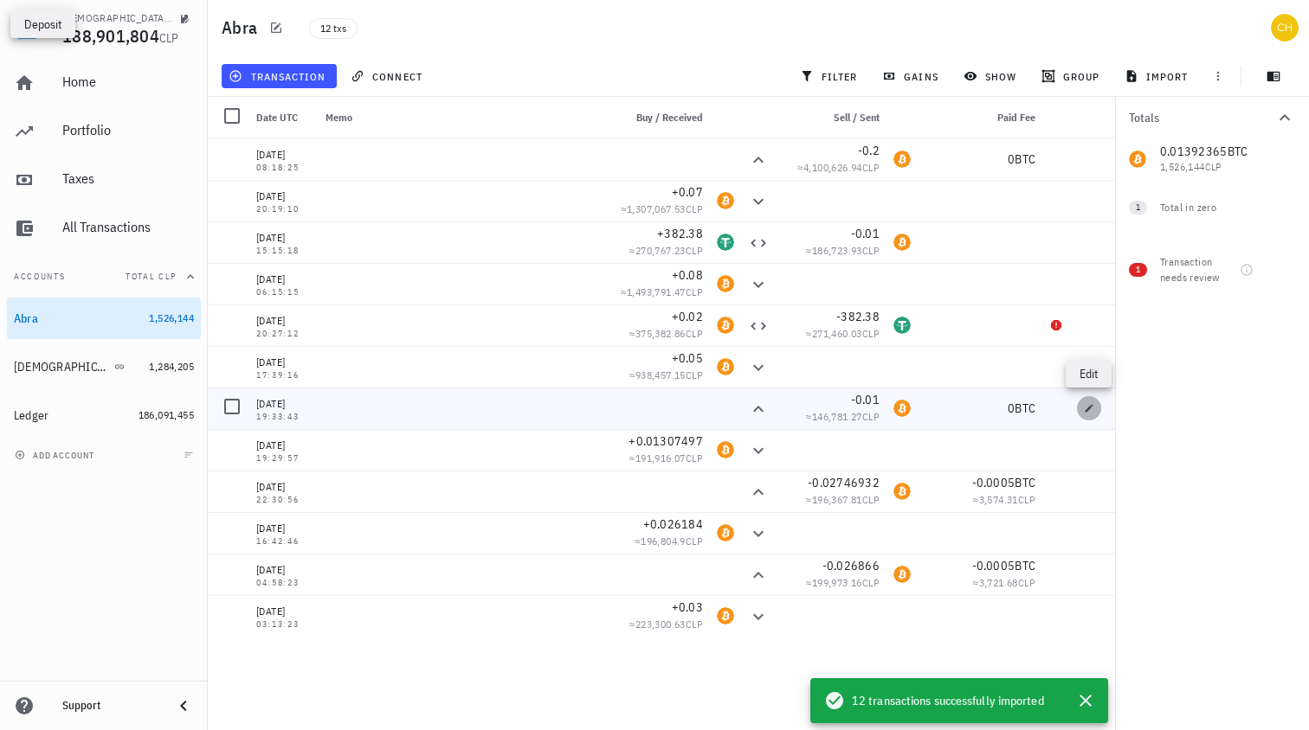
click at [1085, 406] on icon "button" at bounding box center [1089, 408] width 10 height 10
type input "19:33:43"
type input "0.01"
type input "BTC"
type input "0"
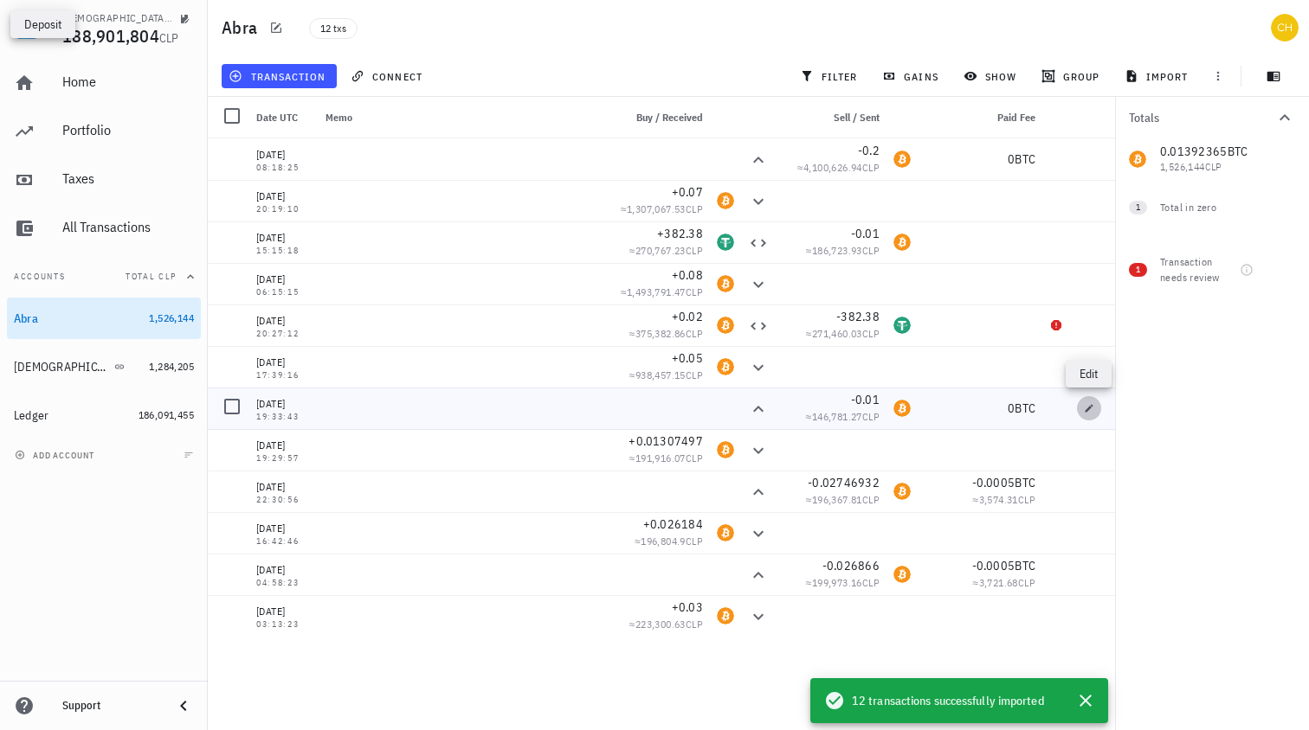
type input "BTC"
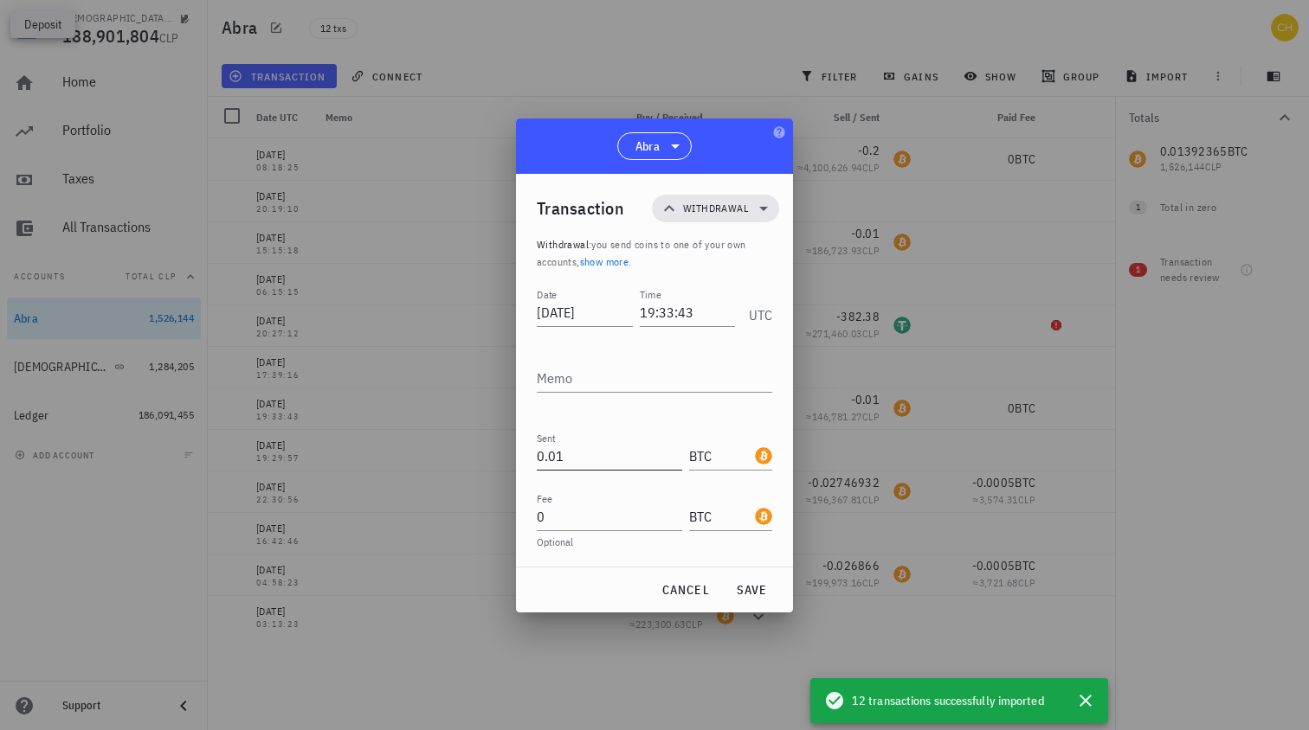
click at [544, 459] on input "0.01" at bounding box center [609, 456] width 145 height 28
paste input "492365"
click at [748, 584] on span "save" at bounding box center [751, 590] width 42 height 16
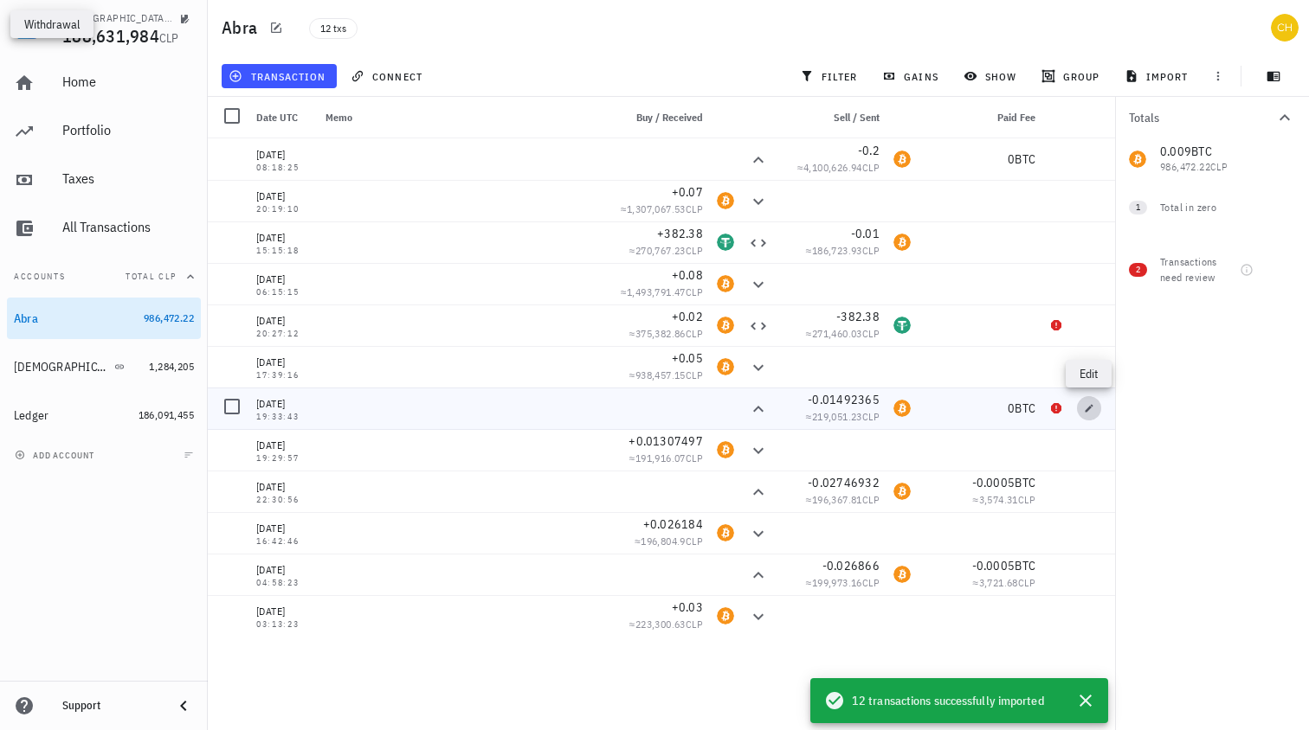
click at [1091, 411] on icon "button" at bounding box center [1089, 408] width 10 height 10
type input "0.01492365"
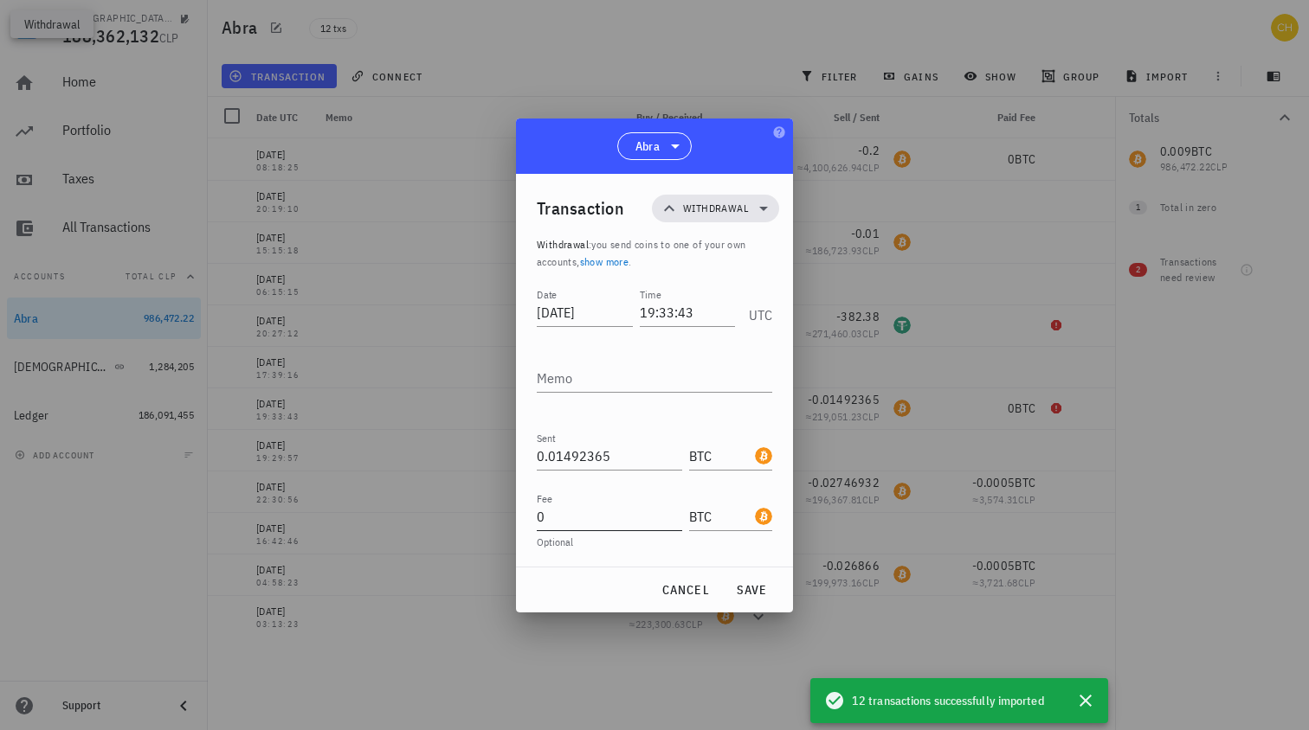
click at [602, 518] on input "0" at bounding box center [609, 517] width 145 height 28
paste input ".0005"
click at [763, 590] on span "save" at bounding box center [751, 590] width 42 height 16
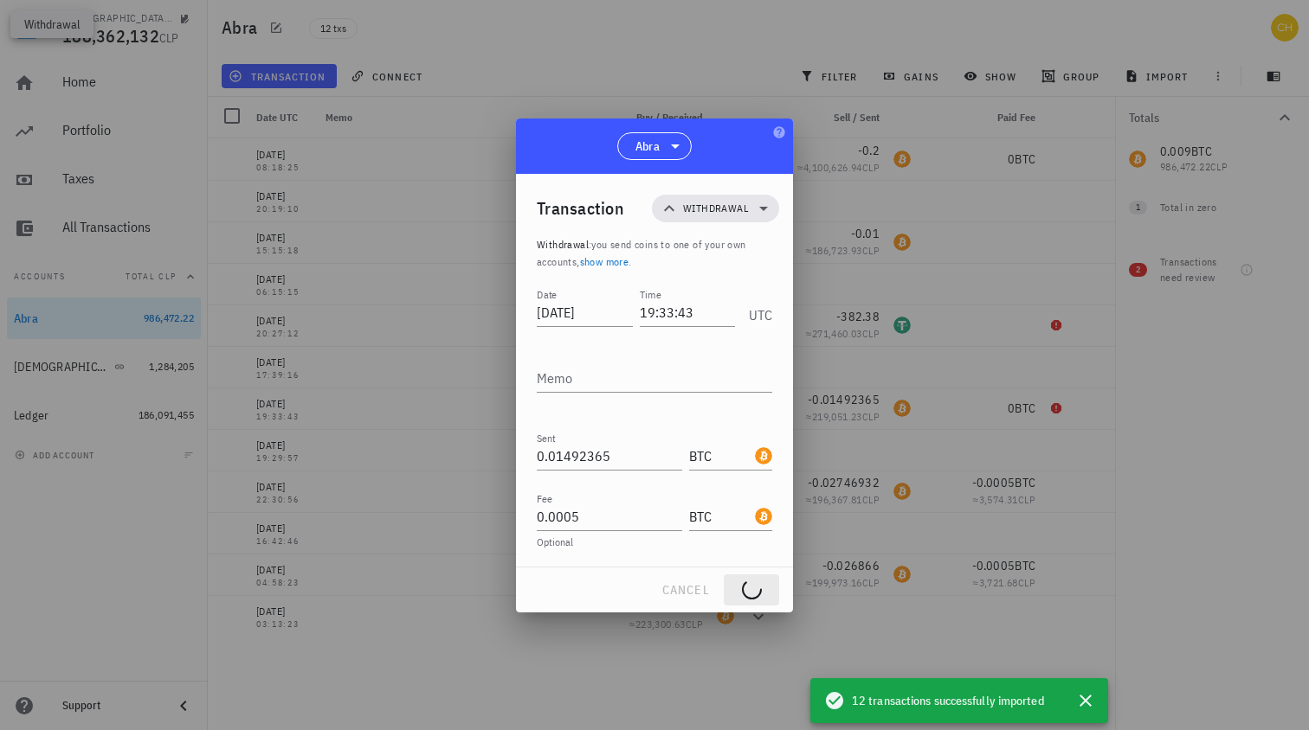
type input "0"
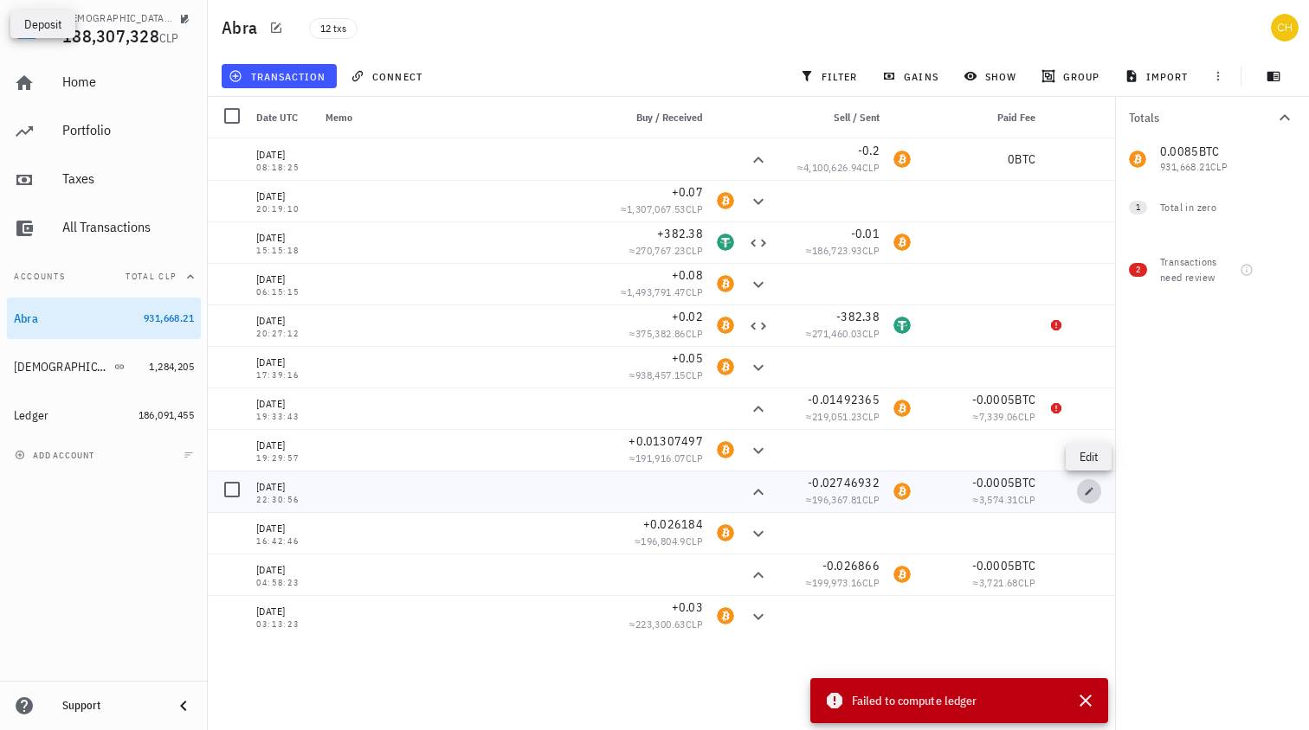
click at [1086, 492] on icon "button" at bounding box center [1089, 491] width 8 height 8
type input "2020-06-11"
type input "22:30:56"
type input "0.02746932"
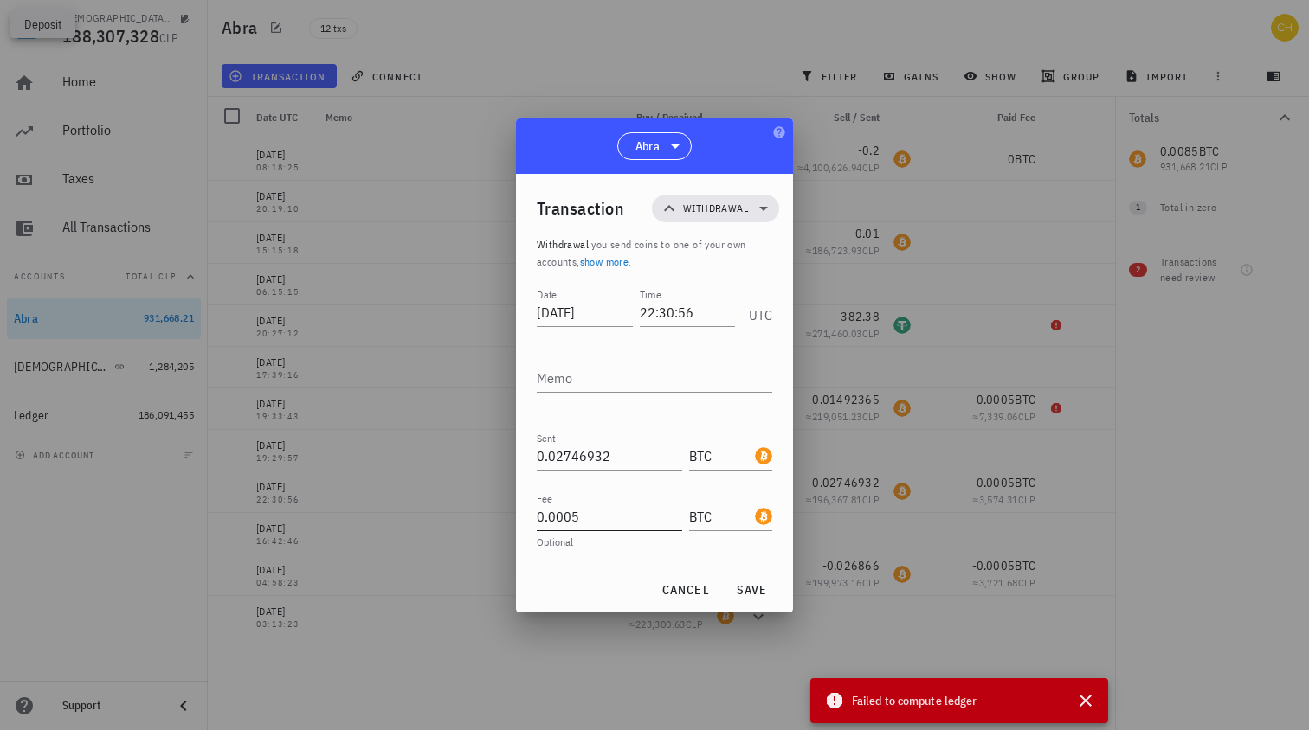
click at [543, 520] on input "0.0005" at bounding box center [609, 517] width 145 height 28
click at [750, 586] on span "save" at bounding box center [751, 590] width 42 height 16
type input "0.0005"
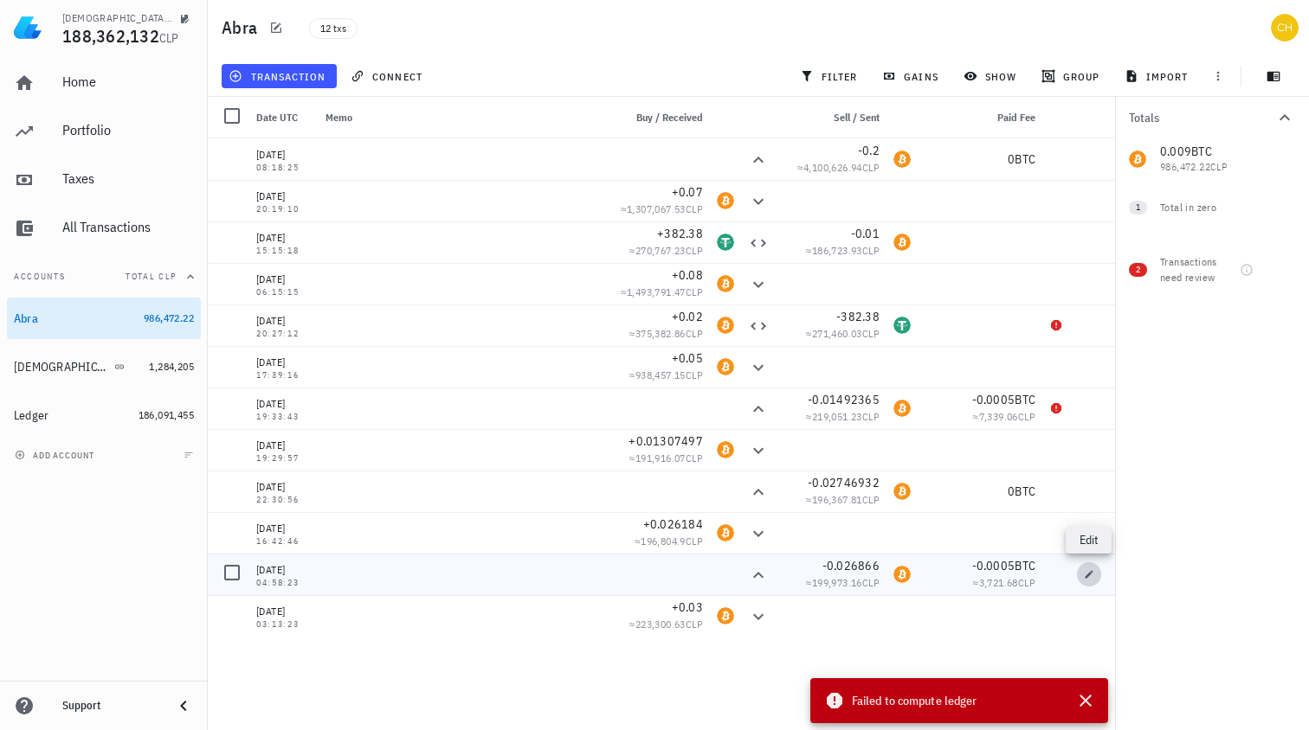
click at [1092, 574] on icon "button" at bounding box center [1089, 574] width 10 height 10
type input "2020-06-07"
type input "04:58:23"
type input "0.026866"
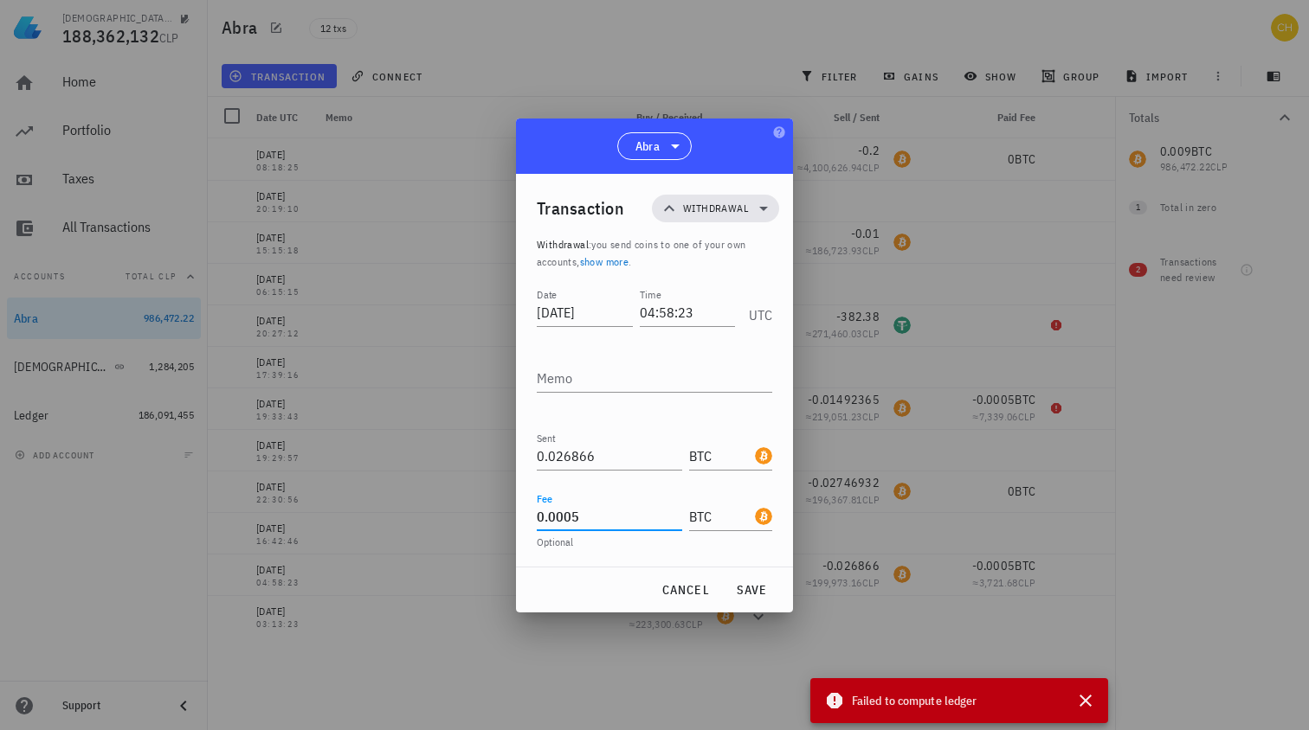
click at [604, 516] on input "0.0005" at bounding box center [609, 517] width 145 height 28
click at [758, 587] on span "save" at bounding box center [751, 590] width 42 height 16
type input "0.0005"
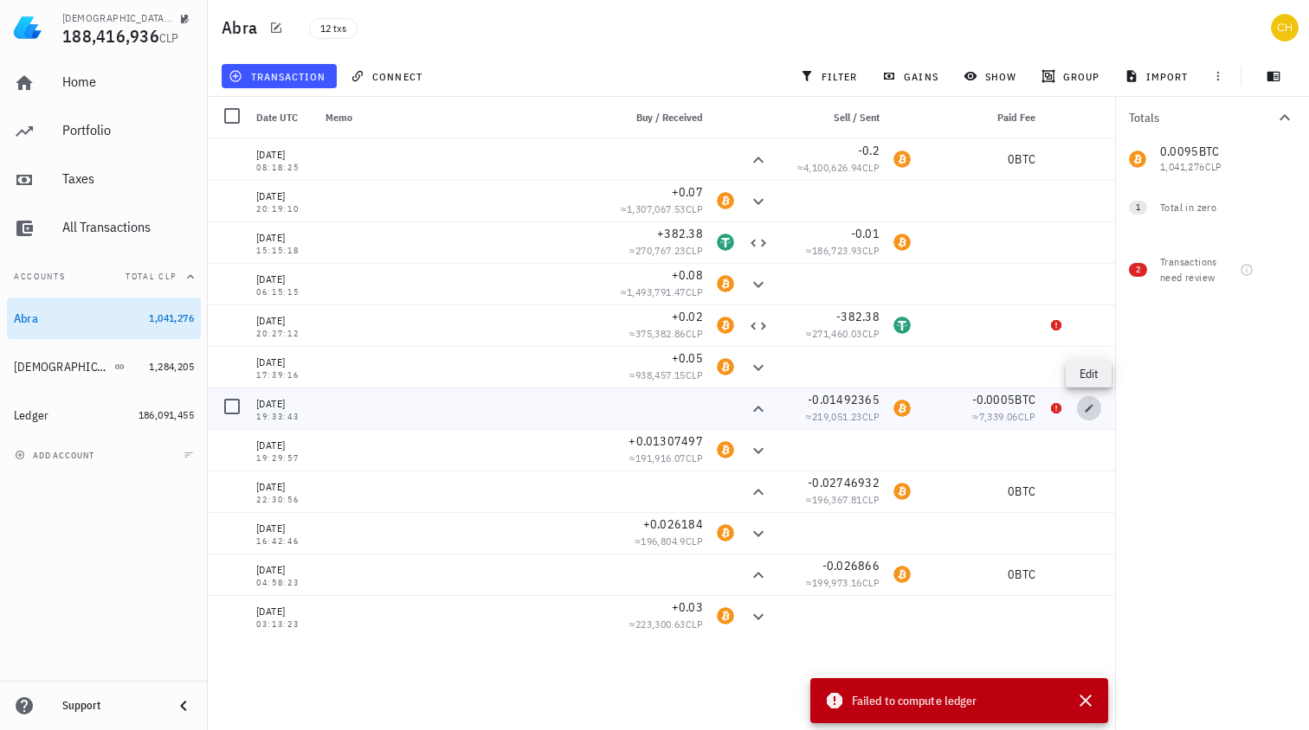
click at [1094, 406] on span "button" at bounding box center [1089, 408] width 24 height 10
type input "2020-11-24"
type input "19:33:43"
type input "0.01492365"
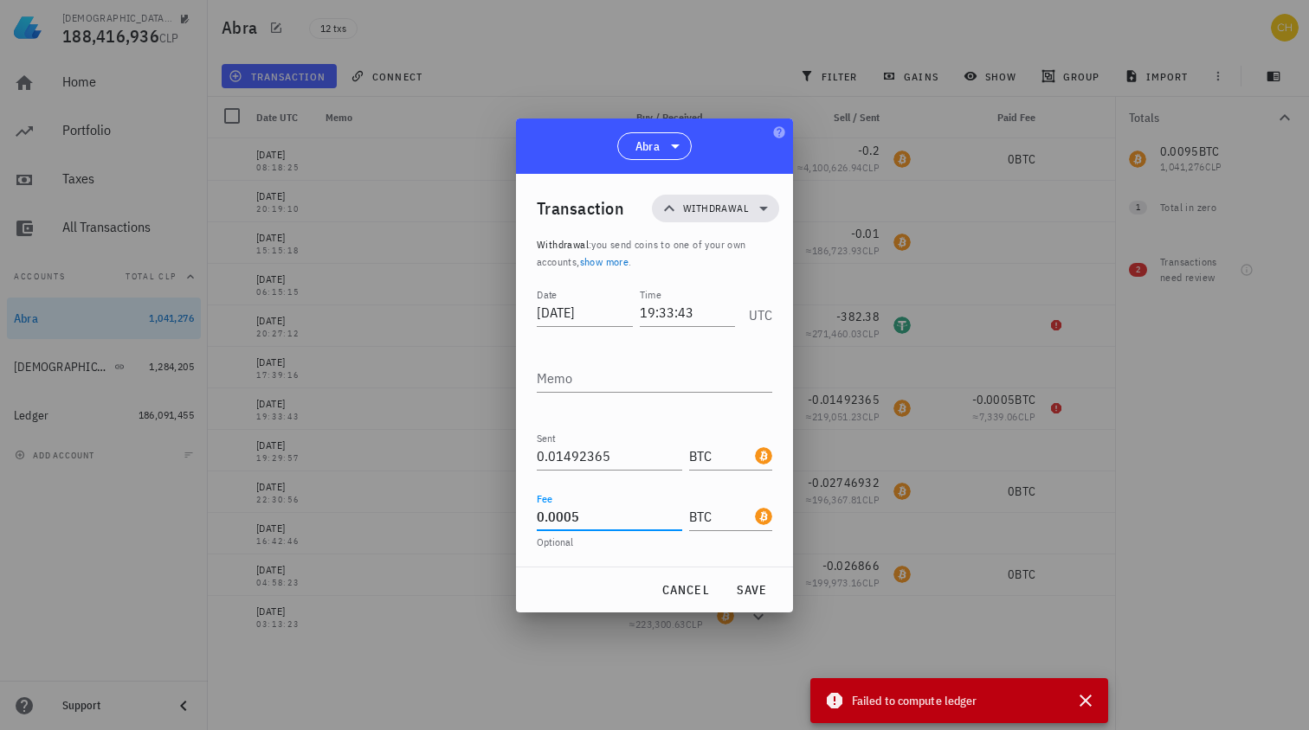
click at [602, 514] on input "0.0005" at bounding box center [609, 517] width 145 height 28
click at [756, 590] on span "save" at bounding box center [751, 590] width 42 height 16
type input "0.0005"
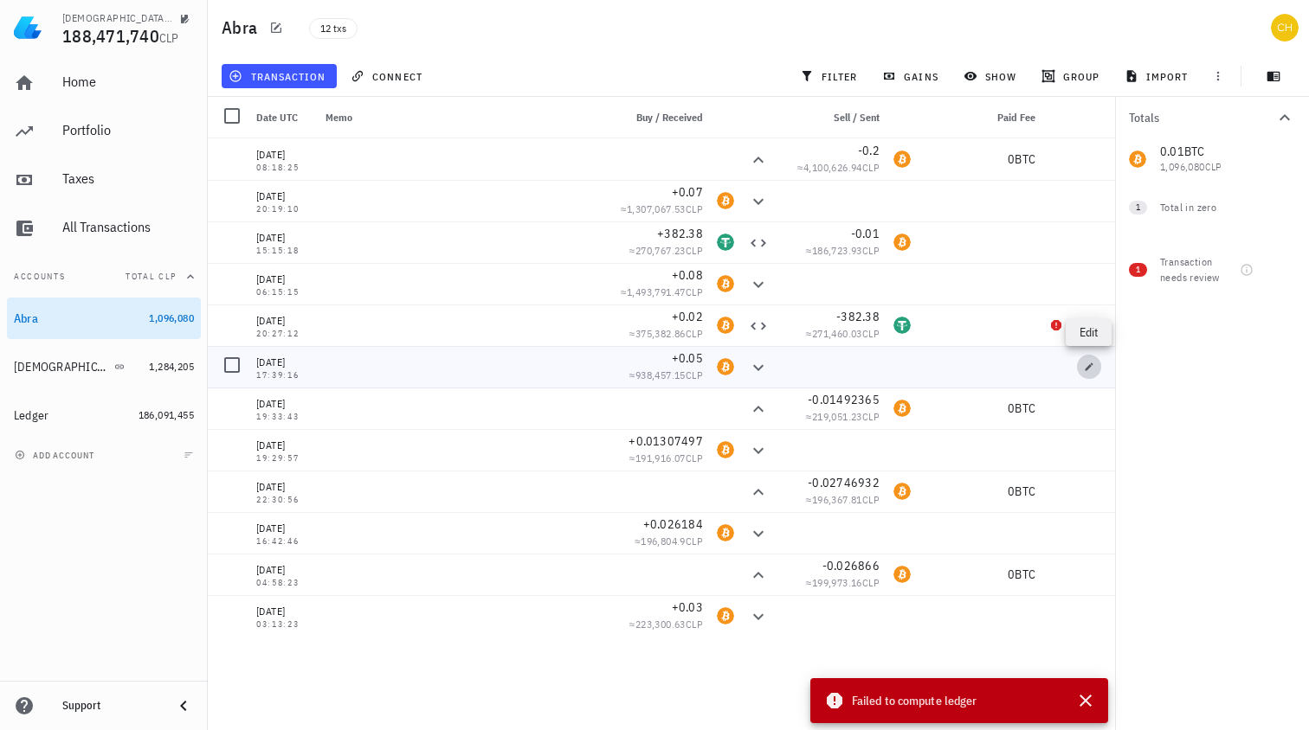
click at [1090, 364] on icon "button" at bounding box center [1089, 367] width 10 height 10
type input "2020-12-26"
type input "17:39:16"
type input "0.05"
type input "BTC"
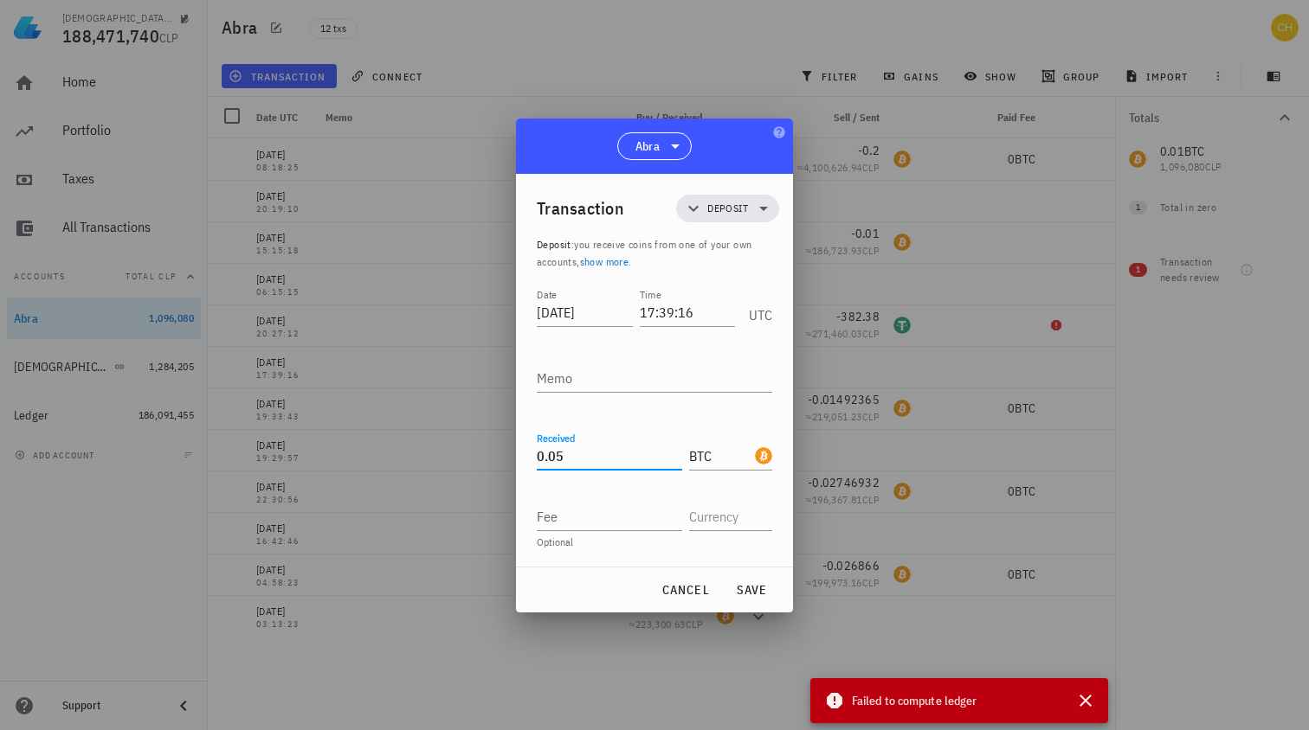
click at [554, 458] on input "0.05" at bounding box center [609, 456] width 145 height 28
paste input "4532466"
click at [752, 591] on span "save" at bounding box center [751, 590] width 42 height 16
type input "0.05"
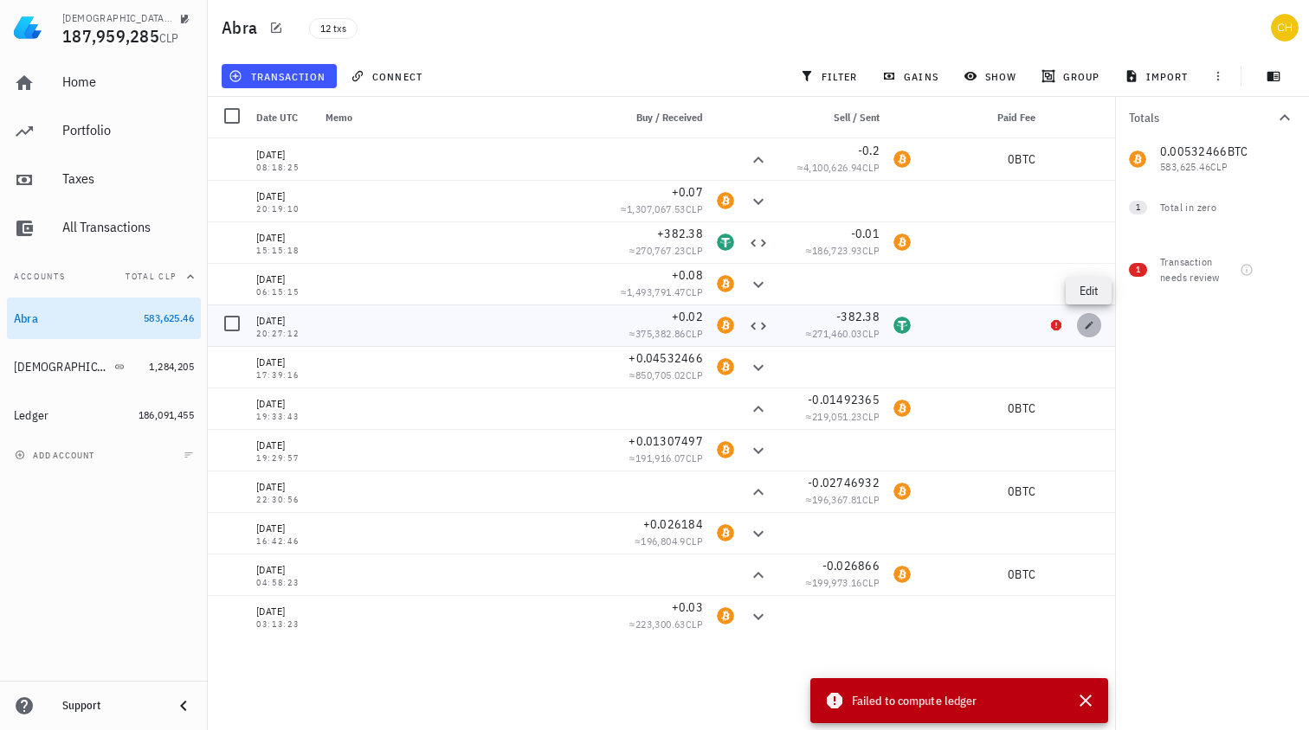
click at [1091, 324] on icon "button" at bounding box center [1089, 325] width 10 height 10
type input "20:27:12"
type input "0.02"
type input "382.38"
type input "USDT"
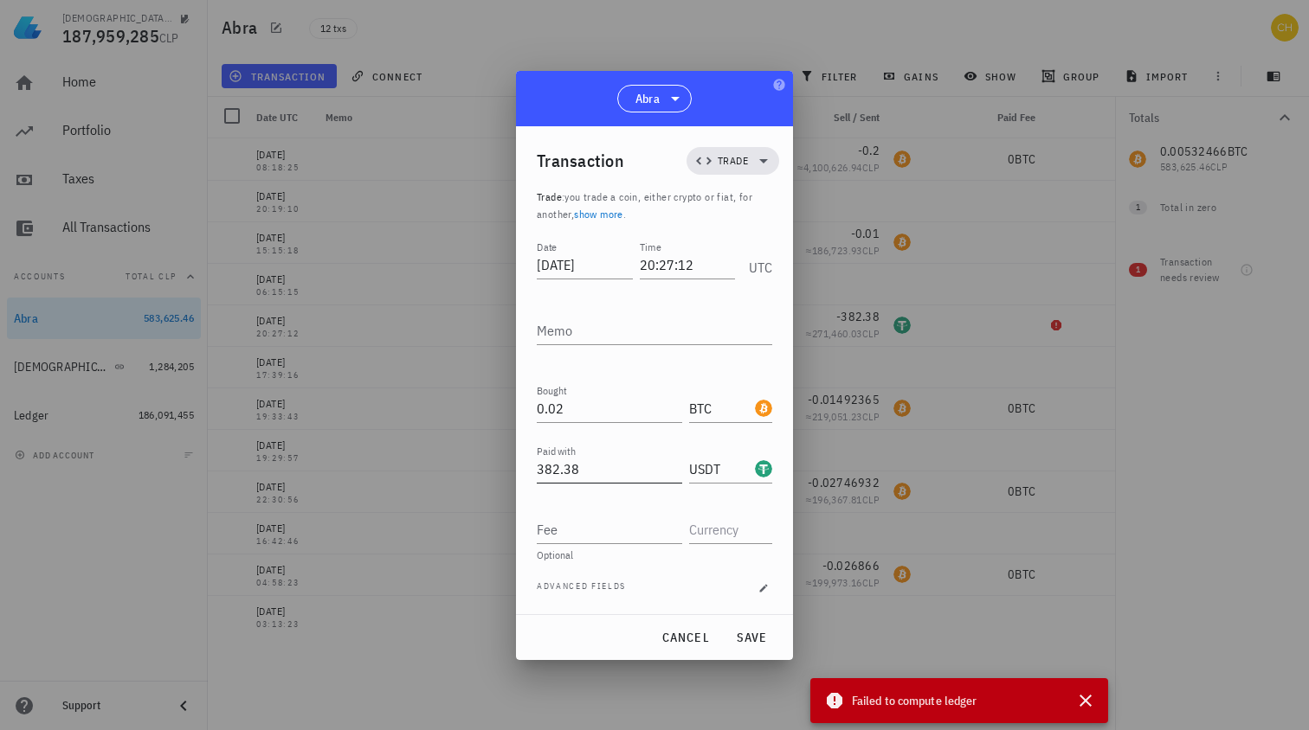
click at [560, 473] on input "382.38" at bounding box center [609, 469] width 145 height 28
paste input "06405"
type input "382.3806405"
click at [548, 409] on input "0.02" at bounding box center [609, 409] width 145 height 28
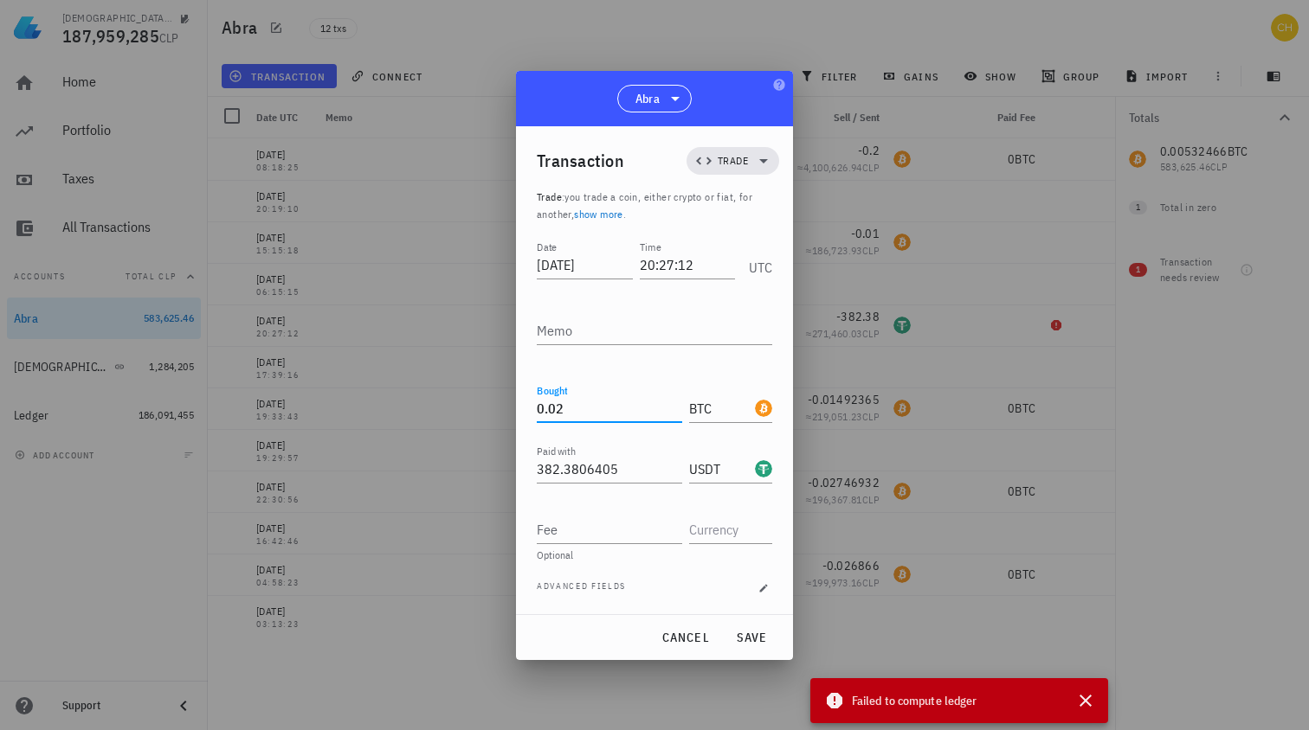
click at [548, 409] on input "0.02" at bounding box center [609, 409] width 145 height 28
paste input "382.3806405"
type input "382.3806405"
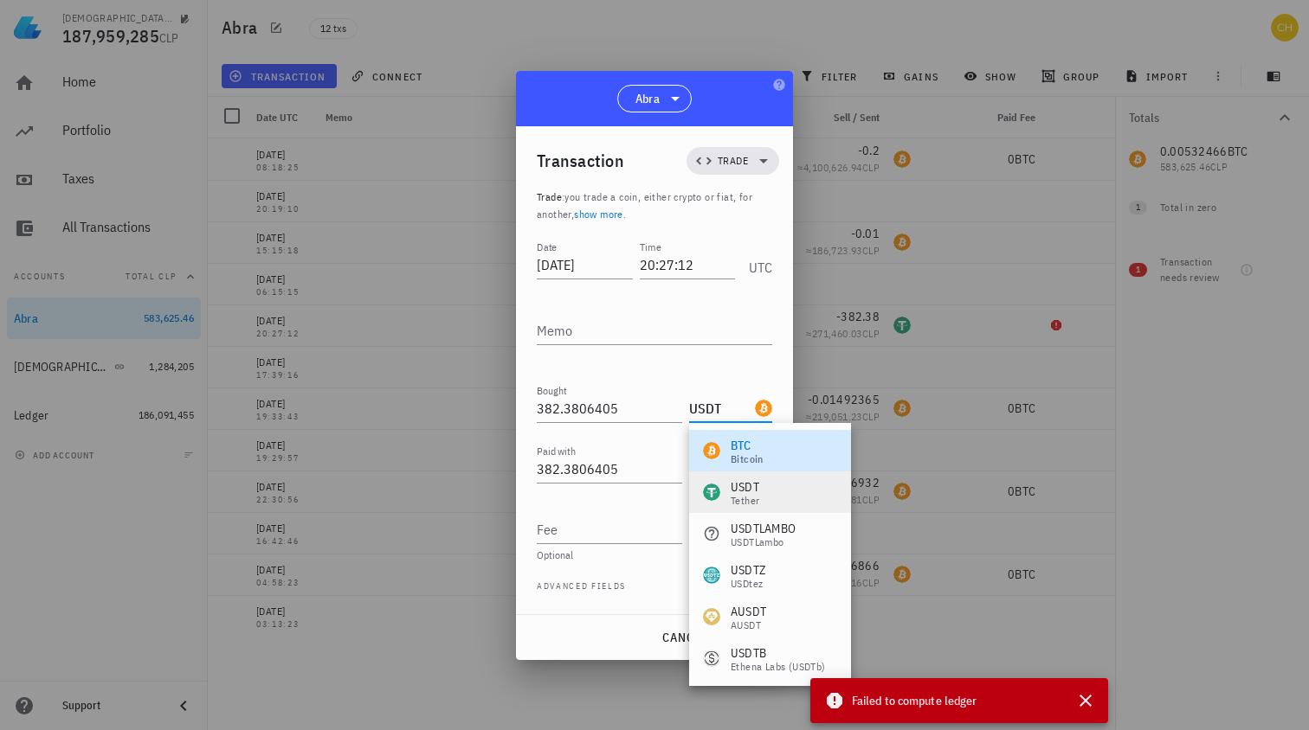
click at [777, 488] on div "USDT Tether" at bounding box center [770, 493] width 162 height 42
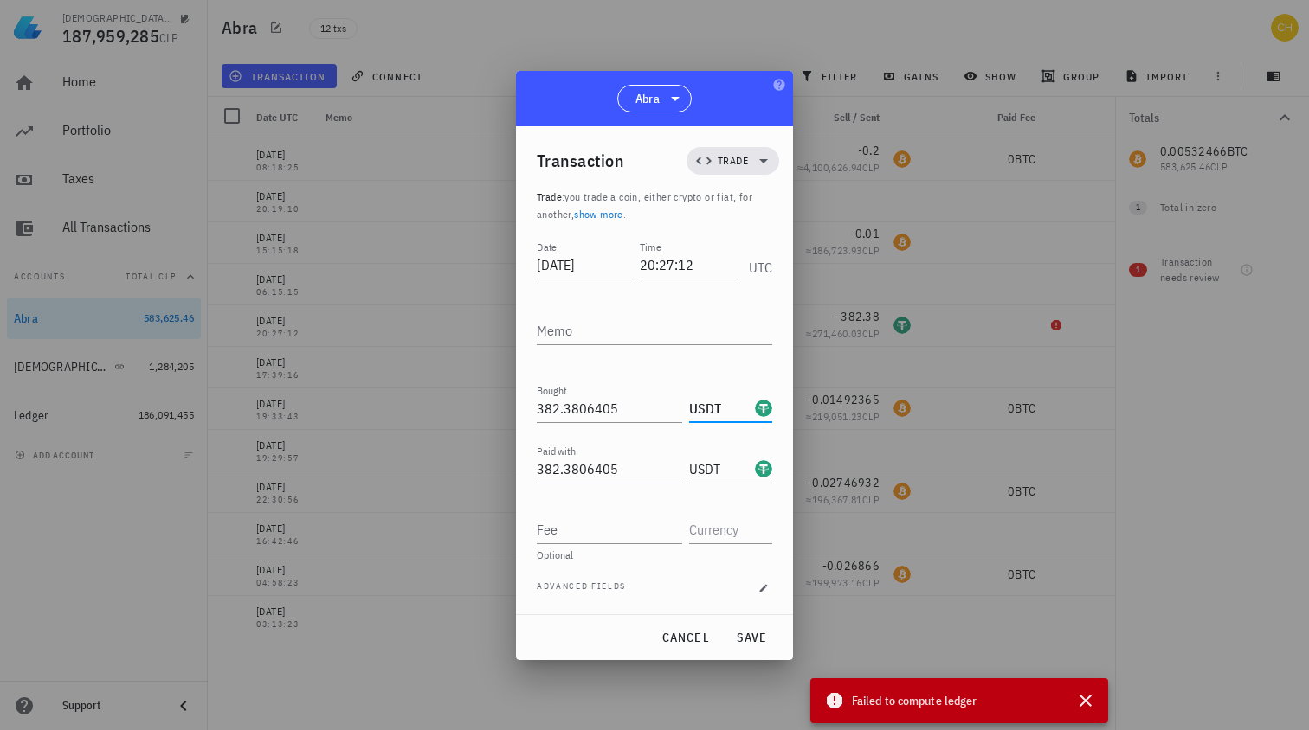
type input "USDT"
click at [599, 464] on input "382.3806405" at bounding box center [609, 469] width 145 height 28
paste input "0.01"
type input "0.015"
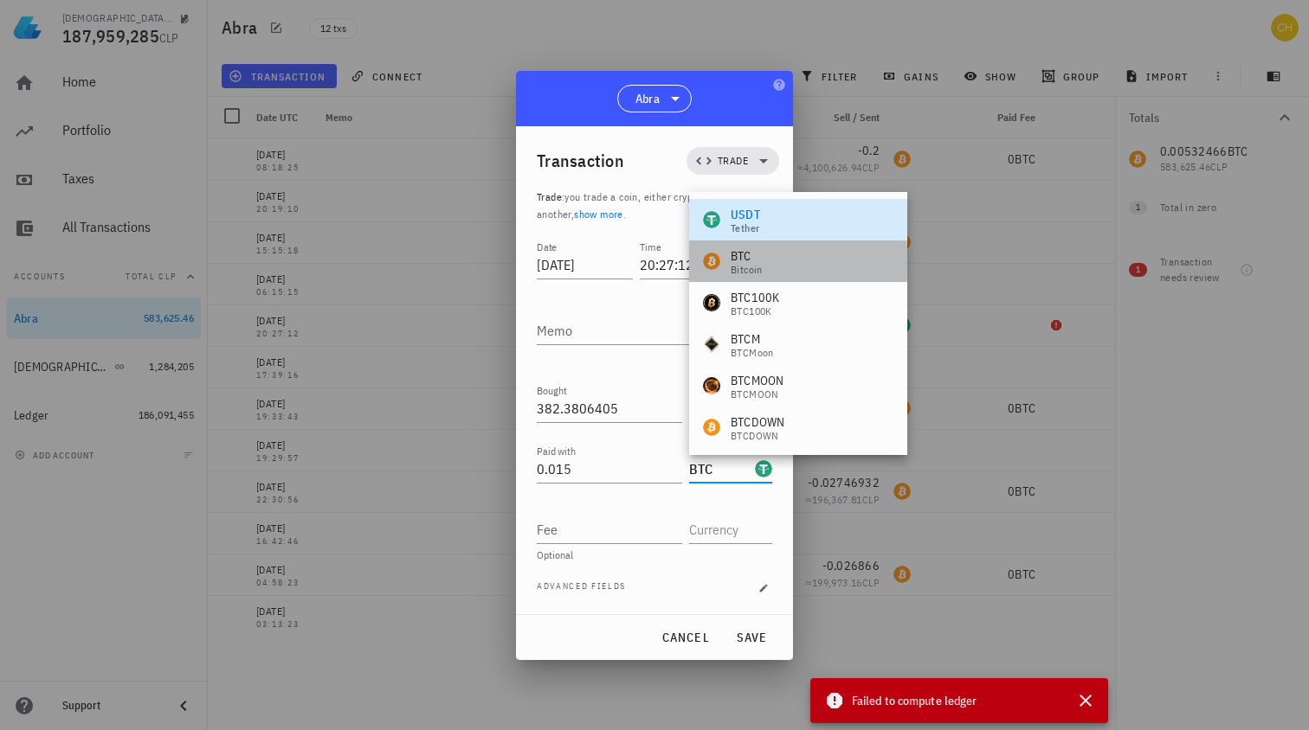
click at [768, 248] on div "BTC Bitcoin" at bounding box center [798, 262] width 218 height 42
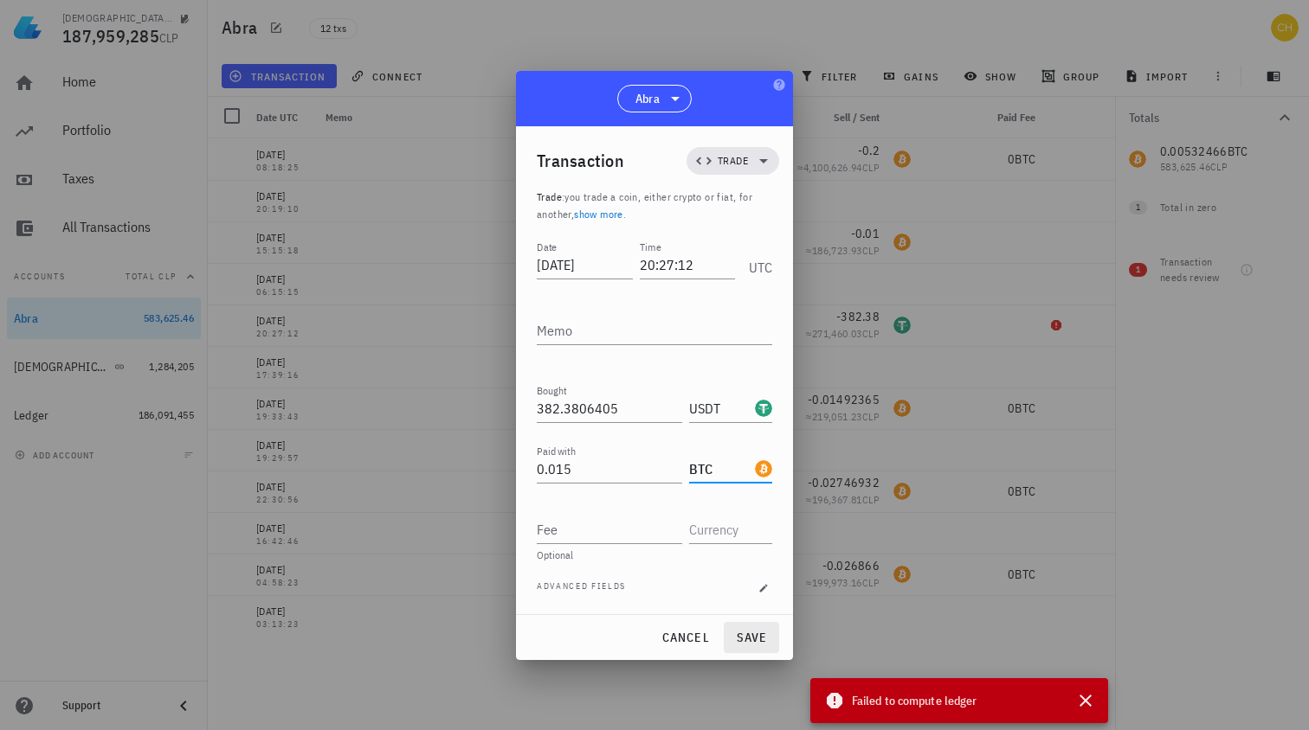
type input "BTC"
click at [757, 632] on span "save" at bounding box center [751, 638] width 42 height 16
type input "0.02"
type input "BTC"
type input "382.38"
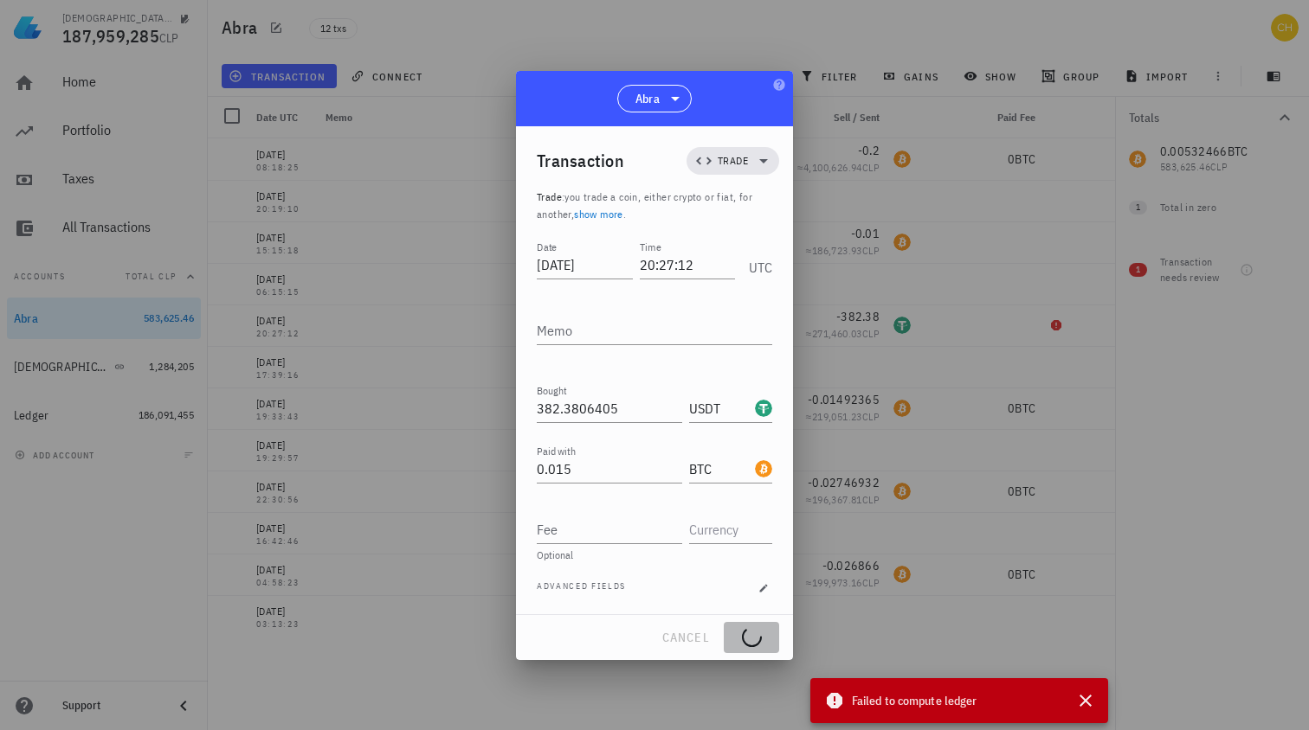
type input "USDT"
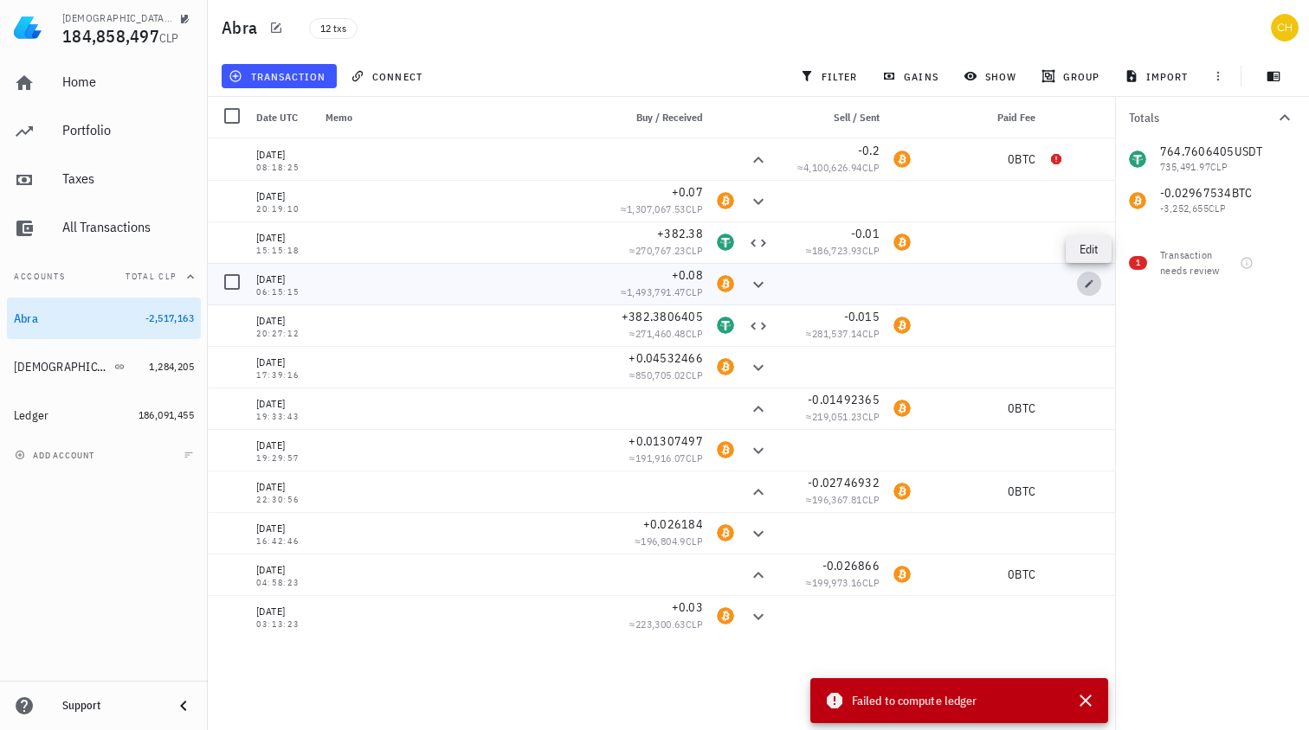
click at [1088, 281] on icon "button" at bounding box center [1089, 284] width 10 height 10
type input "2020-12-27"
type input "06:15:15"
type input "0.08"
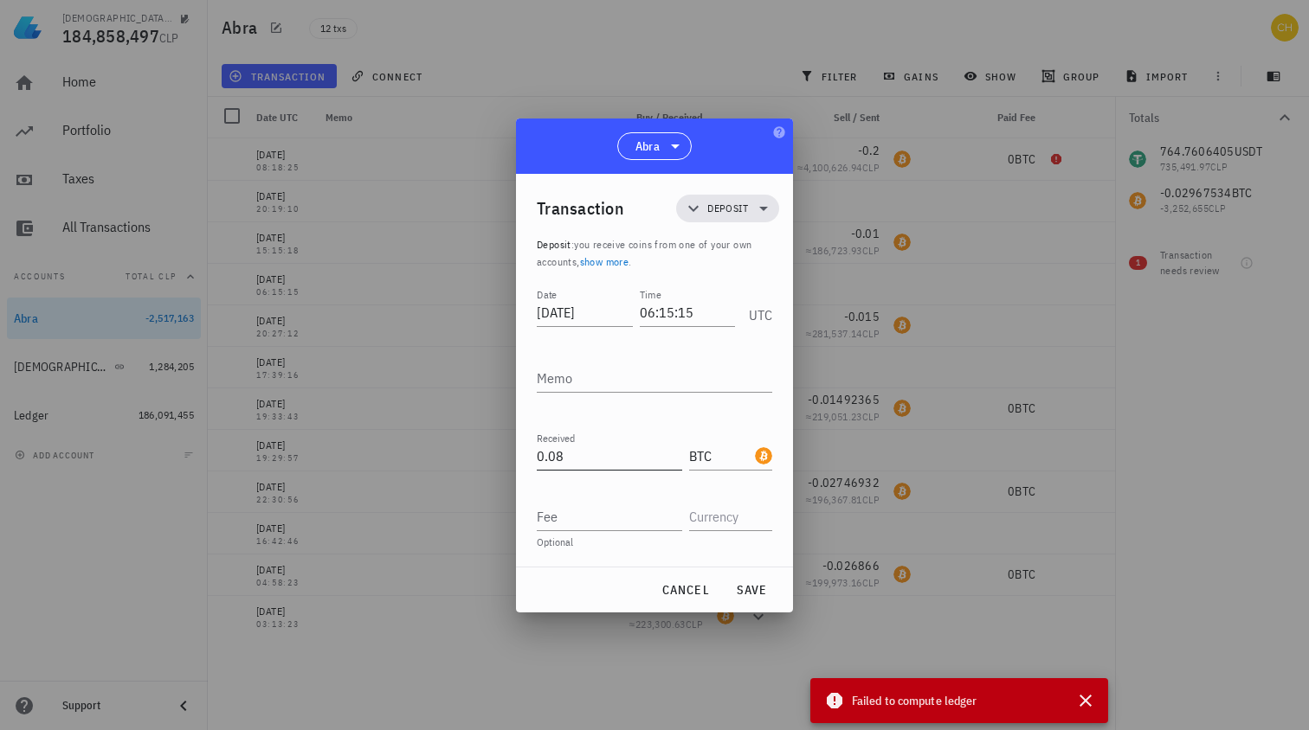
click at [575, 457] on input "0.08" at bounding box center [609, 456] width 145 height 28
paste input "7772943"
click at [753, 587] on span "save" at bounding box center [751, 590] width 42 height 16
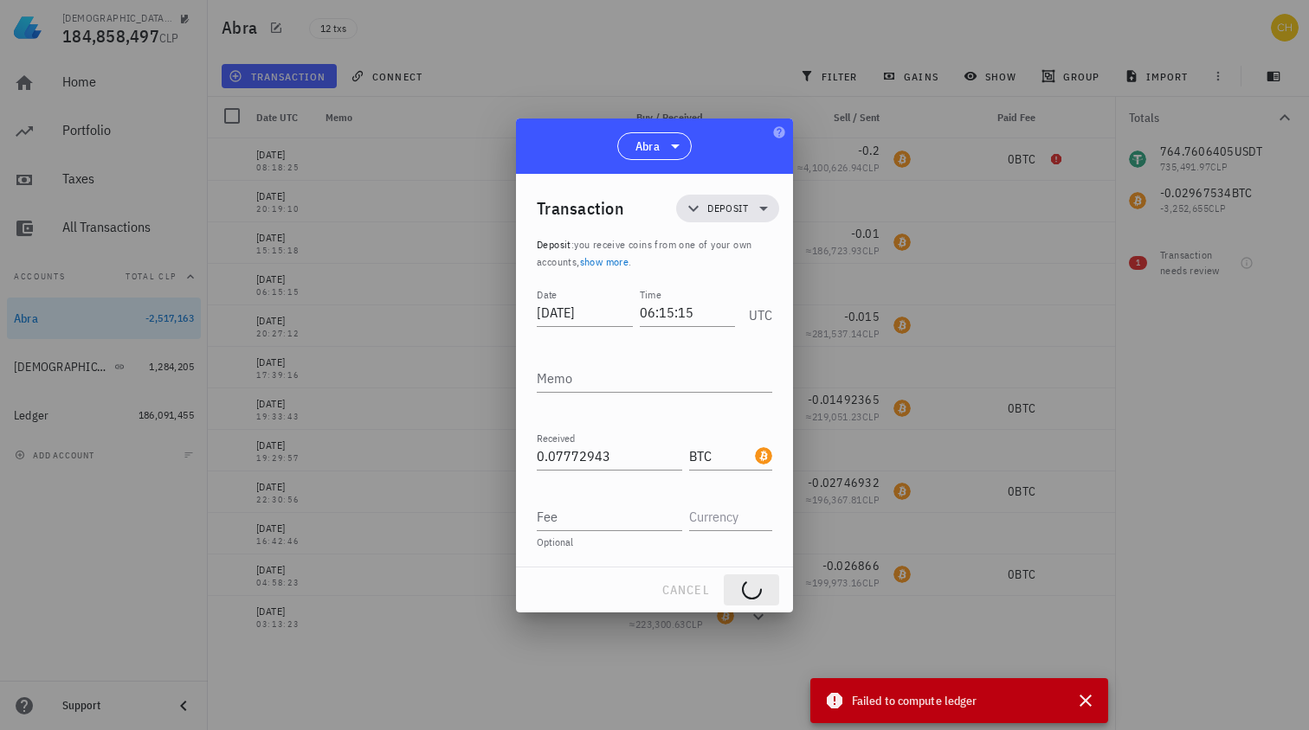
type input "0.08"
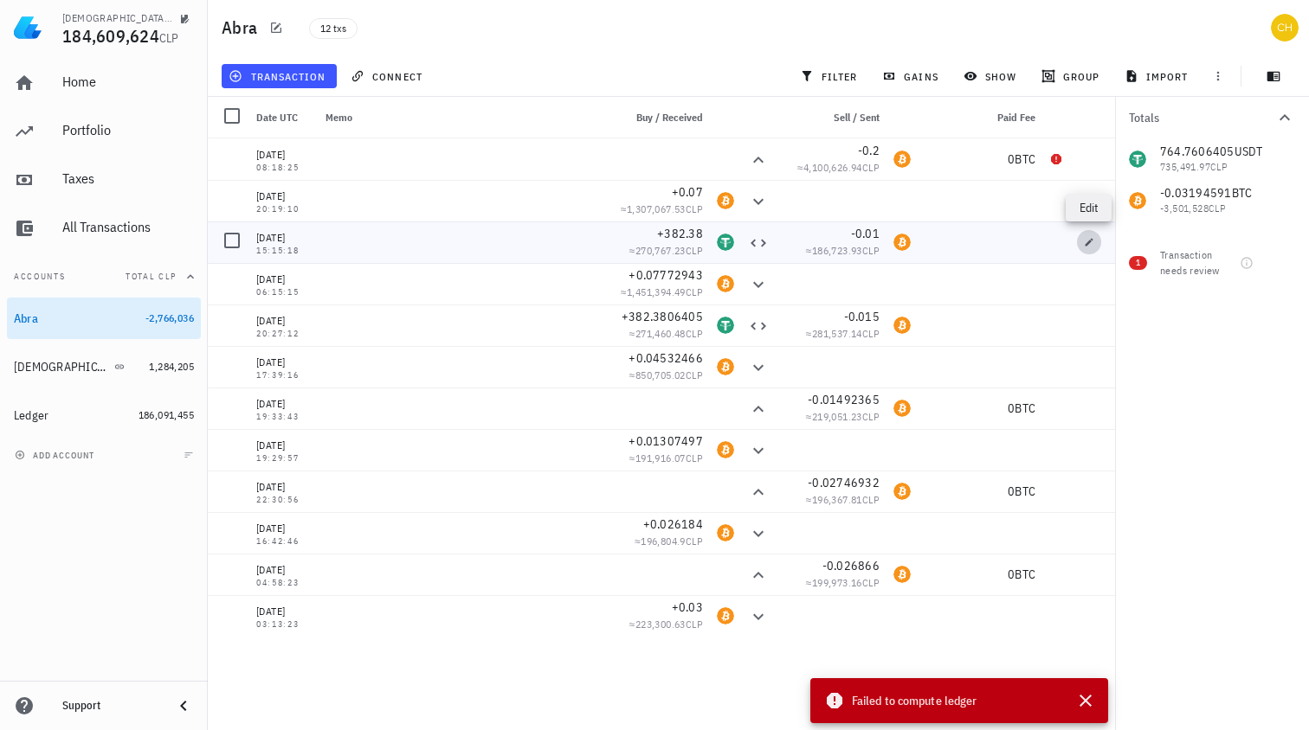
click at [1084, 243] on icon "button" at bounding box center [1089, 242] width 10 height 10
type input "15:15:18"
type input "382.38"
type input "USDT"
type input "0.01"
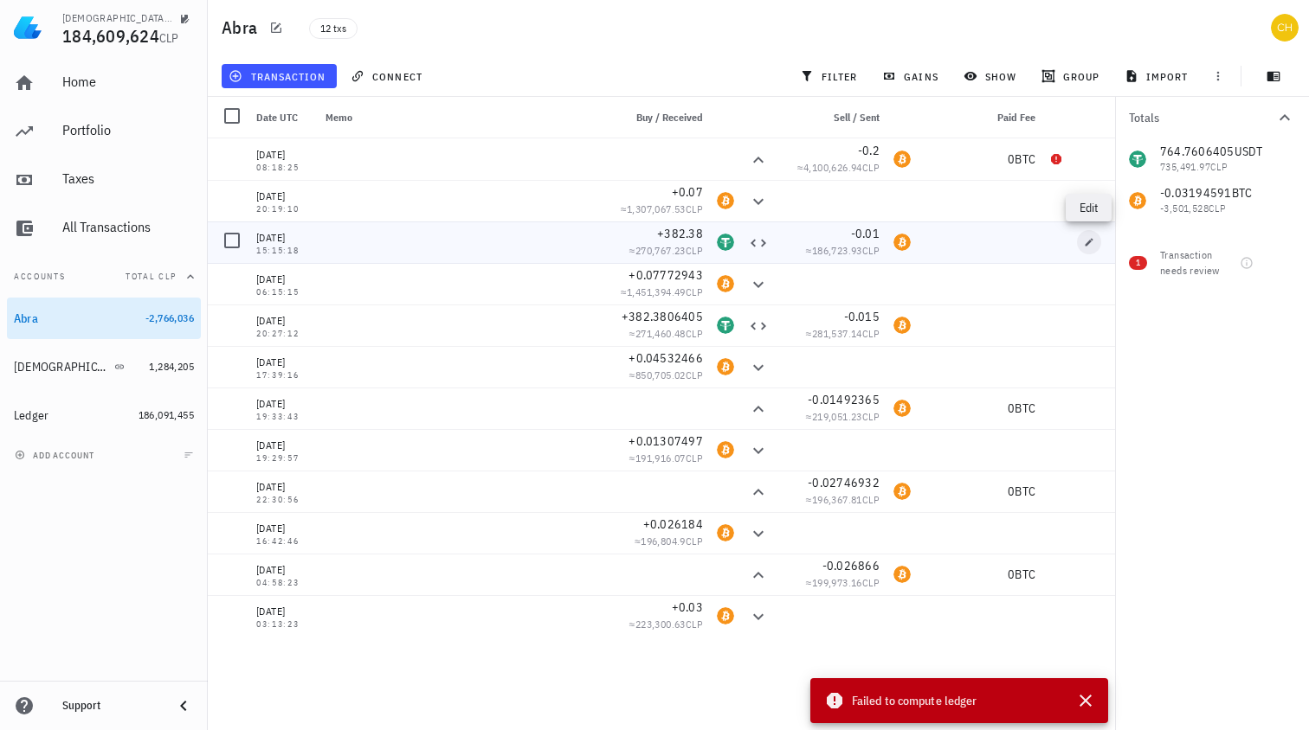
type input "BTC"
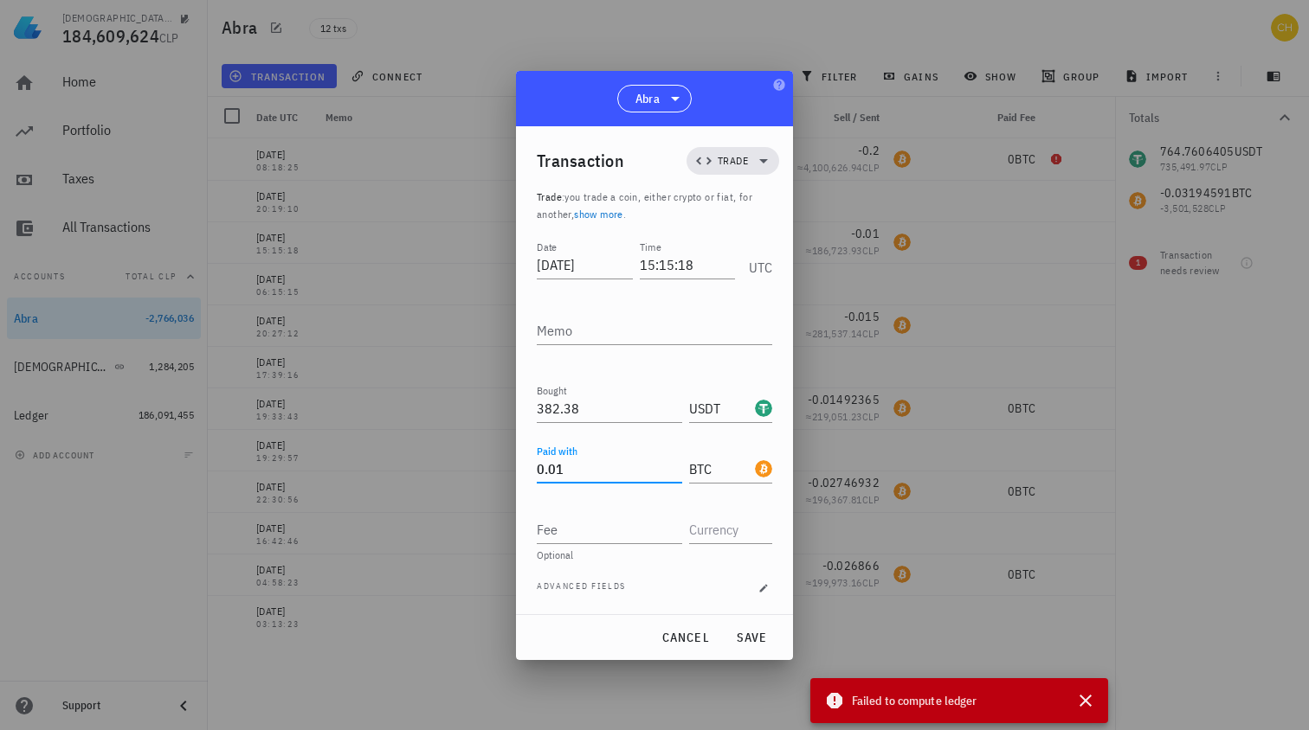
click at [555, 469] on input "0.01" at bounding box center [609, 469] width 145 height 28
paste input "382.3806405"
type input "382.3806405"
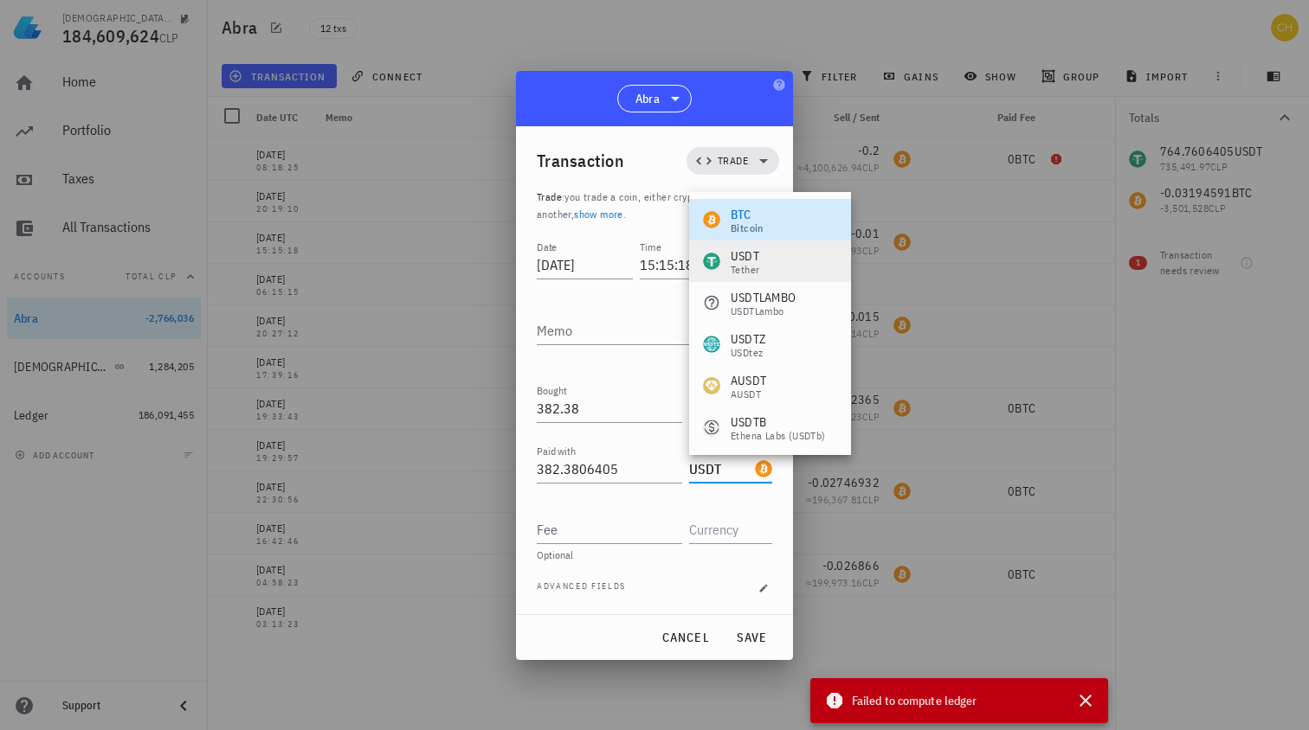
click at [767, 271] on div "USDT Tether" at bounding box center [770, 262] width 162 height 42
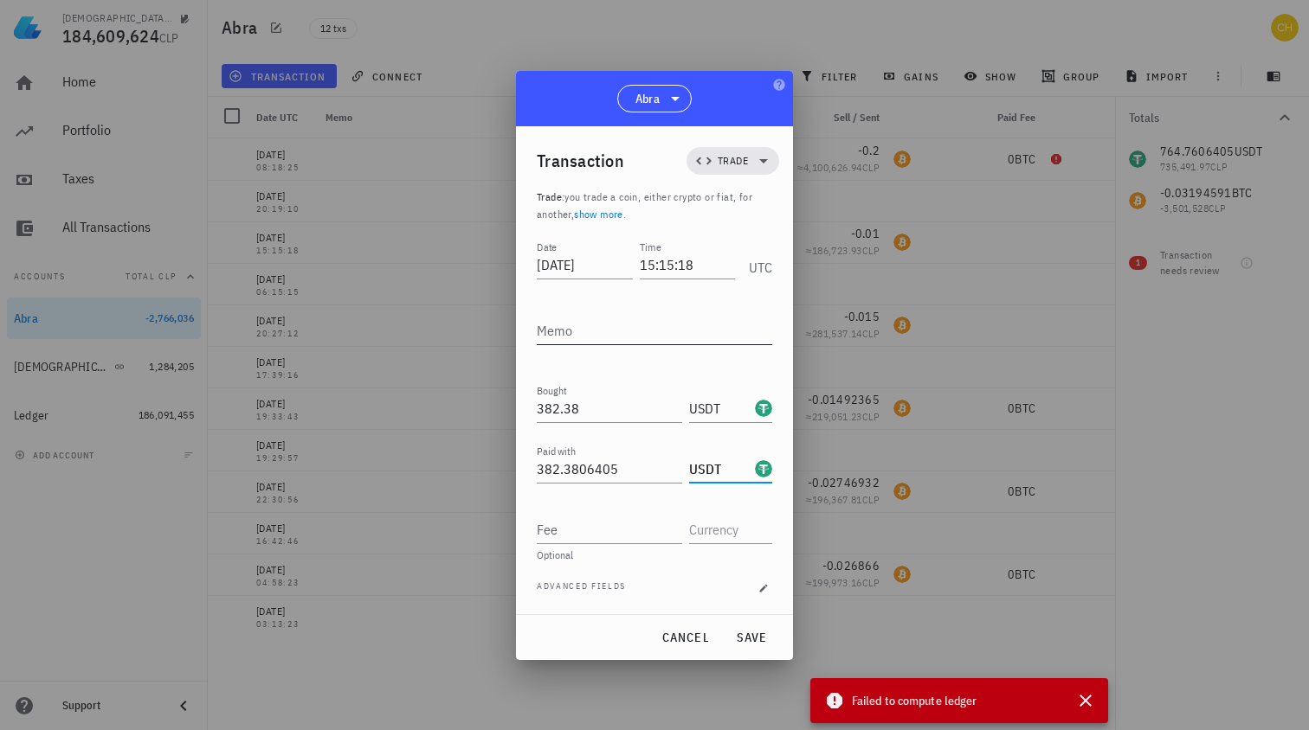
type input "USDT"
click at [563, 409] on input "382.38" at bounding box center [609, 409] width 145 height 28
paste input "0.0137515"
type input "0.0137515"
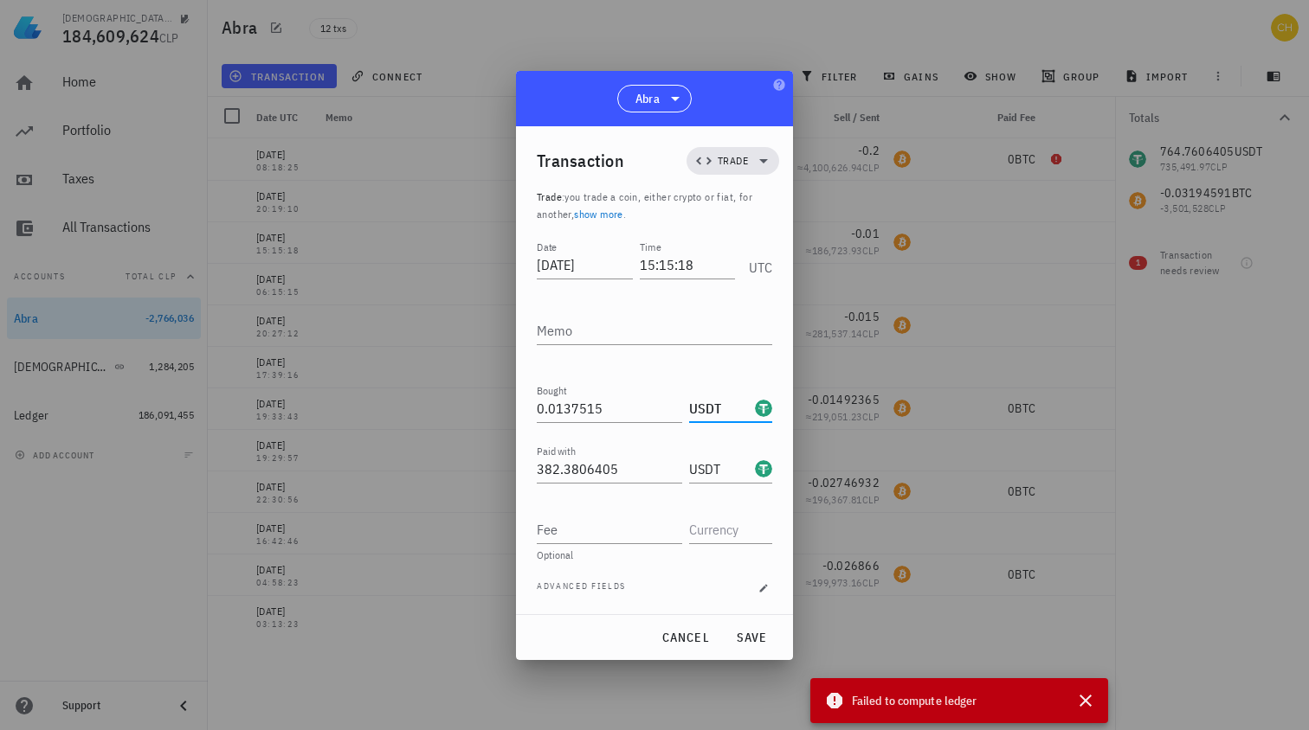
click at [705, 407] on input "USDT" at bounding box center [720, 409] width 62 height 28
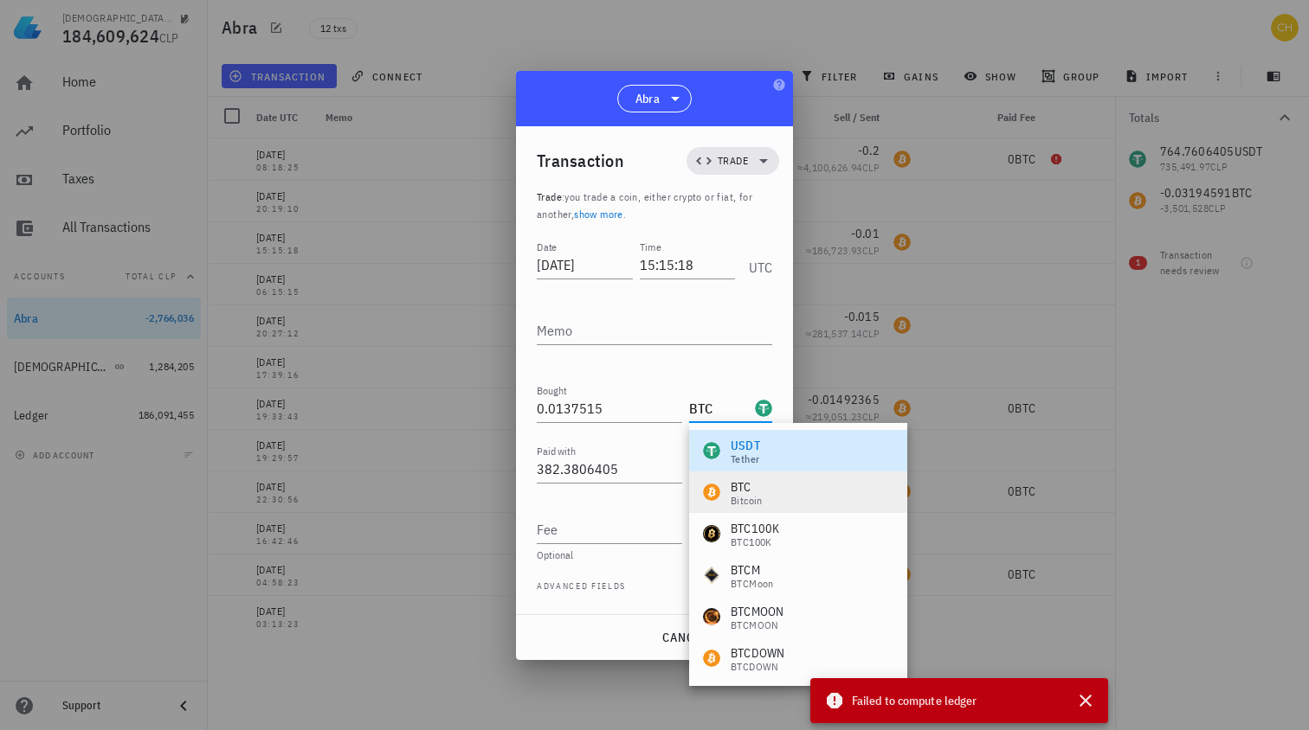
click at [778, 486] on div "BTC Bitcoin" at bounding box center [798, 493] width 218 height 42
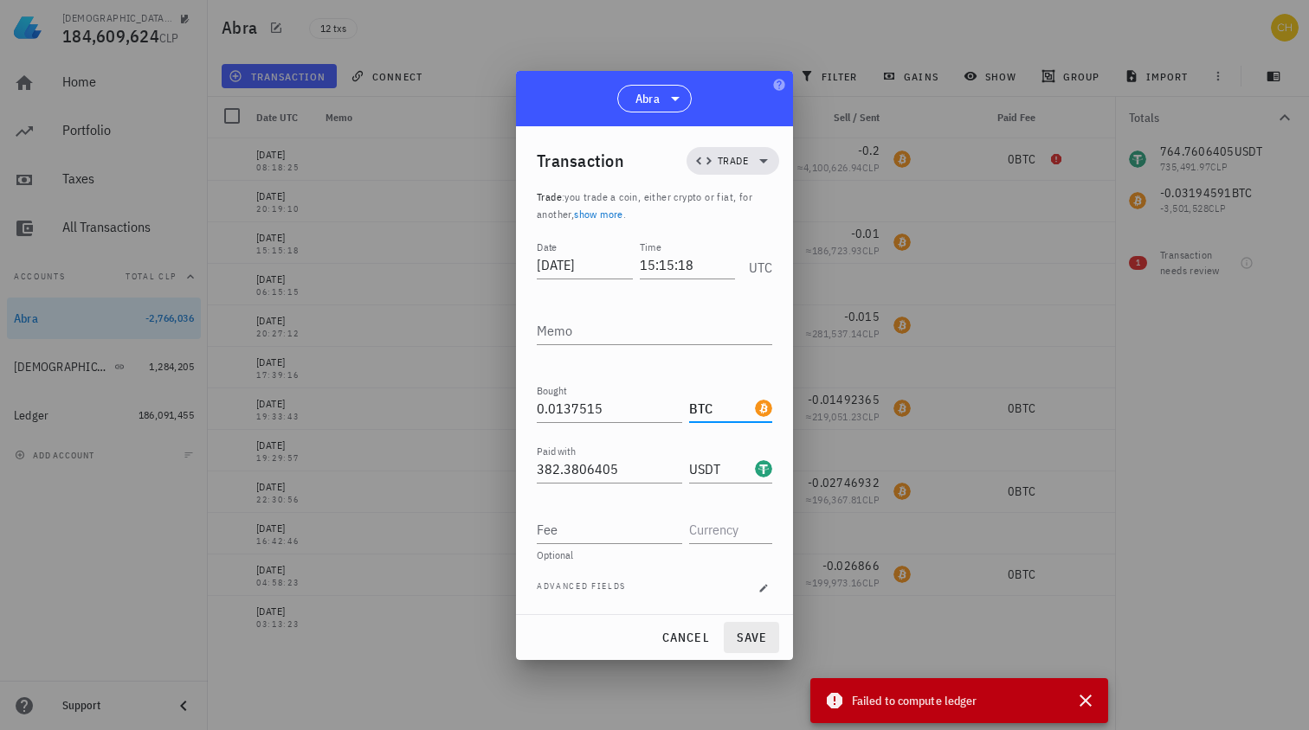
type input "BTC"
click at [766, 634] on span "save" at bounding box center [751, 638] width 42 height 16
type input "382.38"
type input "USDT"
type input "0.01"
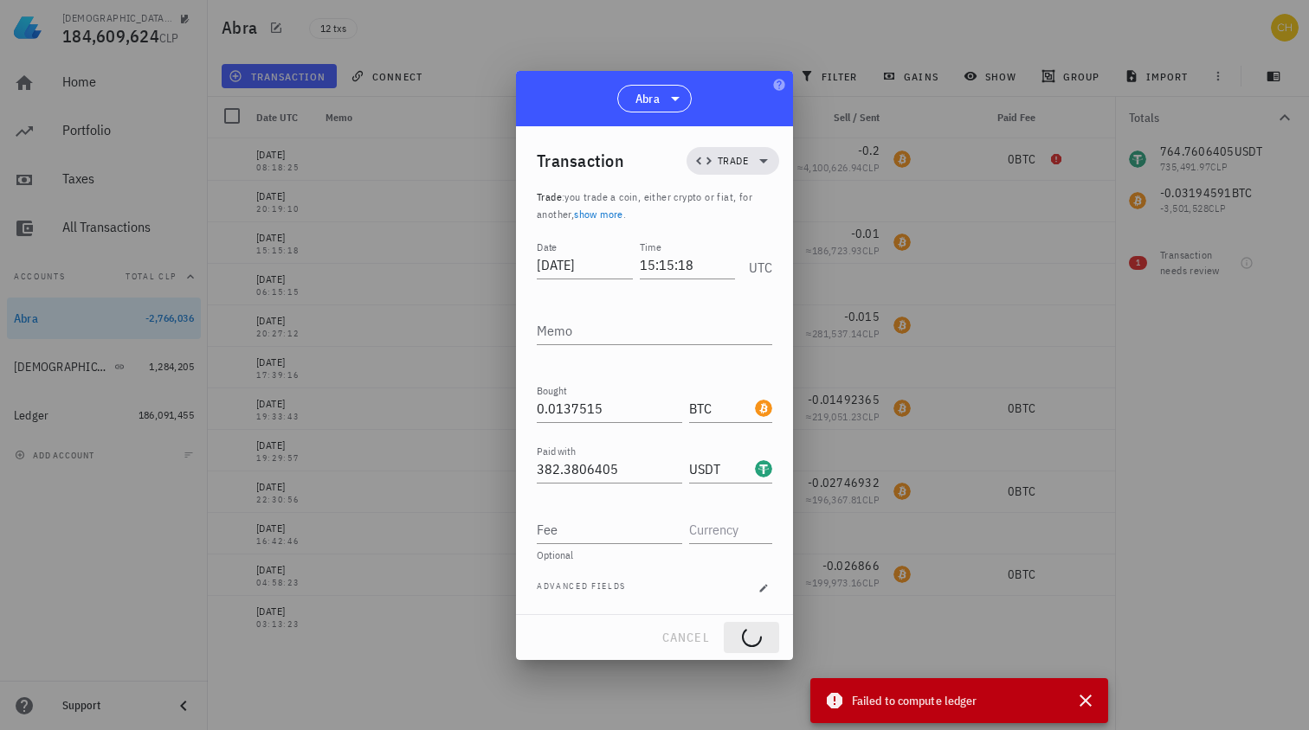
type input "BTC"
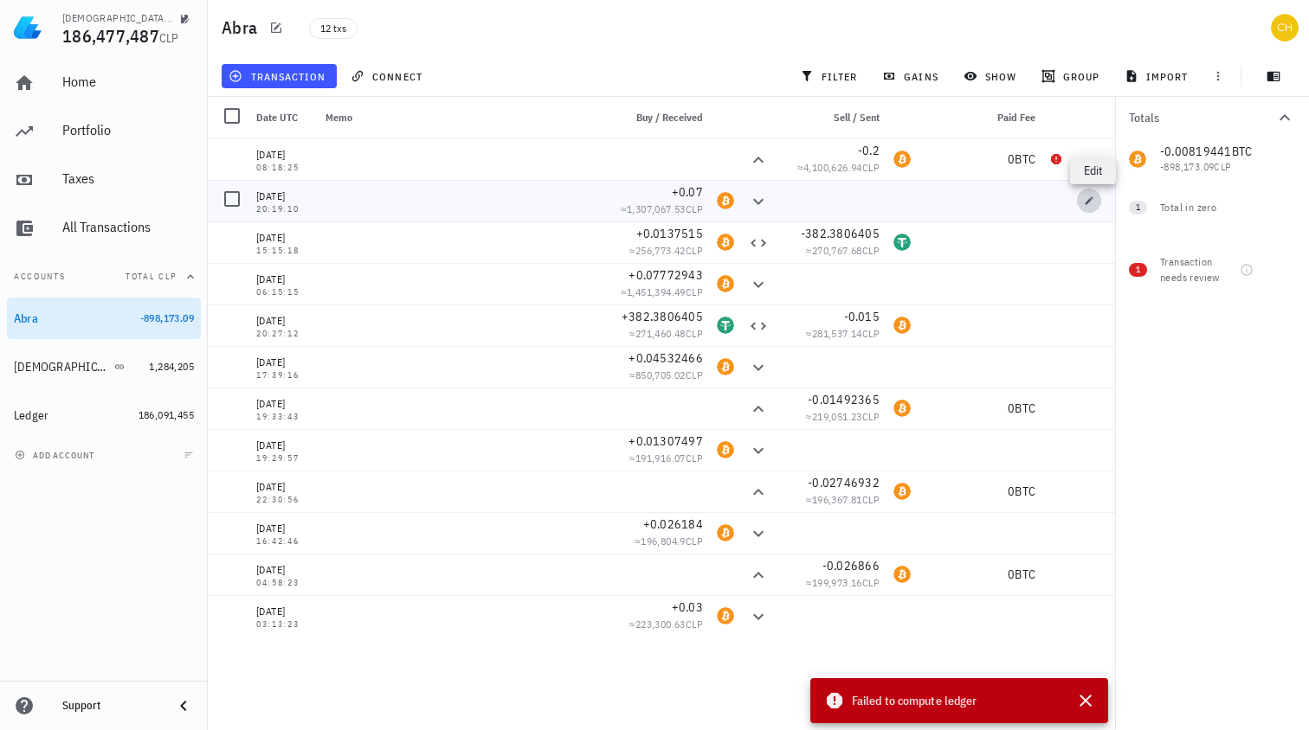
click at [1093, 197] on icon "button" at bounding box center [1089, 201] width 10 height 10
type input "20:19:10"
type input "0.07"
type input "BTC"
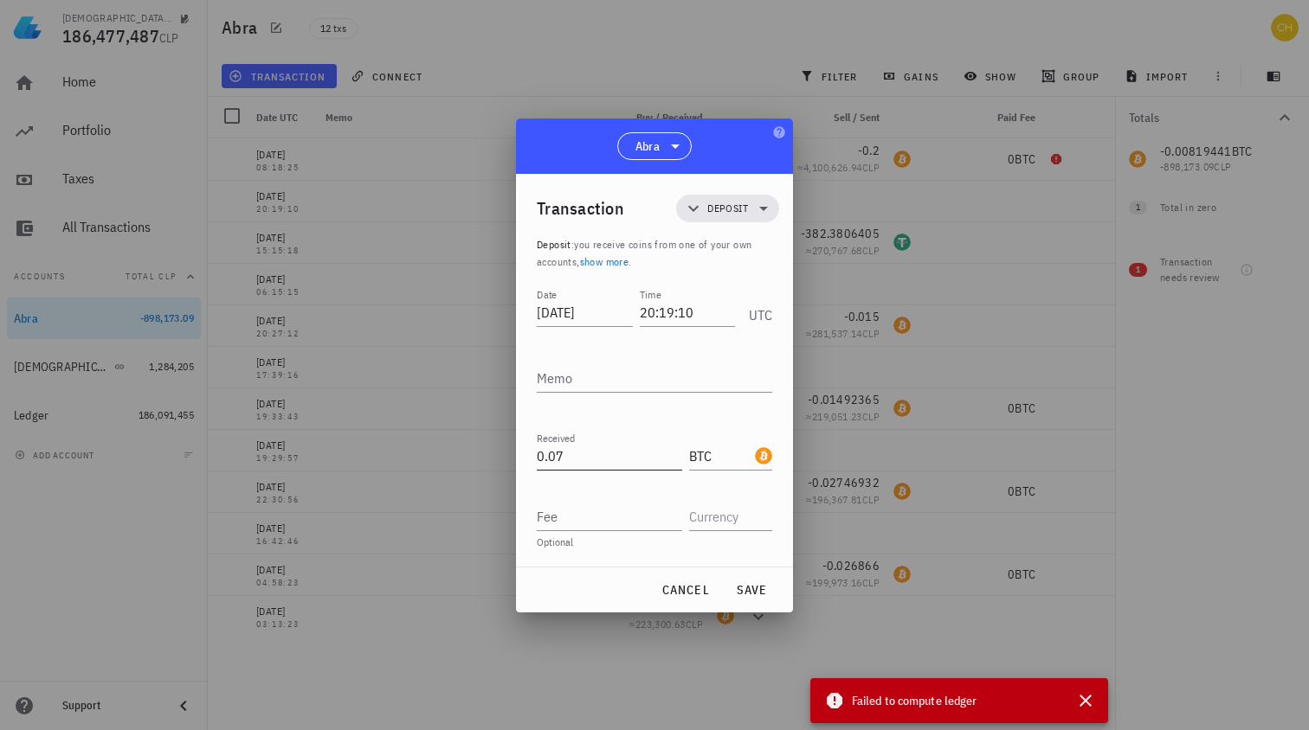
click at [547, 453] on input "0.07" at bounding box center [609, 456] width 145 height 28
paste input "376715"
click at [744, 582] on span "save" at bounding box center [751, 590] width 42 height 16
type input "0.07"
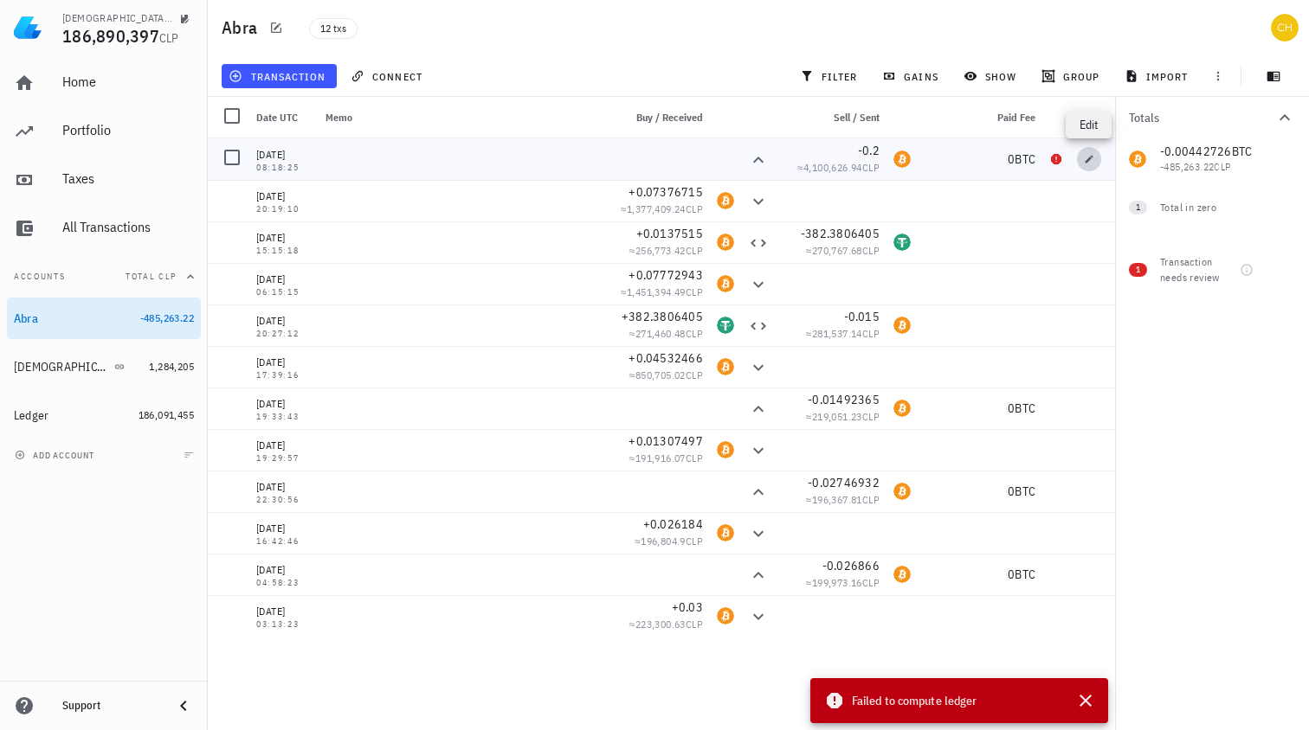
click at [1097, 158] on span "button" at bounding box center [1089, 159] width 24 height 10
type input "2020-12-30"
type input "08:18:25"
type input "0.2"
type input "BTC"
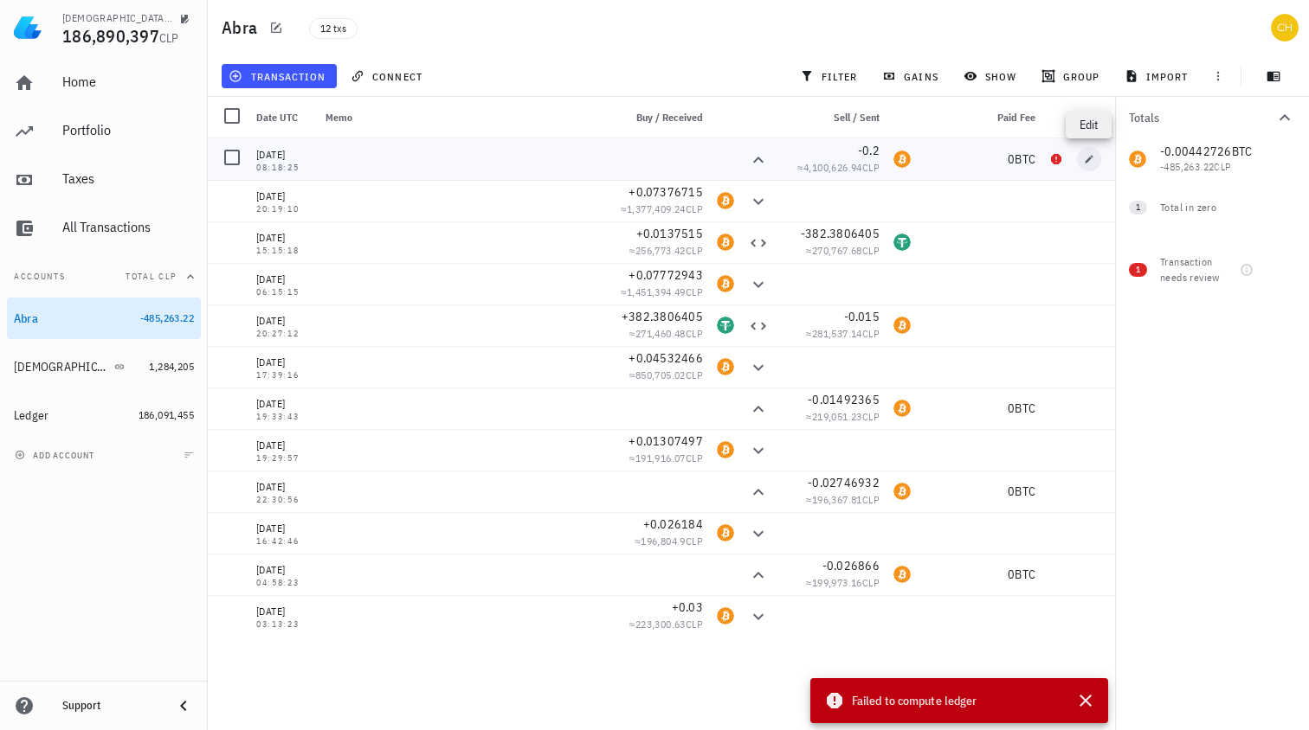
type input "0"
type input "BTC"
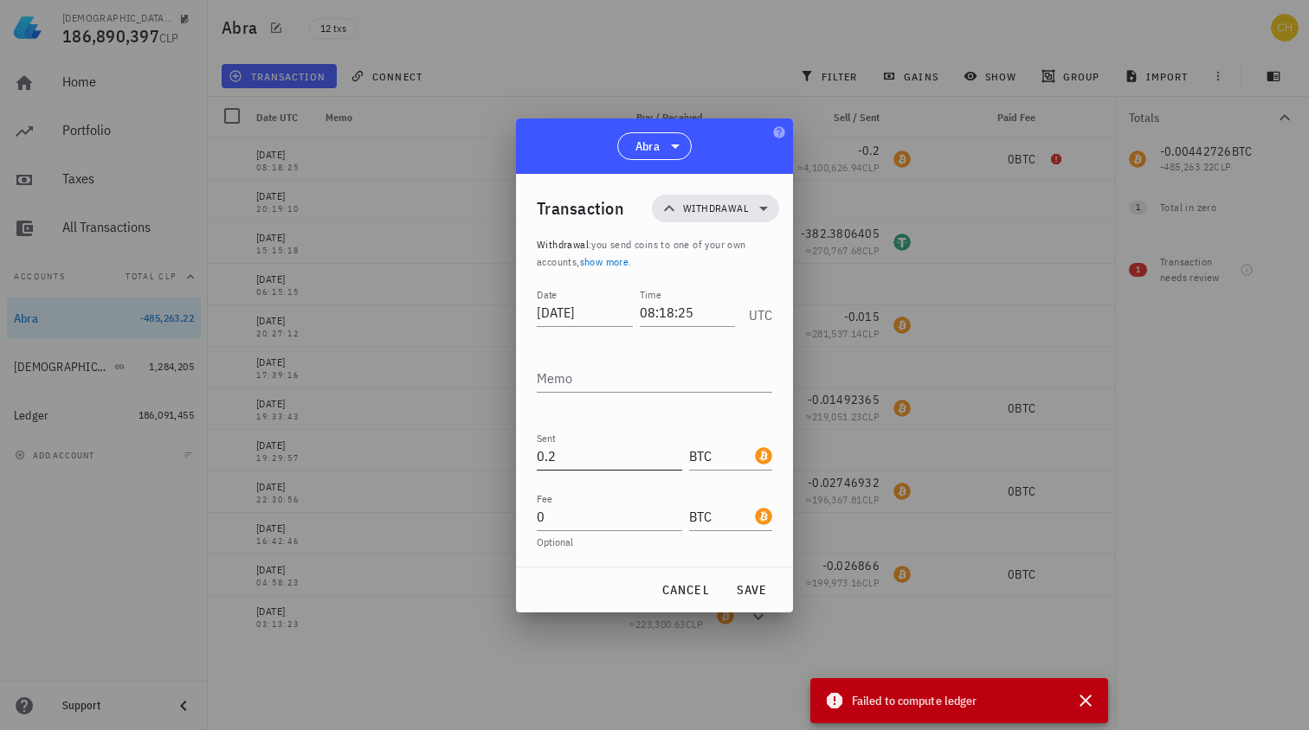
click at [547, 454] on input "0.2" at bounding box center [609, 456] width 145 height 28
paste input "19557274"
click at [757, 591] on span "save" at bounding box center [751, 590] width 42 height 16
type input "0.2"
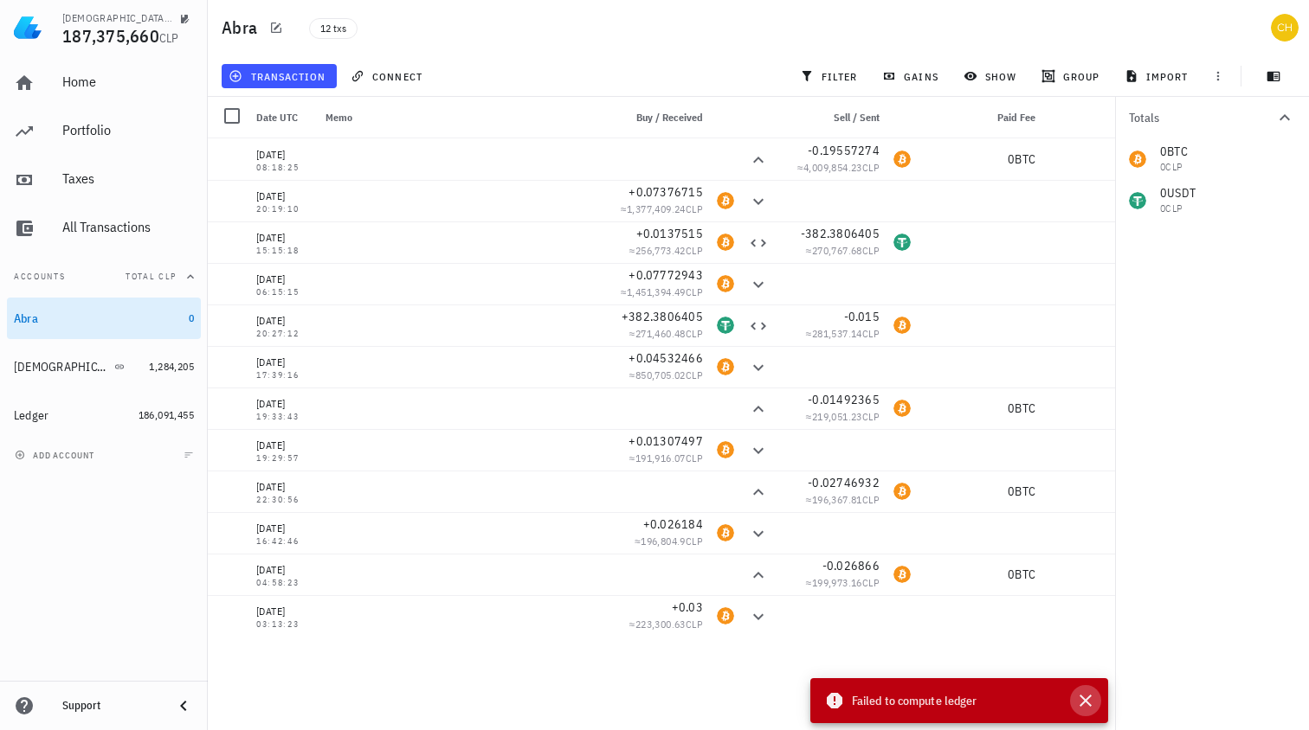
click at [1090, 702] on icon "button" at bounding box center [1085, 701] width 21 height 21
